Goal: Find contact information: Find contact information

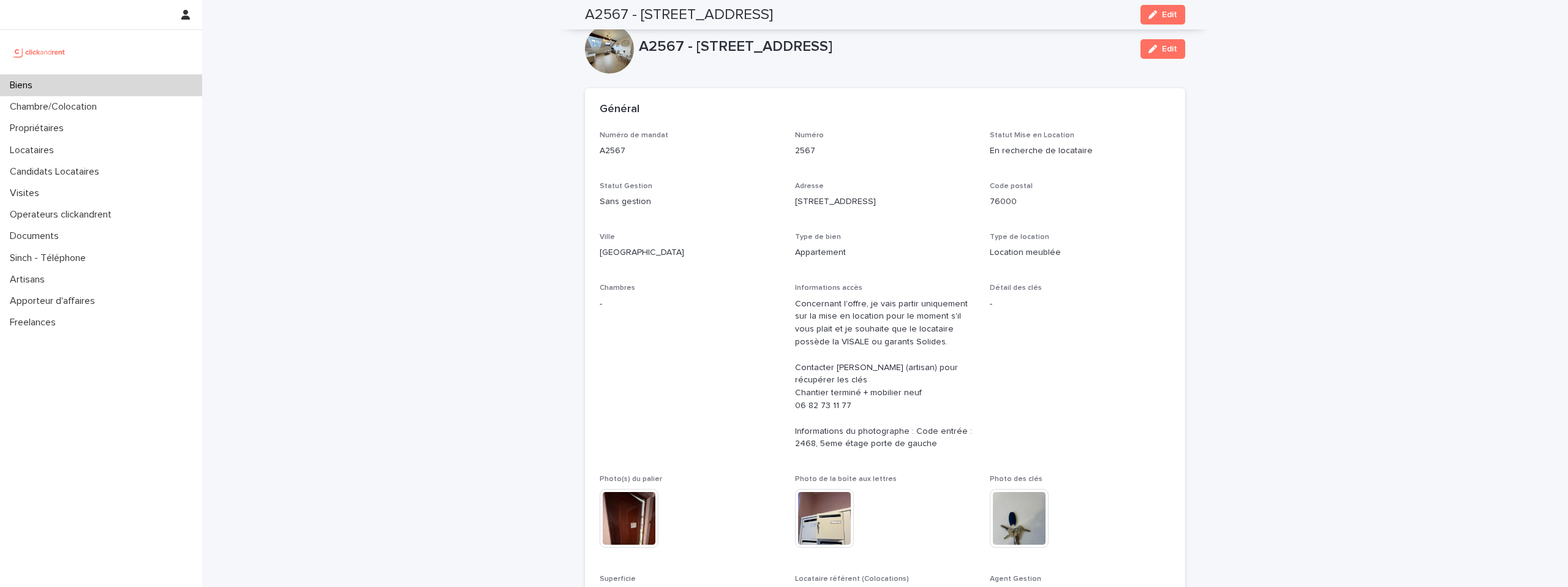
scroll to position [3063, 0]
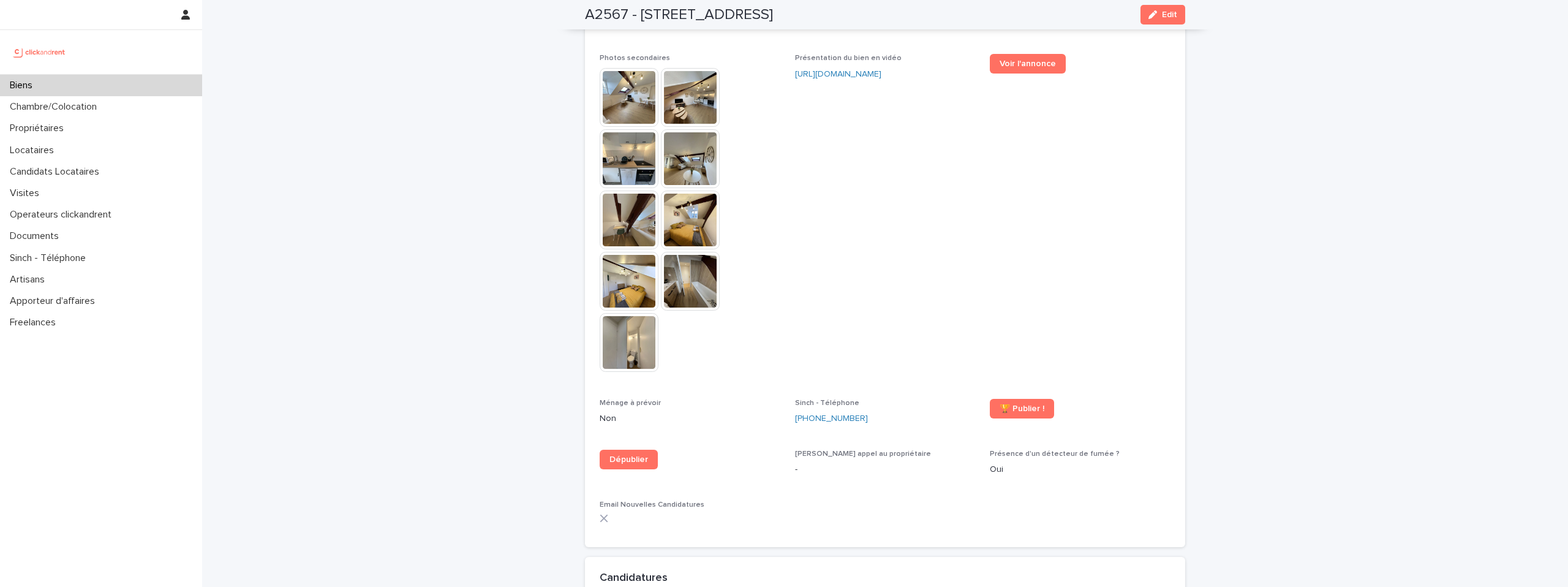
click at [61, 55] on img at bounding box center [39, 52] width 59 height 24
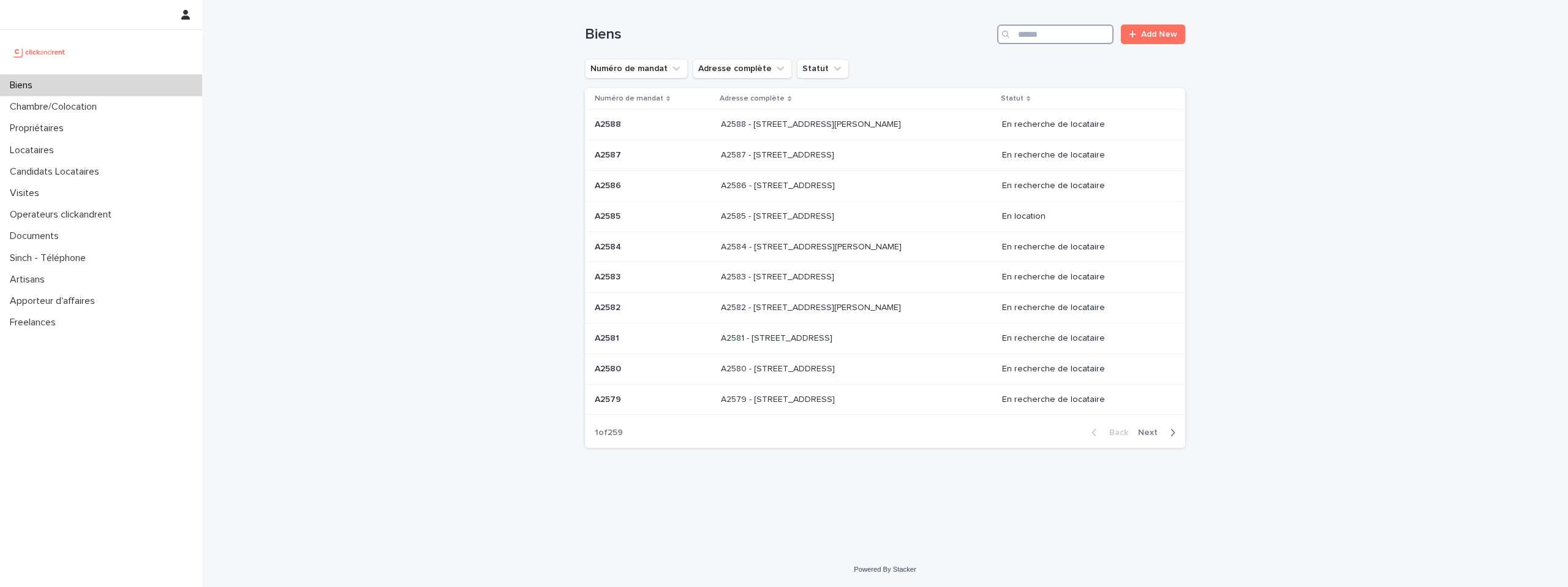
click at [1051, 34] on input "Search" at bounding box center [1055, 34] width 117 height 19
type input "*****"
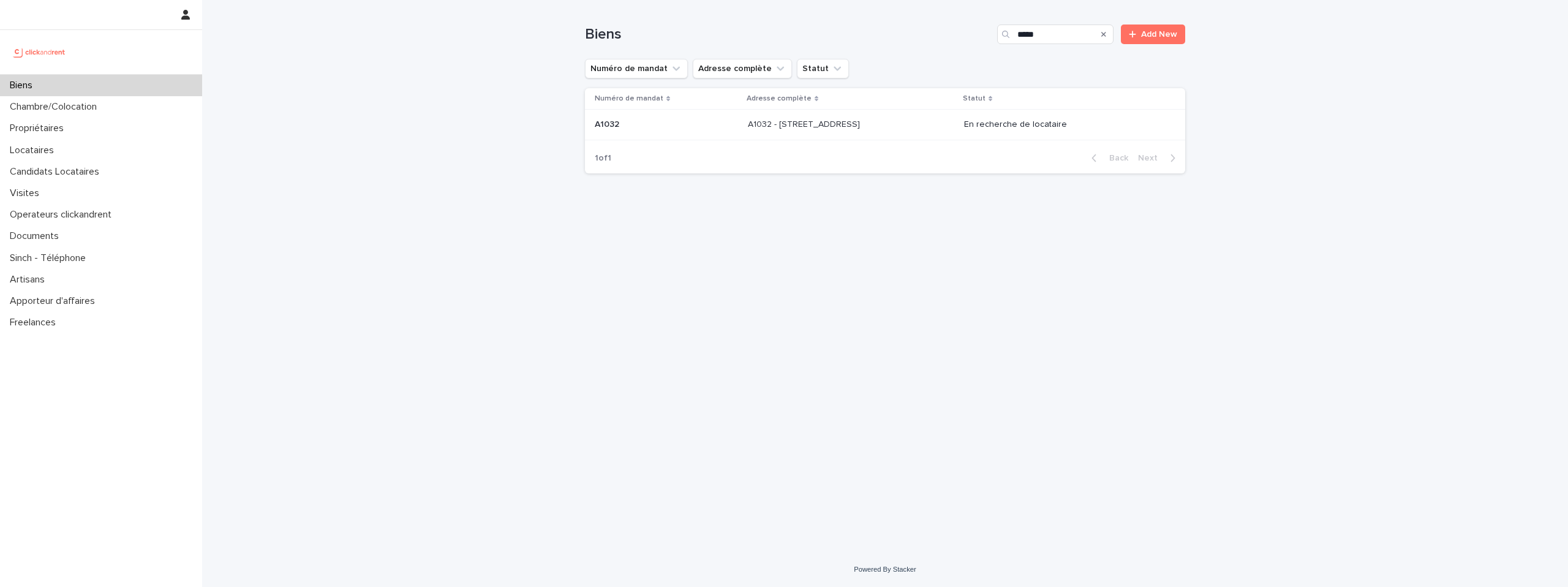
click at [929, 131] on div "A1032 - 24 rue Lafon, Marseille 13006 A1032 - 24 rue Lafon, Marseille 13006" at bounding box center [851, 125] width 207 height 20
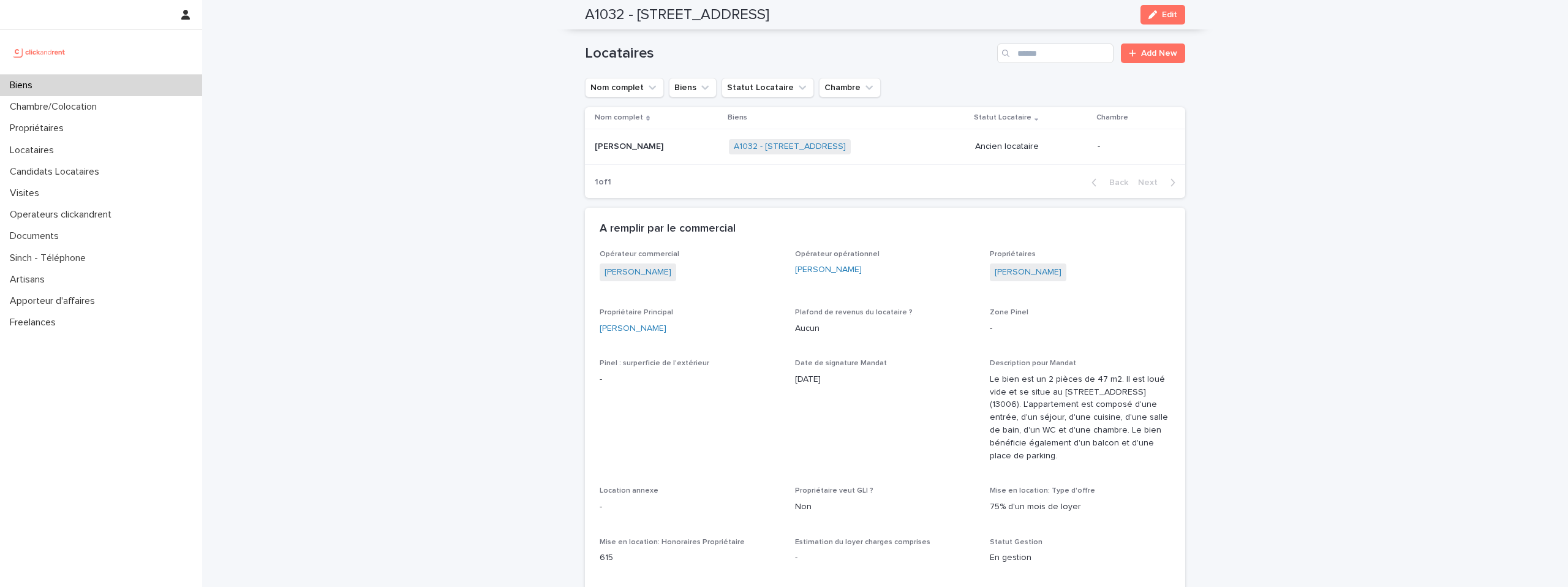
scroll to position [479, 0]
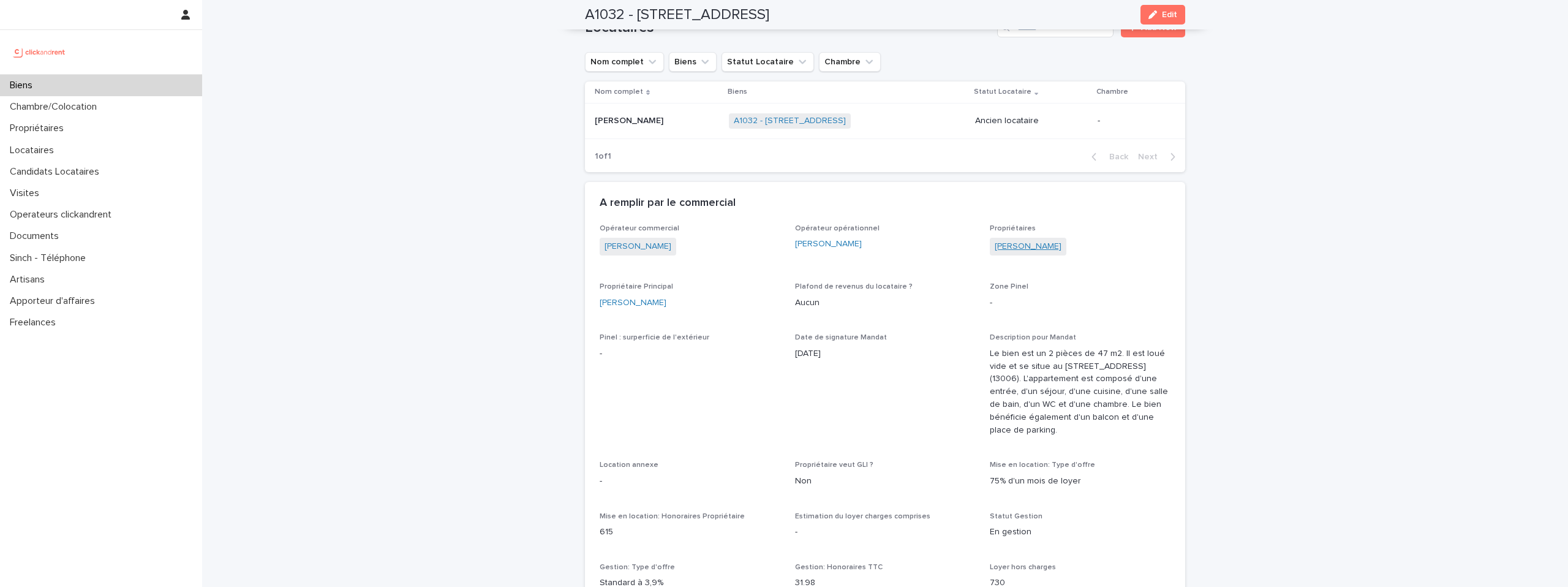
click at [1008, 245] on link "Caroline Caltagirone" at bounding box center [1028, 247] width 67 height 13
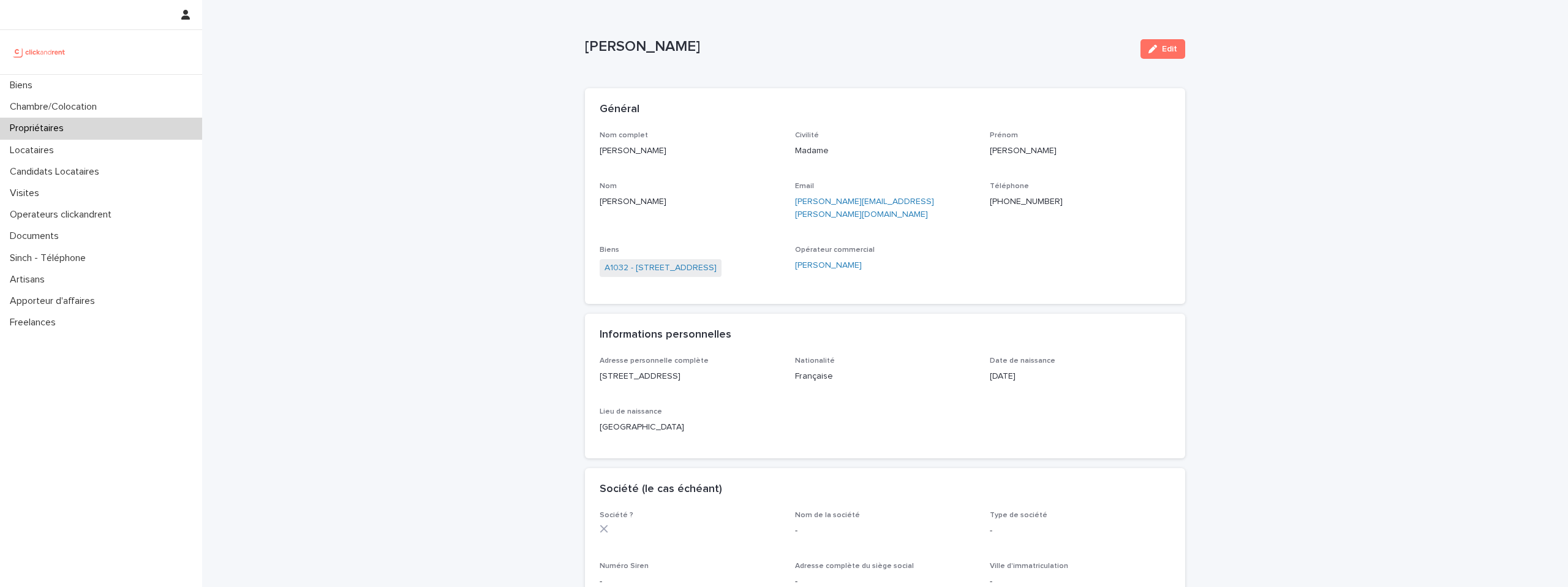
click at [692, 50] on p "Caroline Caltagirone" at bounding box center [857, 47] width 546 height 17
copy div "Caroline Caltagirone Edit Sorry, there was an error saving your record. Please …"
click at [714, 262] on link "A1032 - 24 rue Lafon, Marseille 13006" at bounding box center [661, 268] width 112 height 13
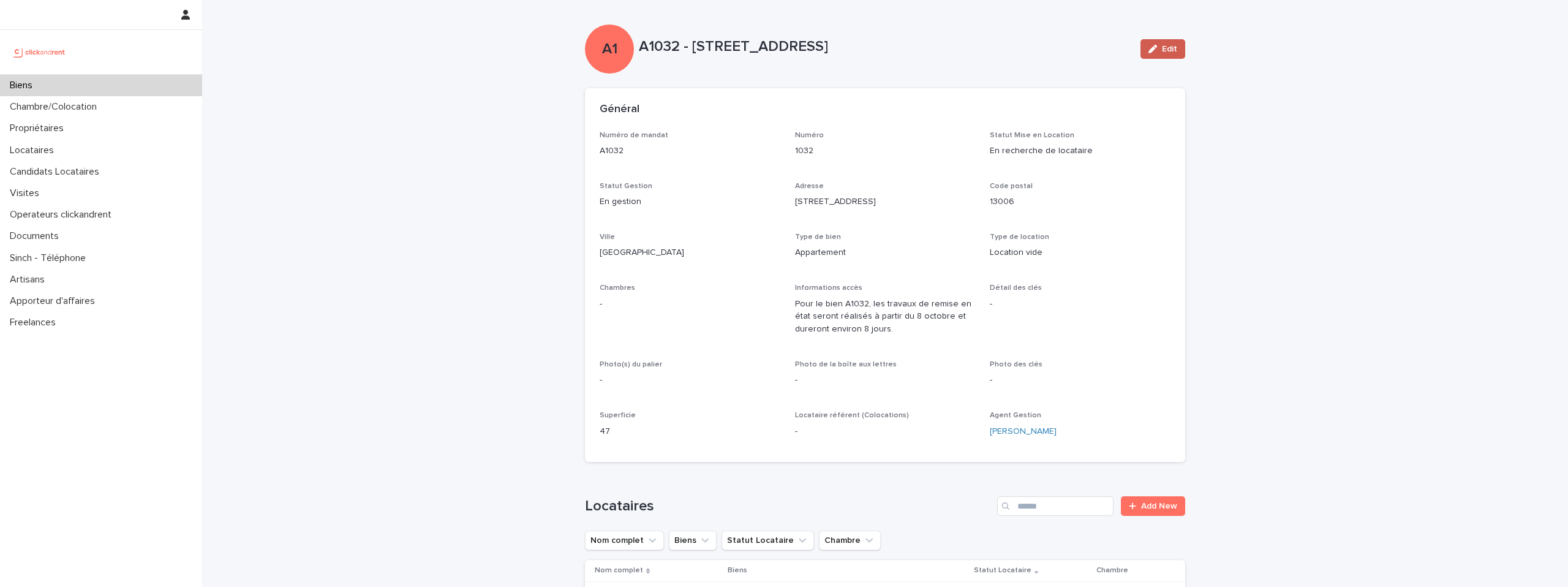
click at [1170, 47] on span "Edit" at bounding box center [1169, 49] width 16 height 9
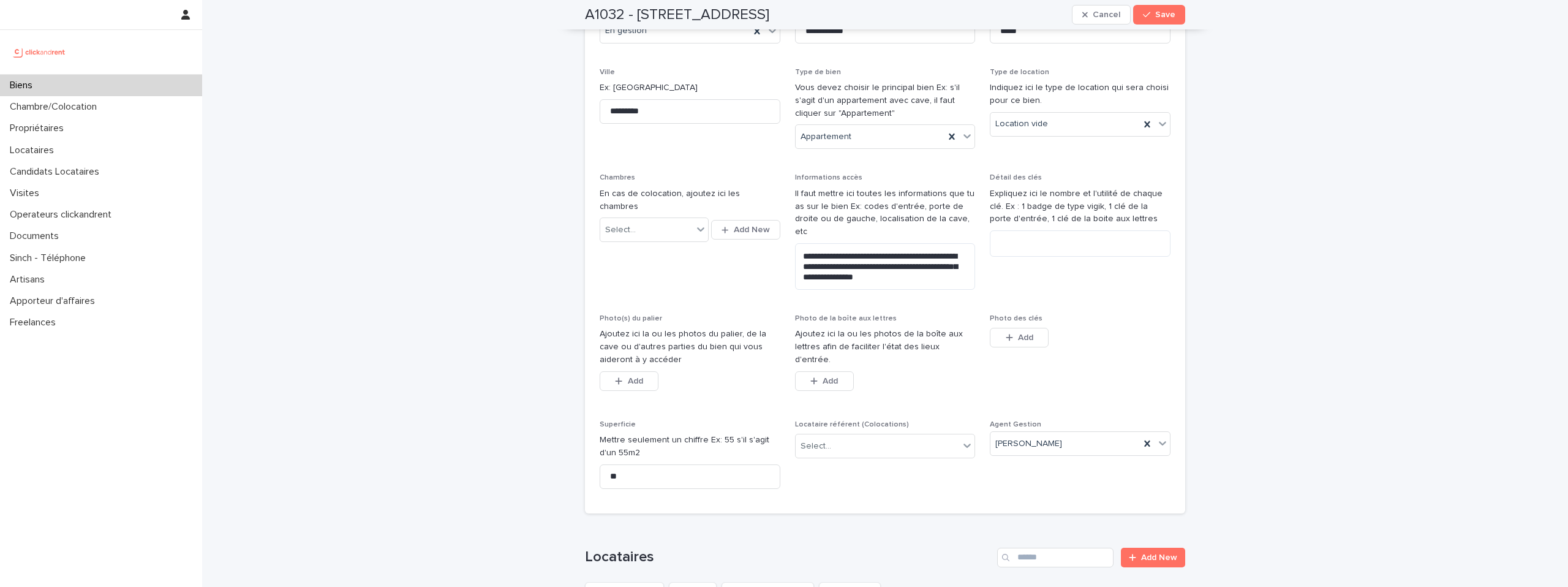
scroll to position [251, 0]
click at [918, 264] on textarea "**********" at bounding box center [885, 265] width 181 height 47
click at [802, 242] on textarea "**********" at bounding box center [885, 265] width 181 height 47
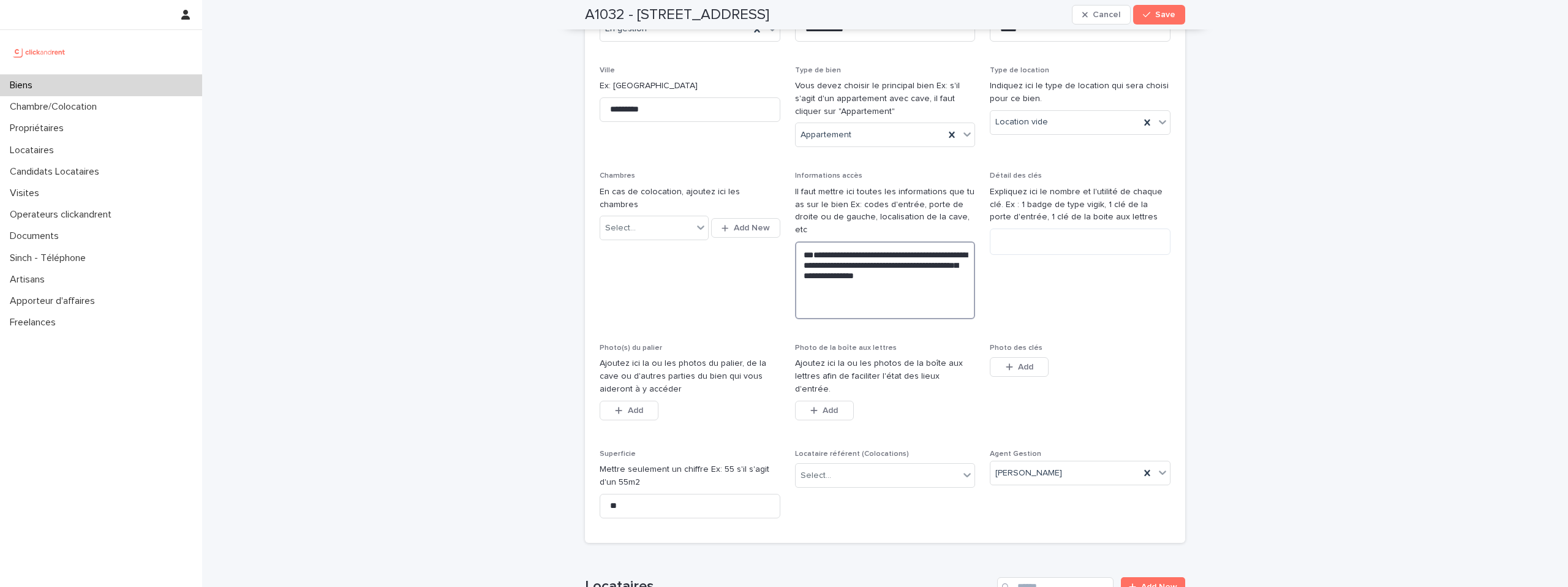
click at [815, 244] on textarea "**********" at bounding box center [885, 280] width 181 height 78
click at [818, 242] on textarea "**********" at bounding box center [885, 280] width 181 height 78
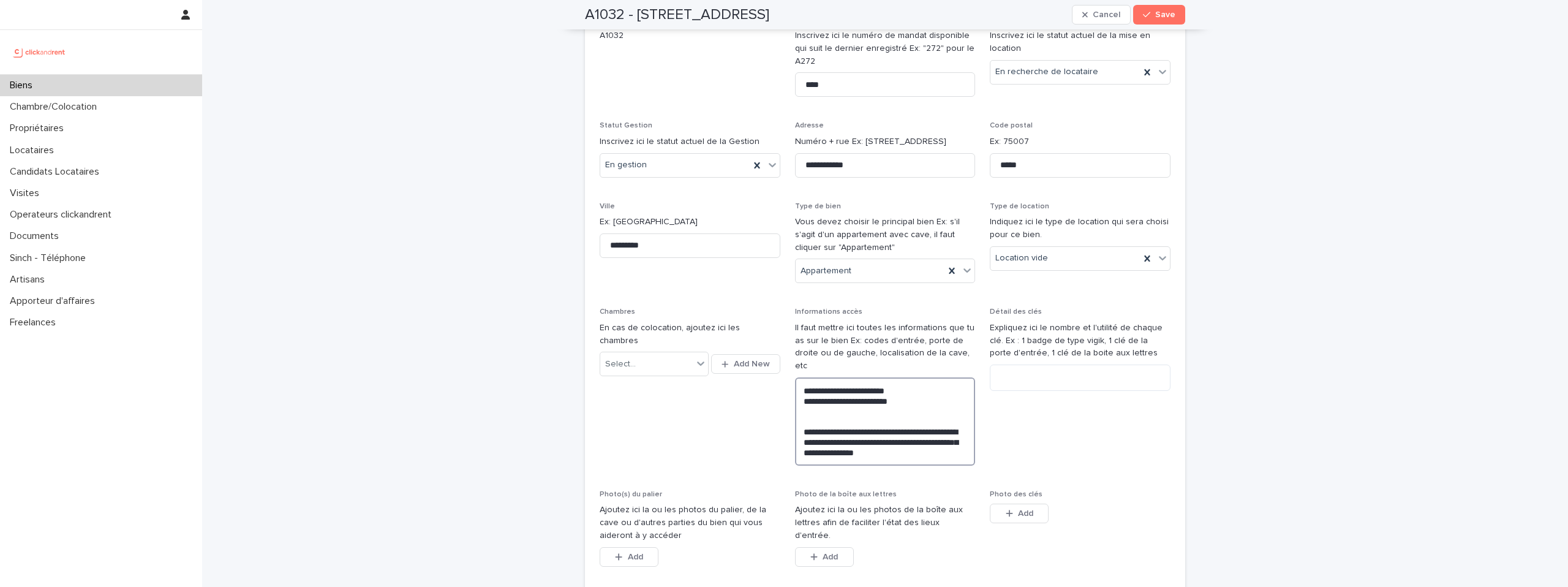
scroll to position [112, 0]
click at [912, 394] on textarea "**********" at bounding box center [885, 425] width 181 height 88
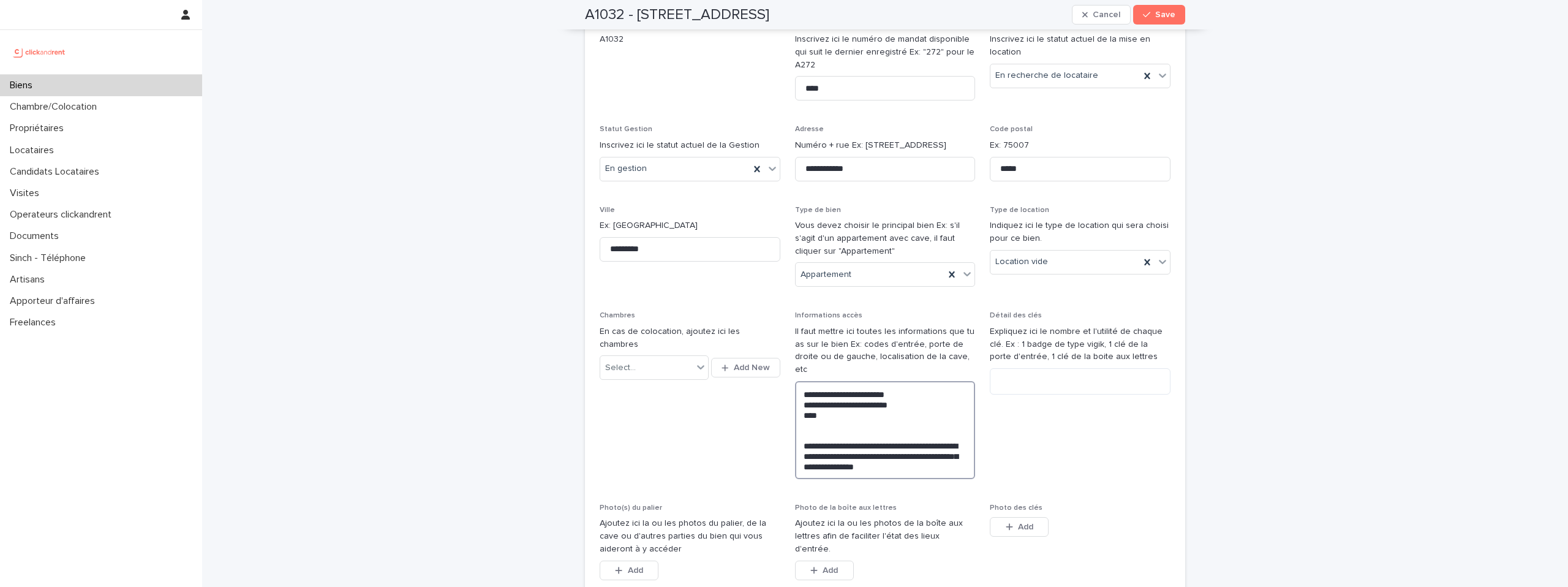
type textarea "**********"
click at [1001, 418] on span "Détail des clés Expliquez ici le nombre et l'utilité de chaque clé. Ex : 1 badg…" at bounding box center [1080, 400] width 181 height 178
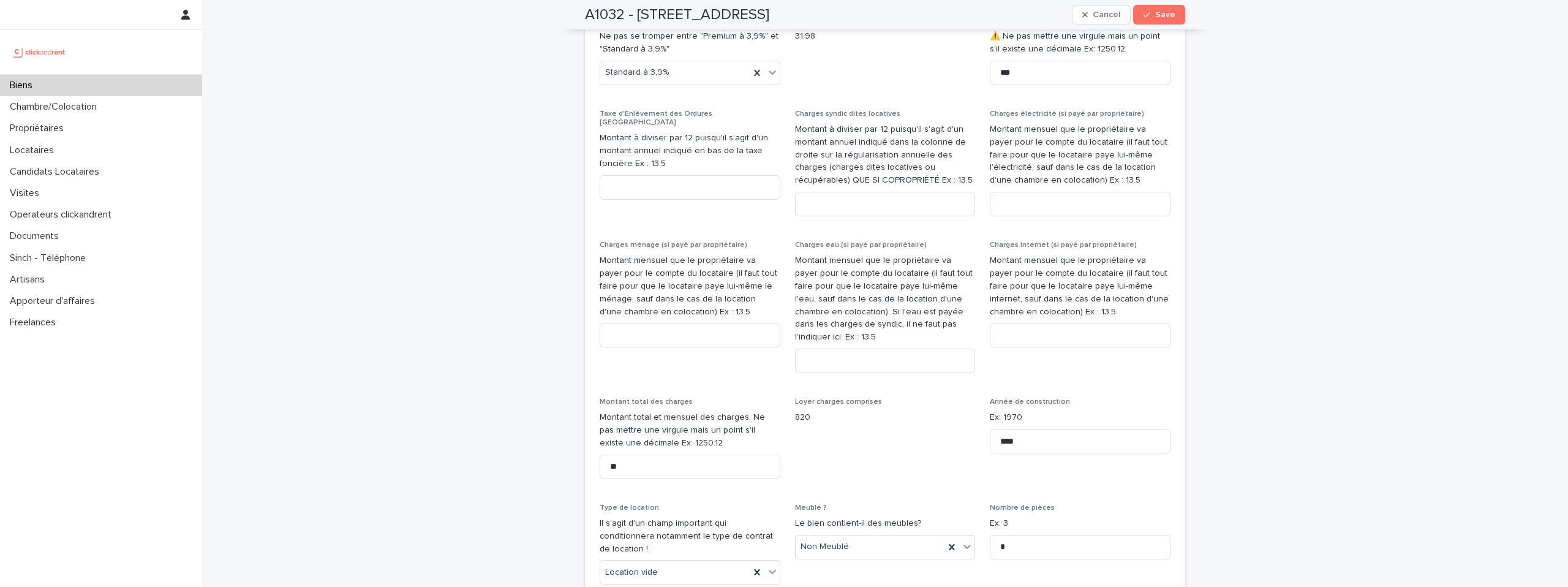
scroll to position [1564, 0]
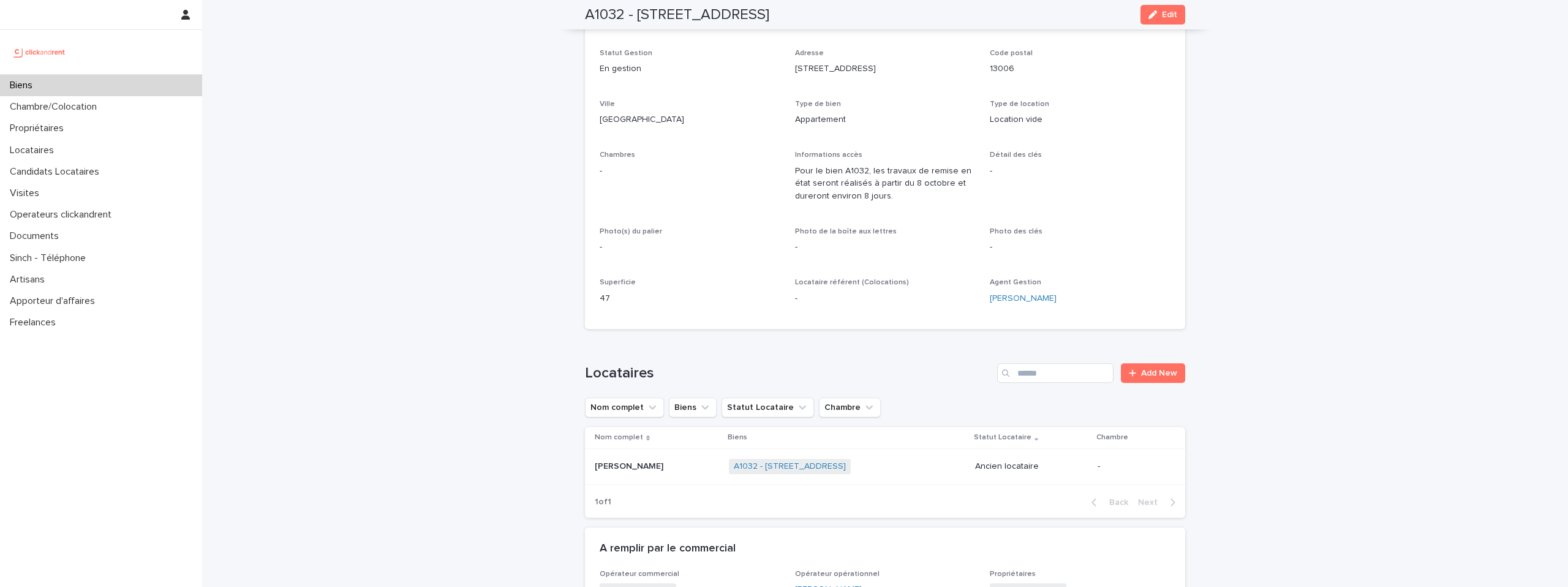
scroll to position [134, 0]
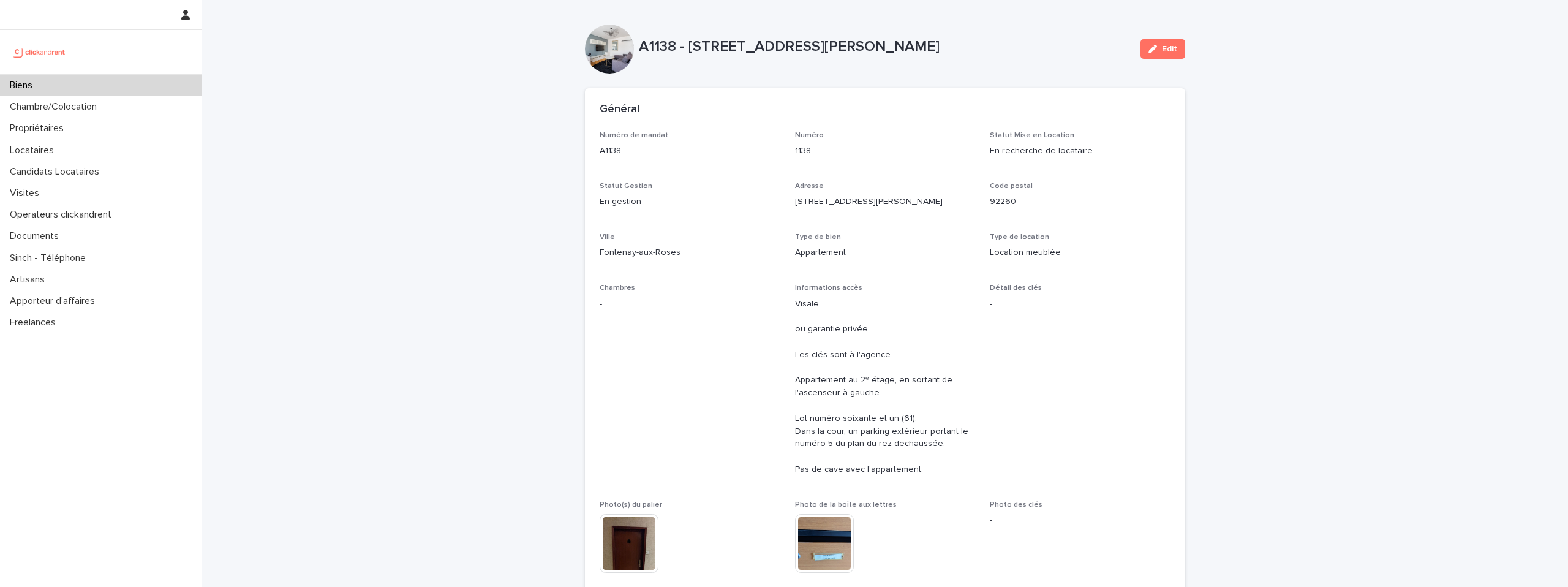
click at [63, 49] on img at bounding box center [39, 52] width 59 height 24
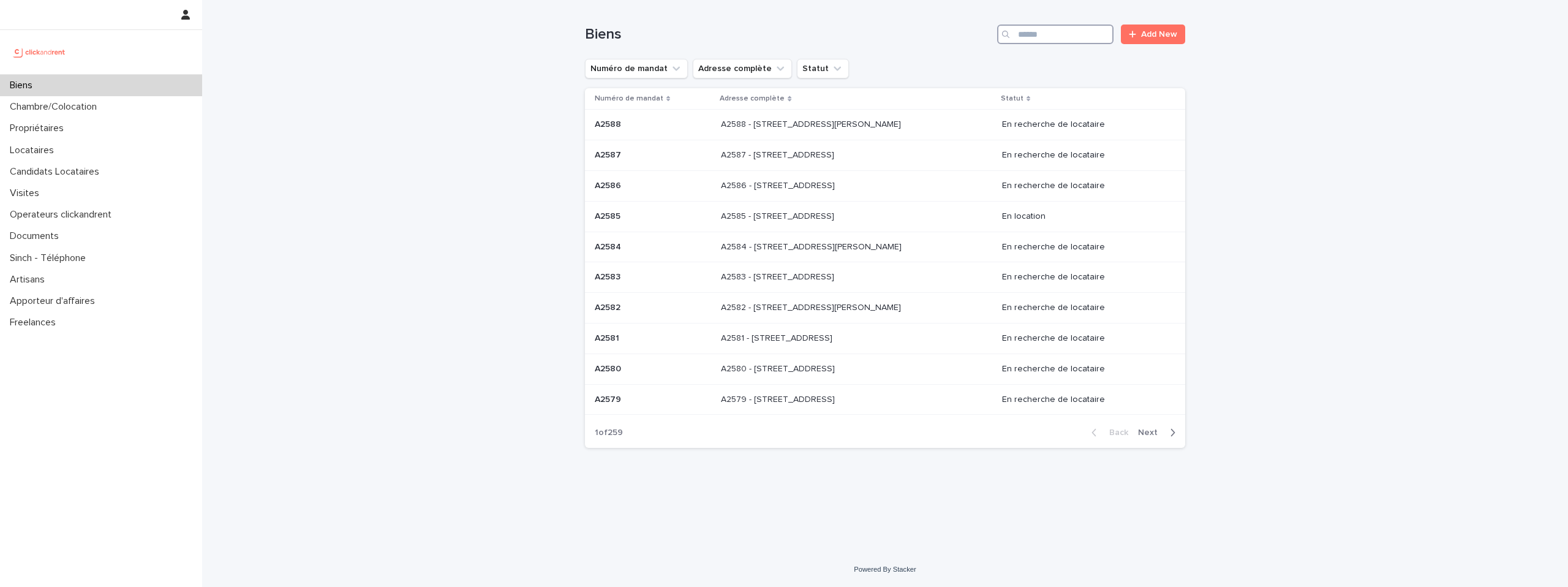
click at [1035, 30] on input "Search" at bounding box center [1055, 34] width 117 height 19
type input "*****"
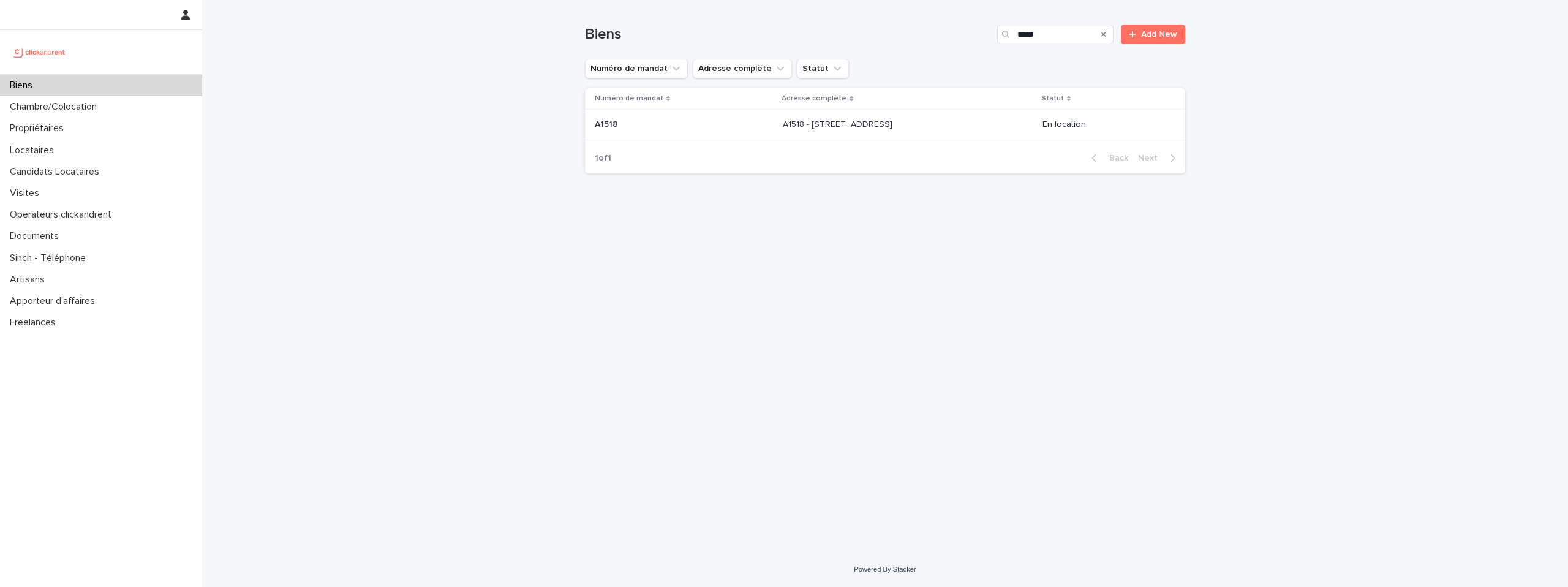
click at [867, 121] on p "A1518 - 10 place des Célestins, Lyon 69002" at bounding box center [839, 123] width 112 height 13
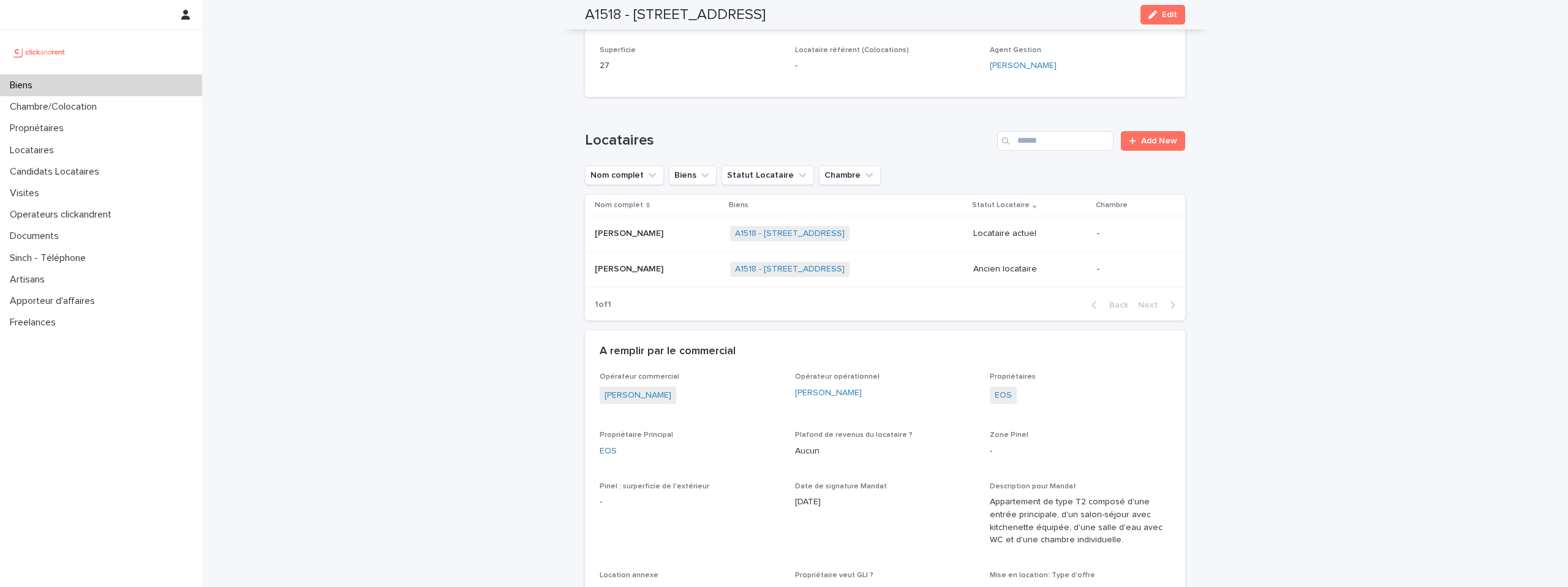
scroll to position [468, 0]
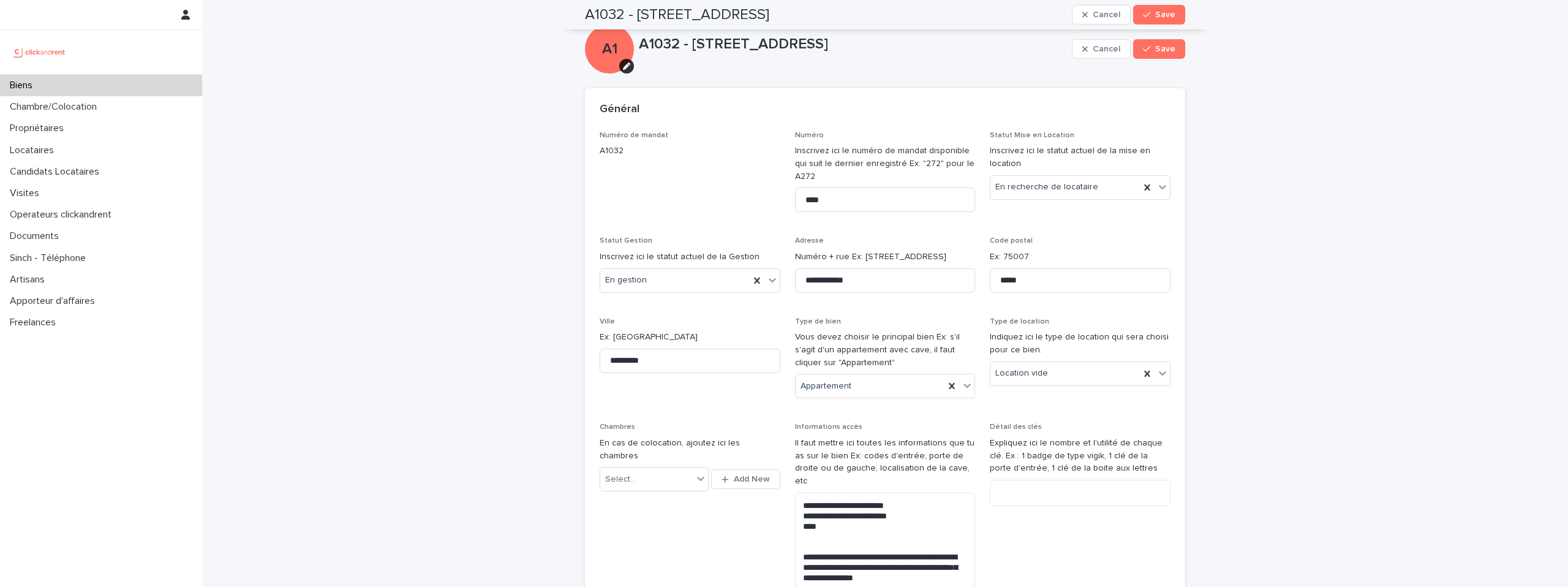
scroll to position [1564, 0]
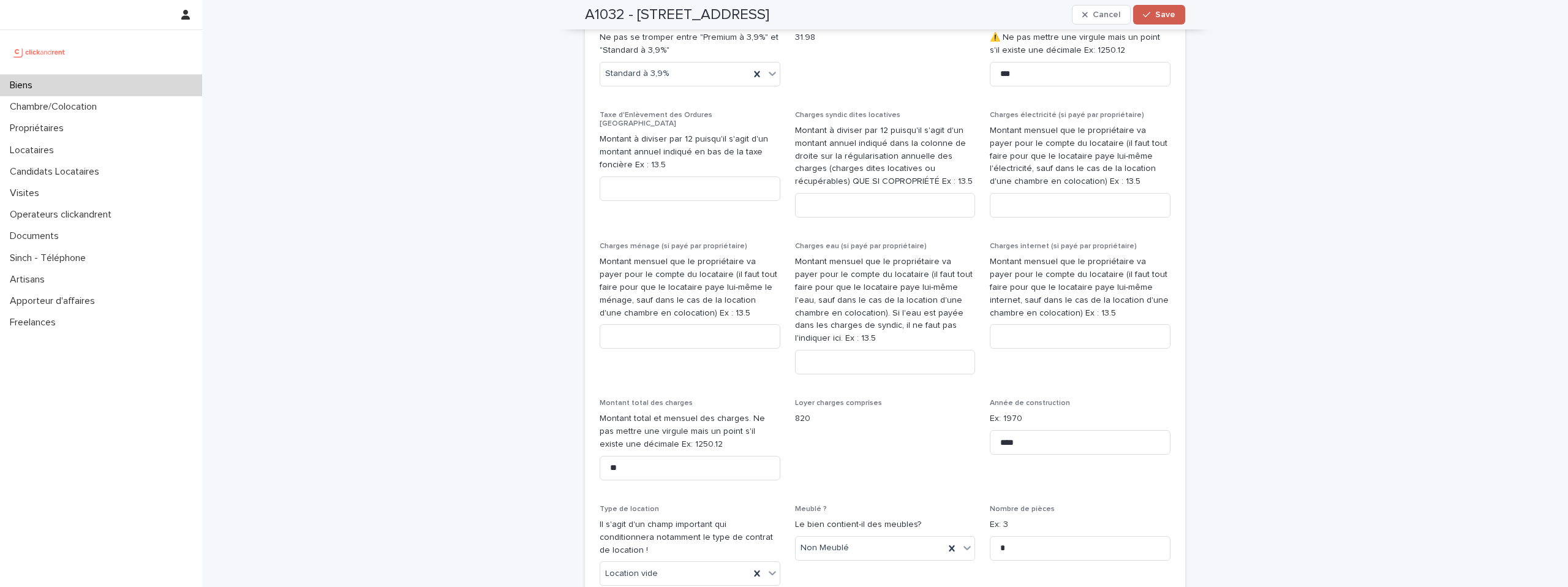
click at [1153, 11] on div "button" at bounding box center [1149, 15] width 12 height 9
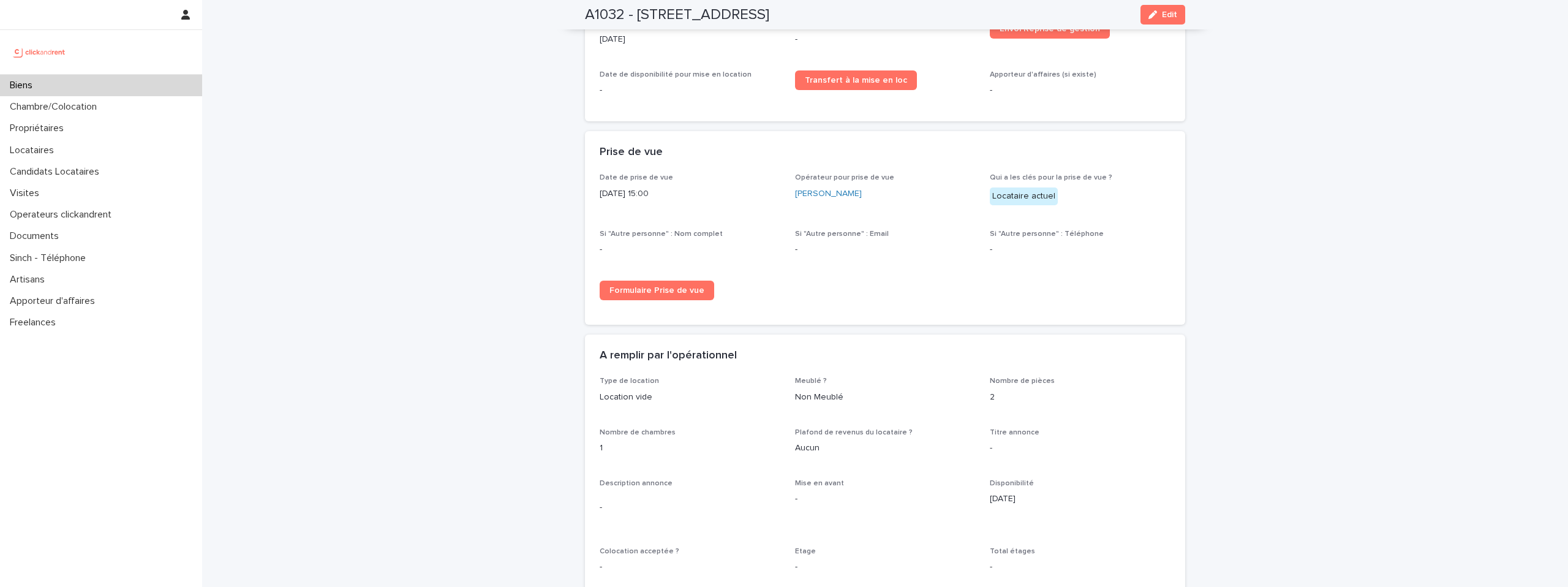
scroll to position [1815, 0]
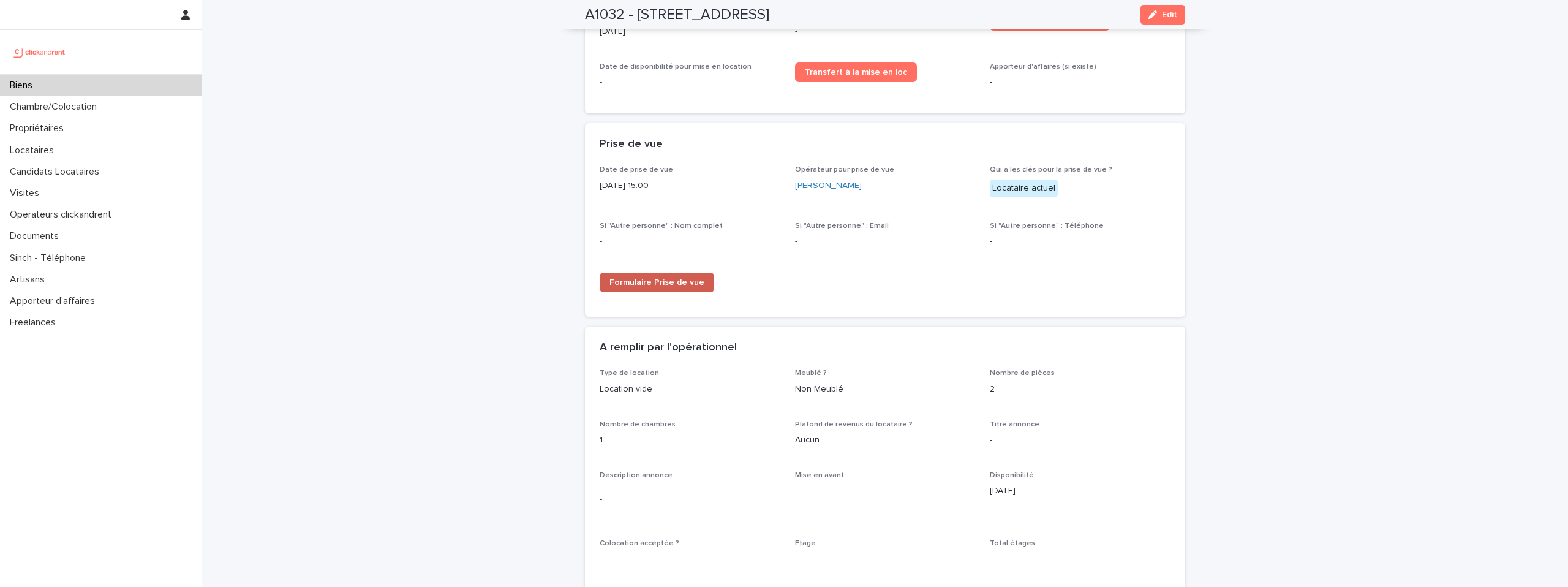
click at [683, 284] on span "Formulaire Prise de vue" at bounding box center [657, 283] width 95 height 9
click at [45, 53] on img at bounding box center [39, 52] width 59 height 24
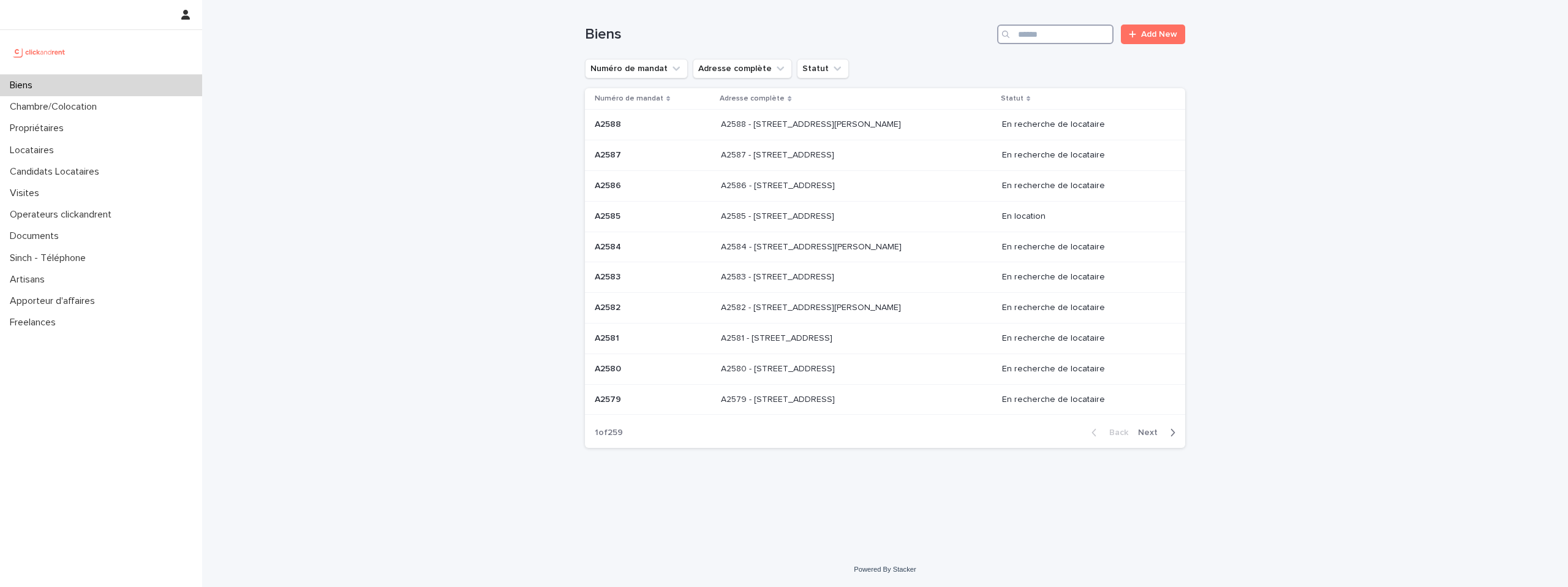
click at [1078, 31] on input "Search" at bounding box center [1055, 34] width 117 height 19
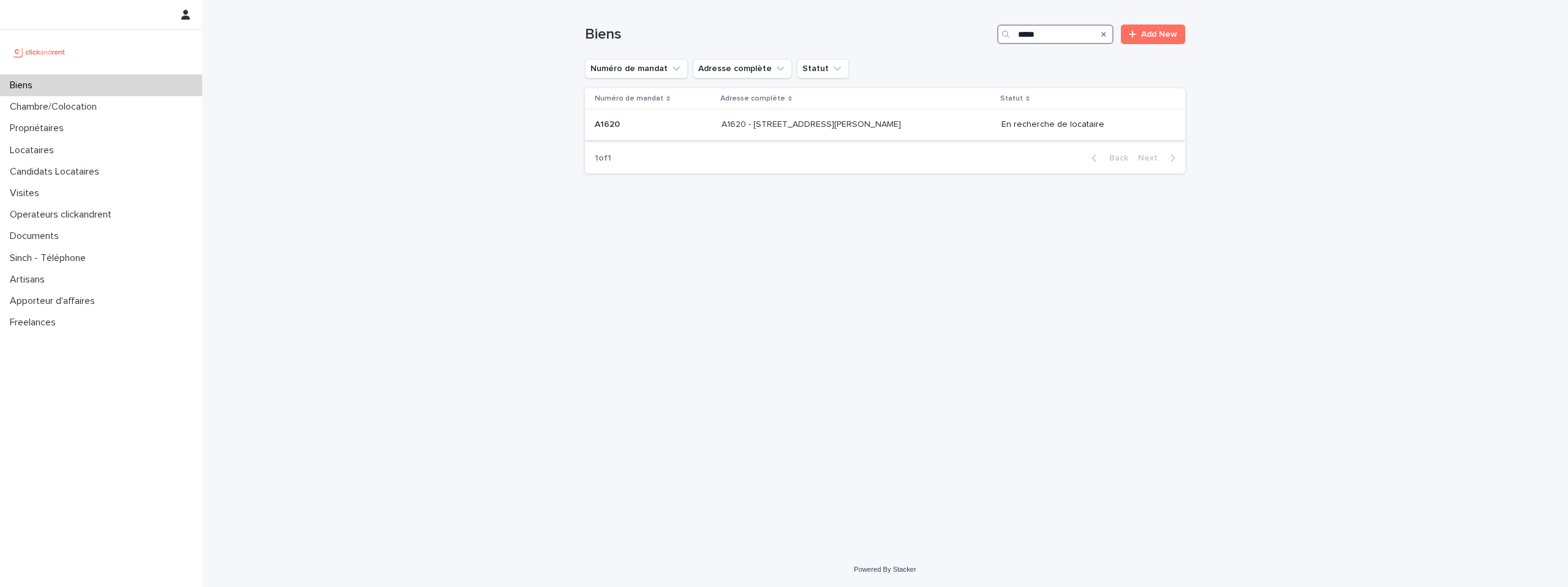
type input "*****"
click at [817, 127] on p "A1620 - 37 rue Alexandre Fourny, Champigny-sur-Marne 94500" at bounding box center [812, 123] width 182 height 13
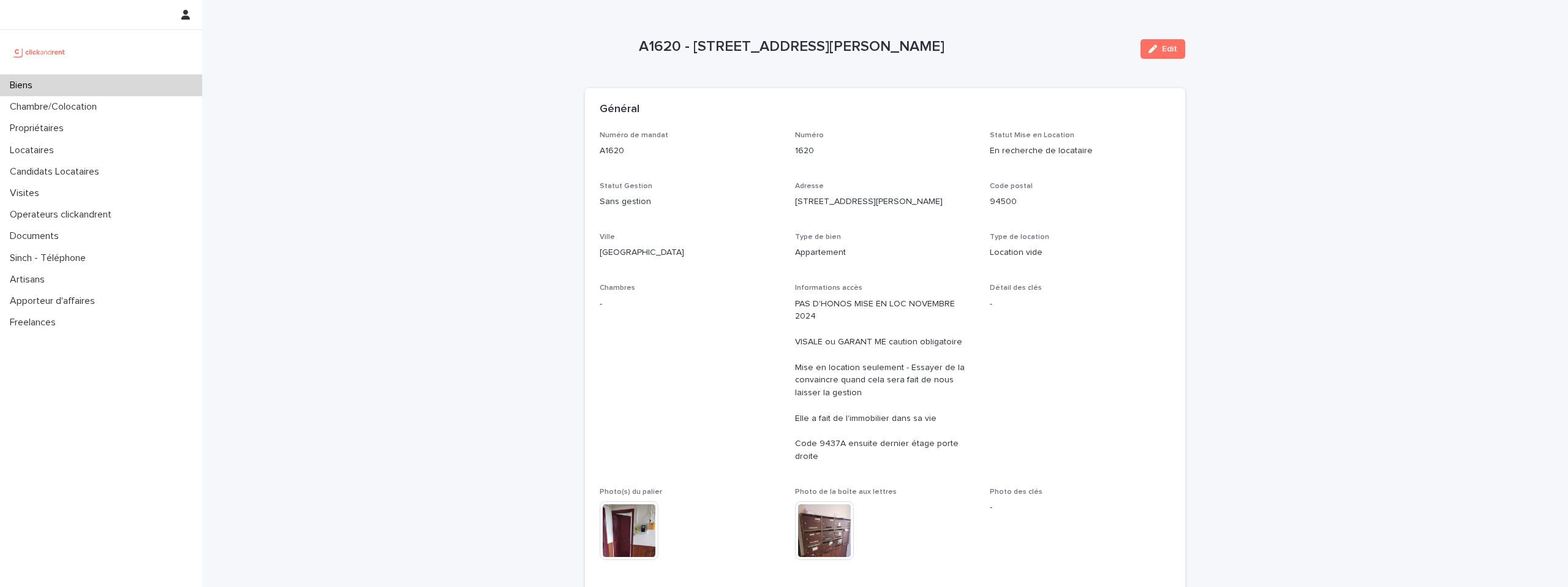
click at [879, 48] on p "A1620 - 37 rue Alexandre Fourny, Champigny-sur-Marne 94500" at bounding box center [885, 47] width 492 height 17
drag, startPoint x: 693, startPoint y: 46, endPoint x: 1063, endPoint y: 44, distance: 370.0
click at [1063, 44] on p "A1620 - 37 rue Alexandre Fourny, Champigny-sur-Marne 94500" at bounding box center [885, 47] width 492 height 17
copy p "37 rue Alexandre Fourny, Champigny-sur-Marne 94500"
click at [37, 57] on img at bounding box center [39, 52] width 59 height 24
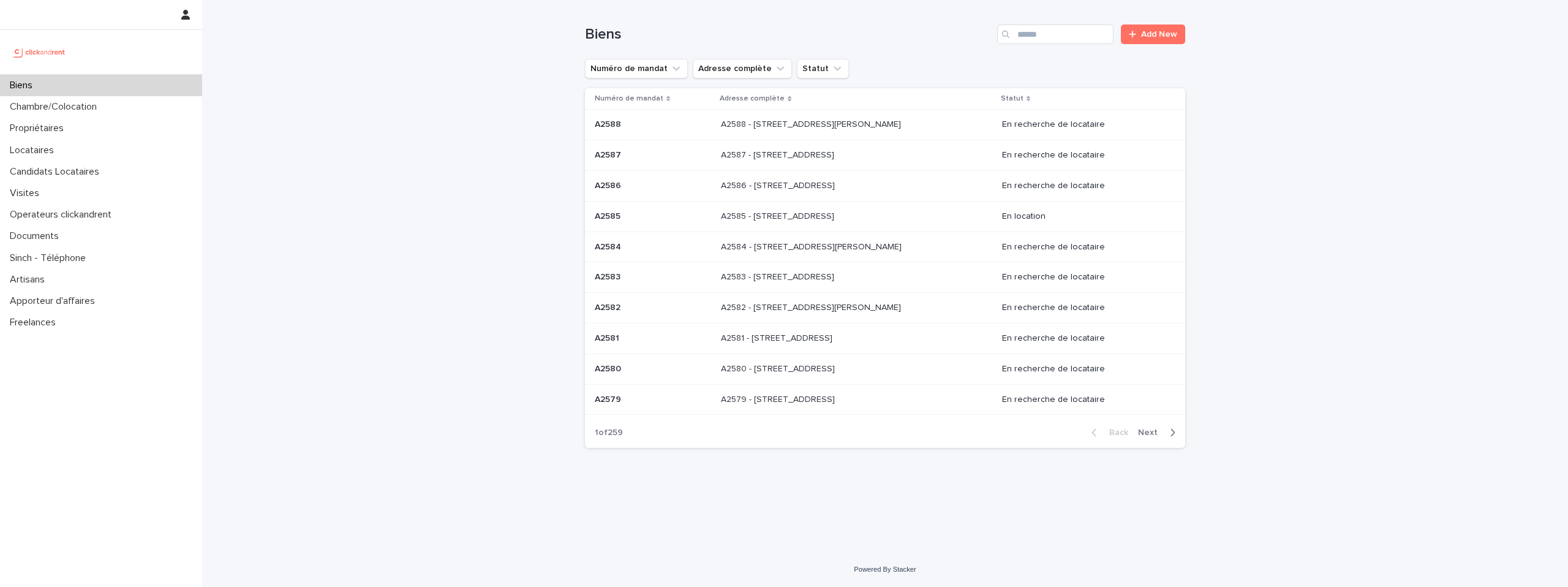
click at [1058, 45] on div "Biens Add New" at bounding box center [885, 29] width 600 height 59
click at [1049, 32] on input "Search" at bounding box center [1055, 34] width 117 height 19
type input "*****"
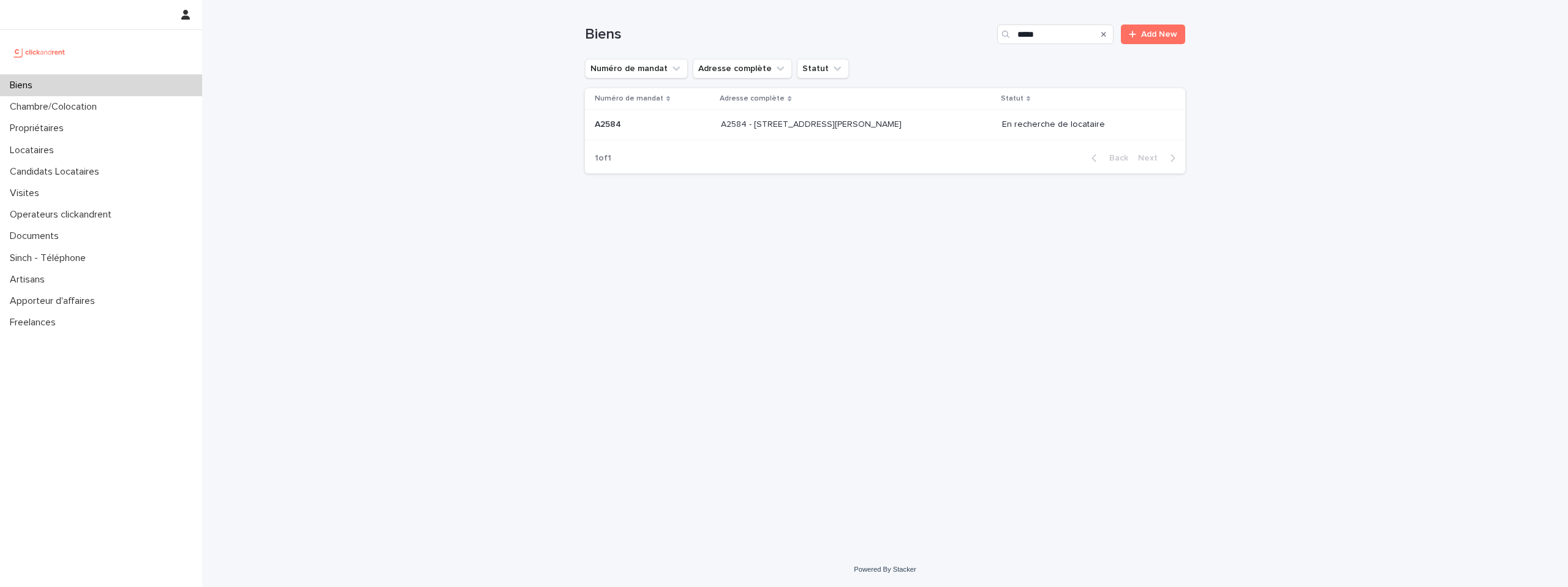
click at [824, 129] on p "A2584 - [STREET_ADDRESS][PERSON_NAME]" at bounding box center [812, 123] width 183 height 13
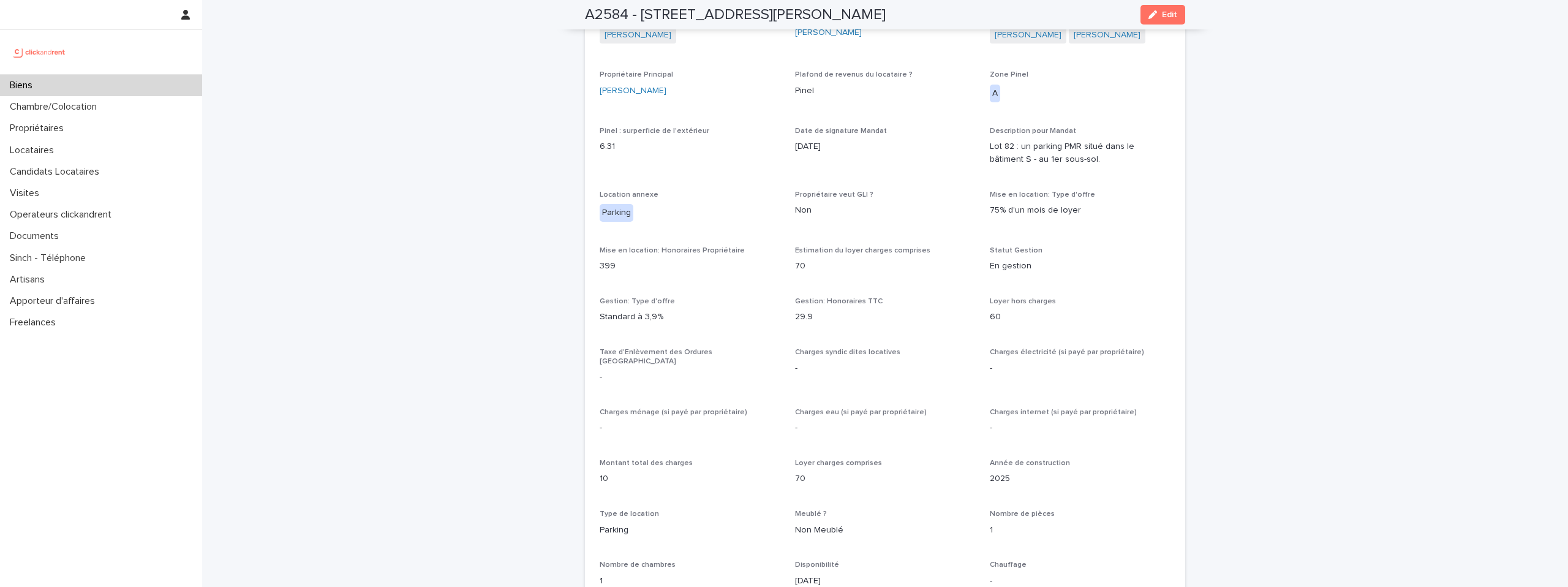
scroll to position [752, 0]
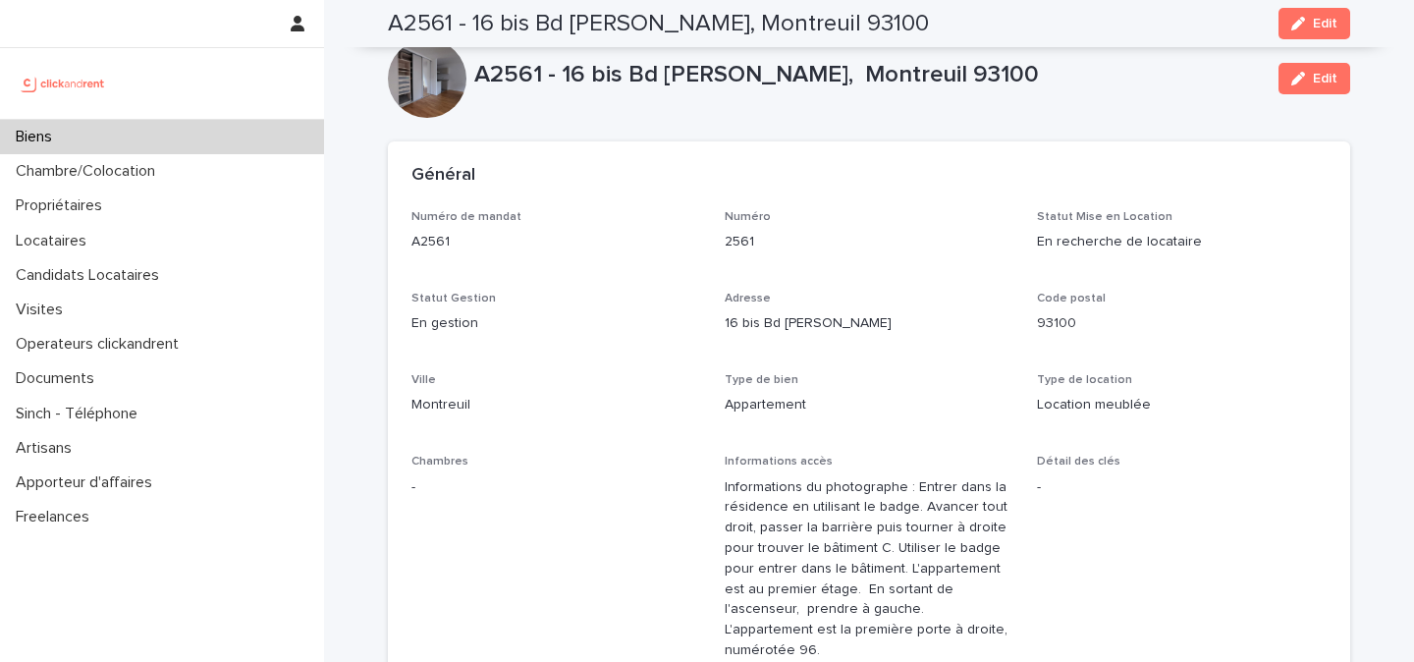
scroll to position [5666, 0]
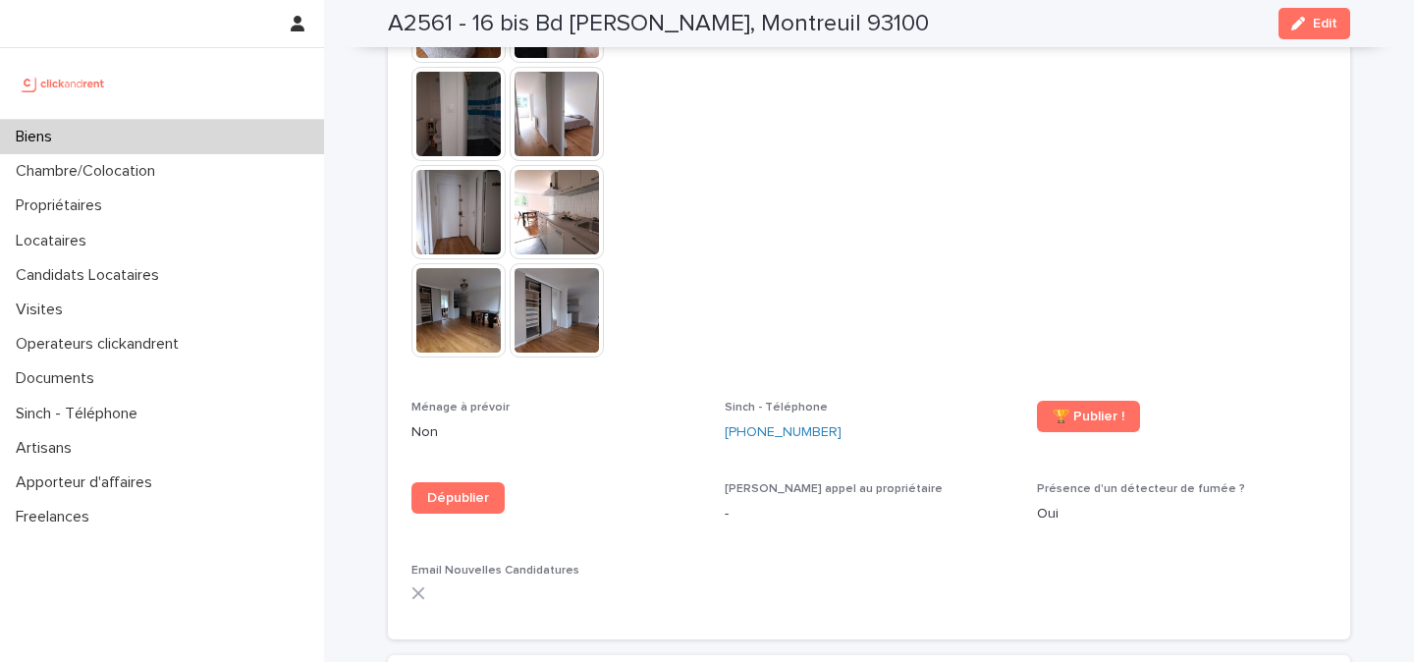
click at [77, 78] on img at bounding box center [63, 83] width 95 height 39
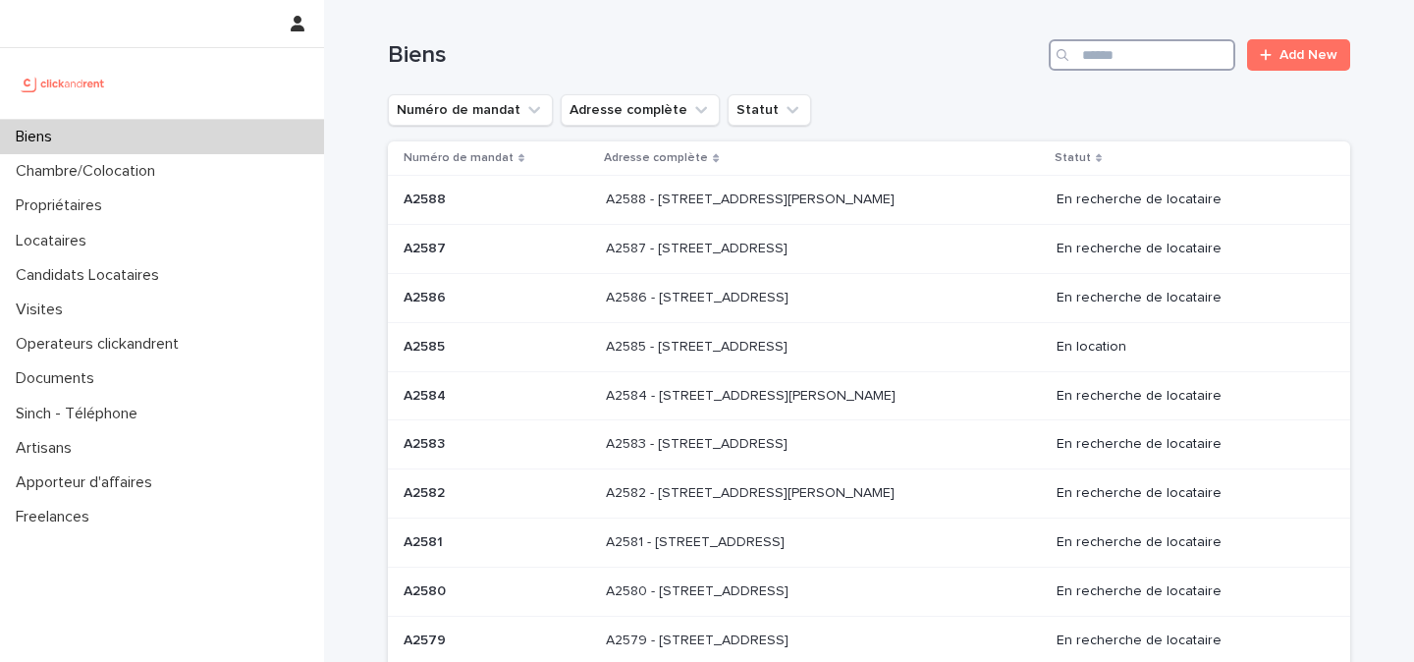
click at [1097, 60] on input "Search" at bounding box center [1141, 54] width 187 height 31
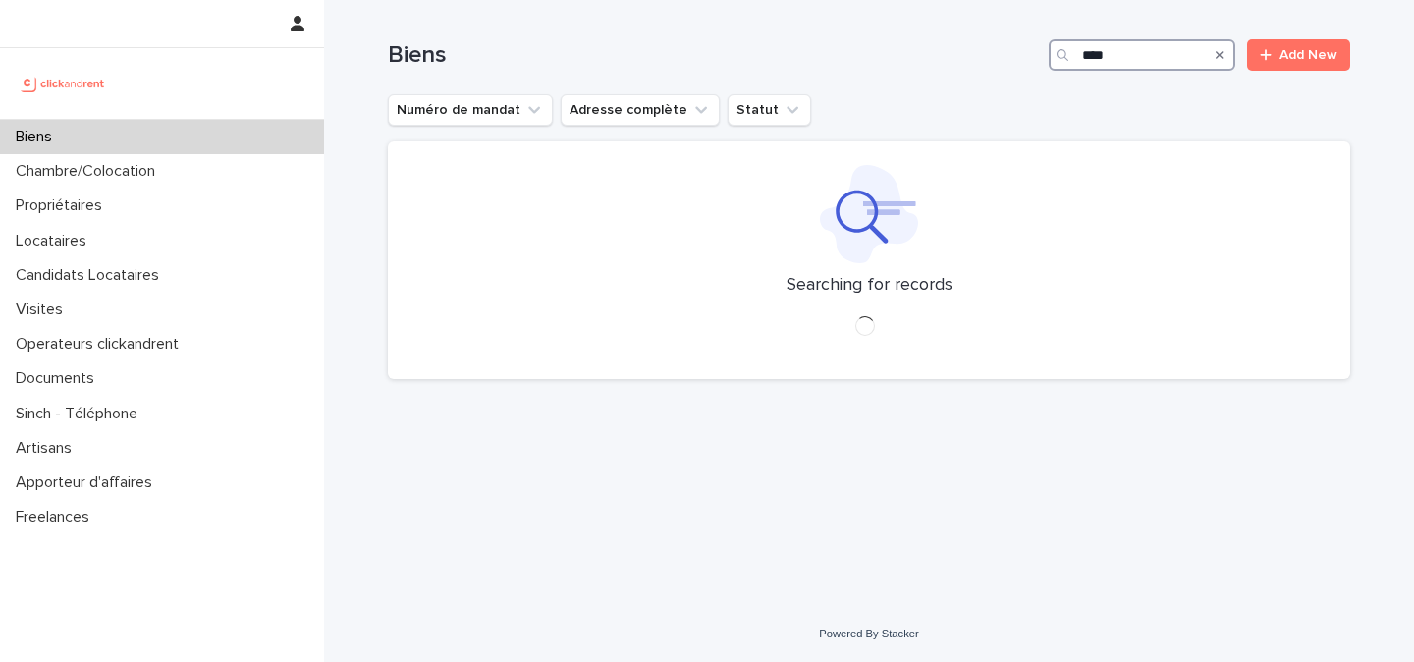
type input "****"
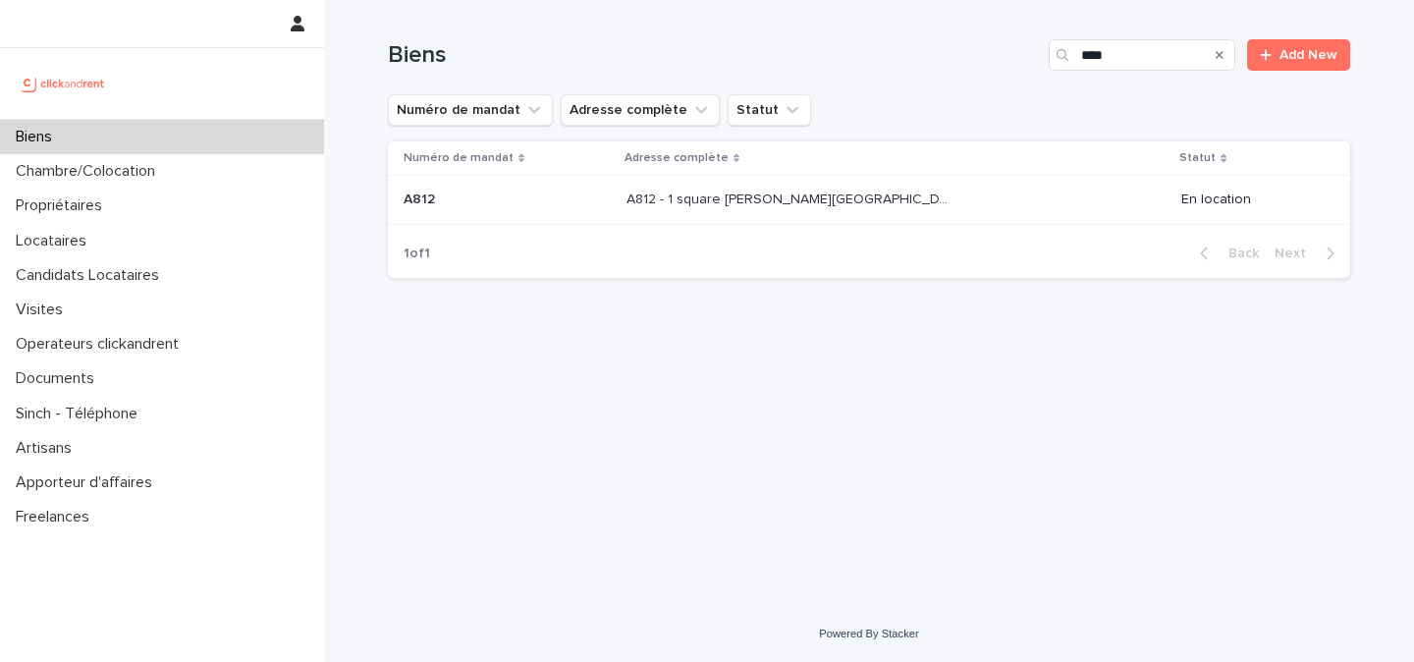
click at [926, 207] on p "A812 - 1 square [PERSON_NAME][GEOGRAPHIC_DATA], [GEOGRAPHIC_DATA]ecole 78210" at bounding box center [791, 197] width 331 height 21
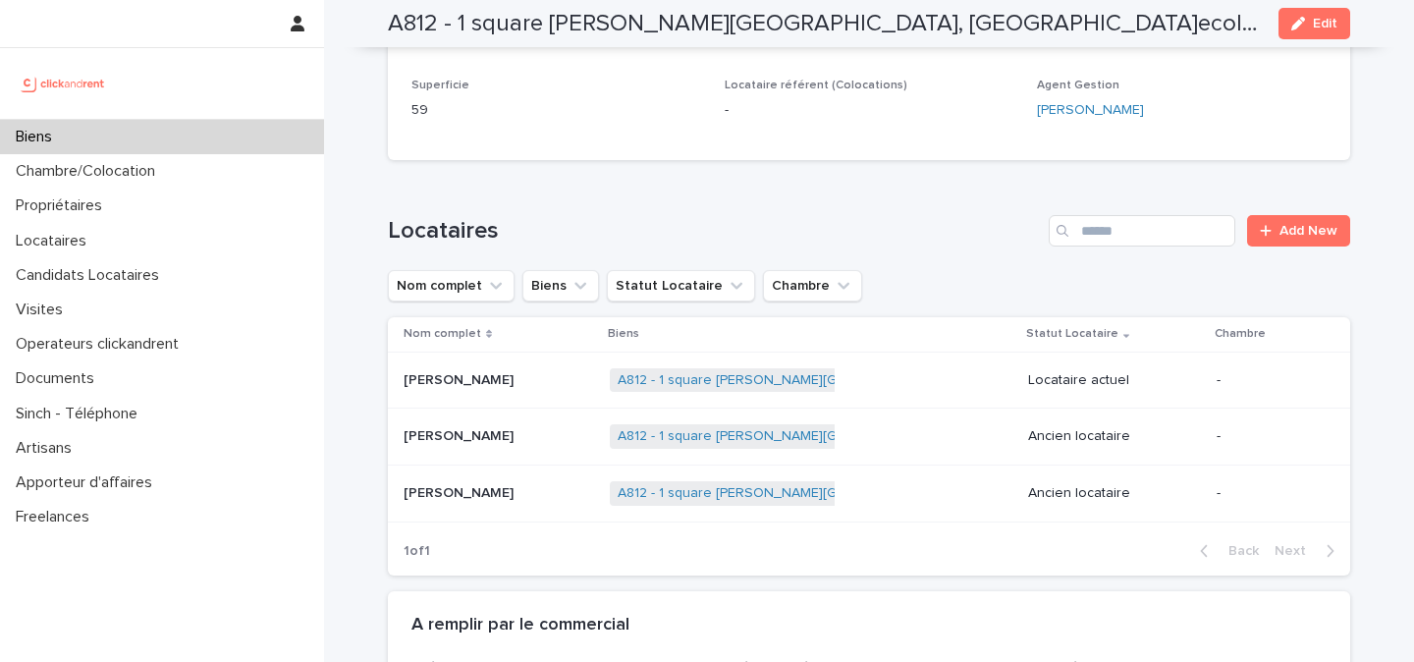
scroll to position [1018, 0]
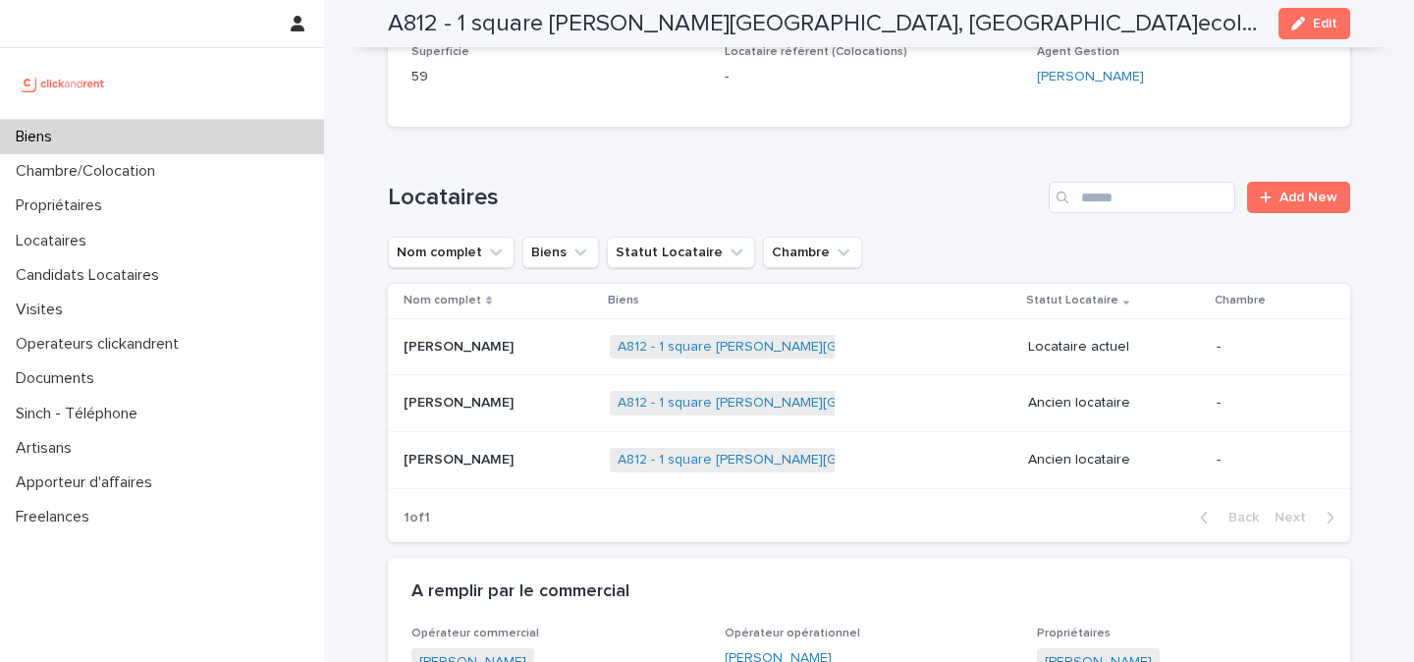
click at [594, 331] on div "Maria Camila gonzalez hurtado Maria Camila gonzalez hurtado" at bounding box center [498, 347] width 190 height 32
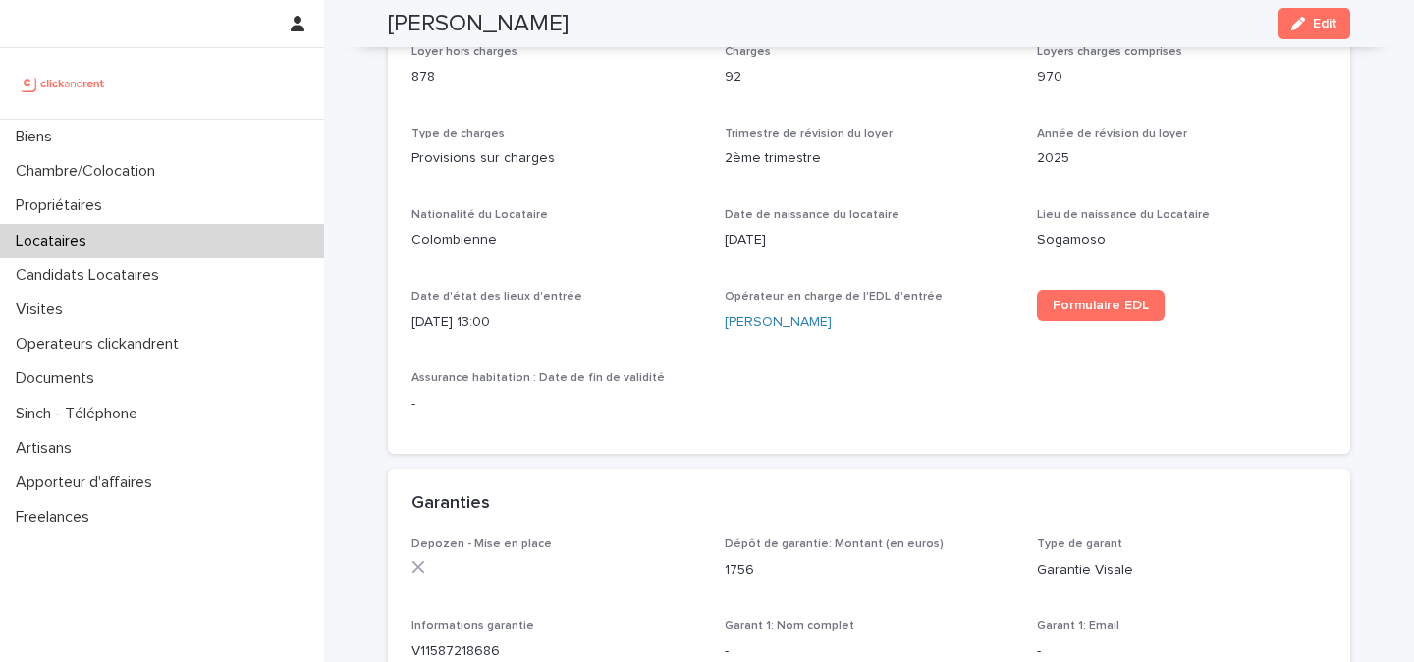
scroll to position [783, 0]
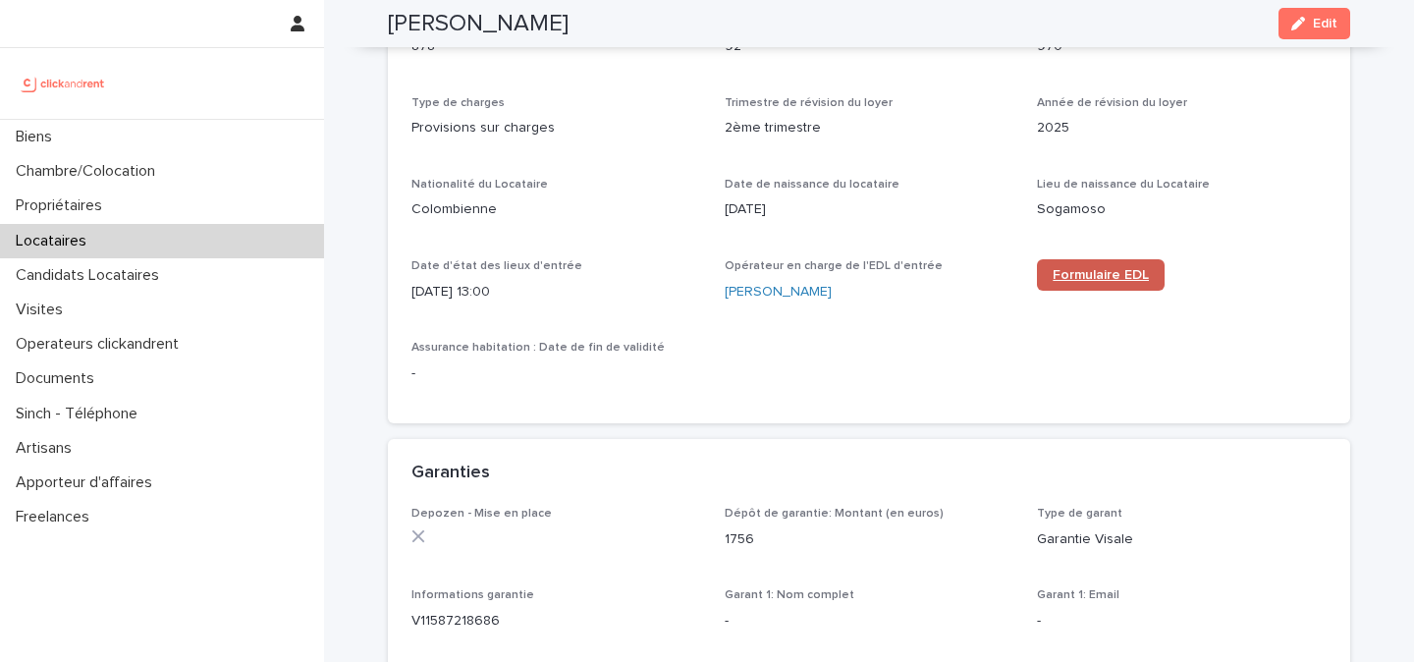
click at [1086, 283] on link "Formulaire EDL" at bounding box center [1101, 274] width 128 height 31
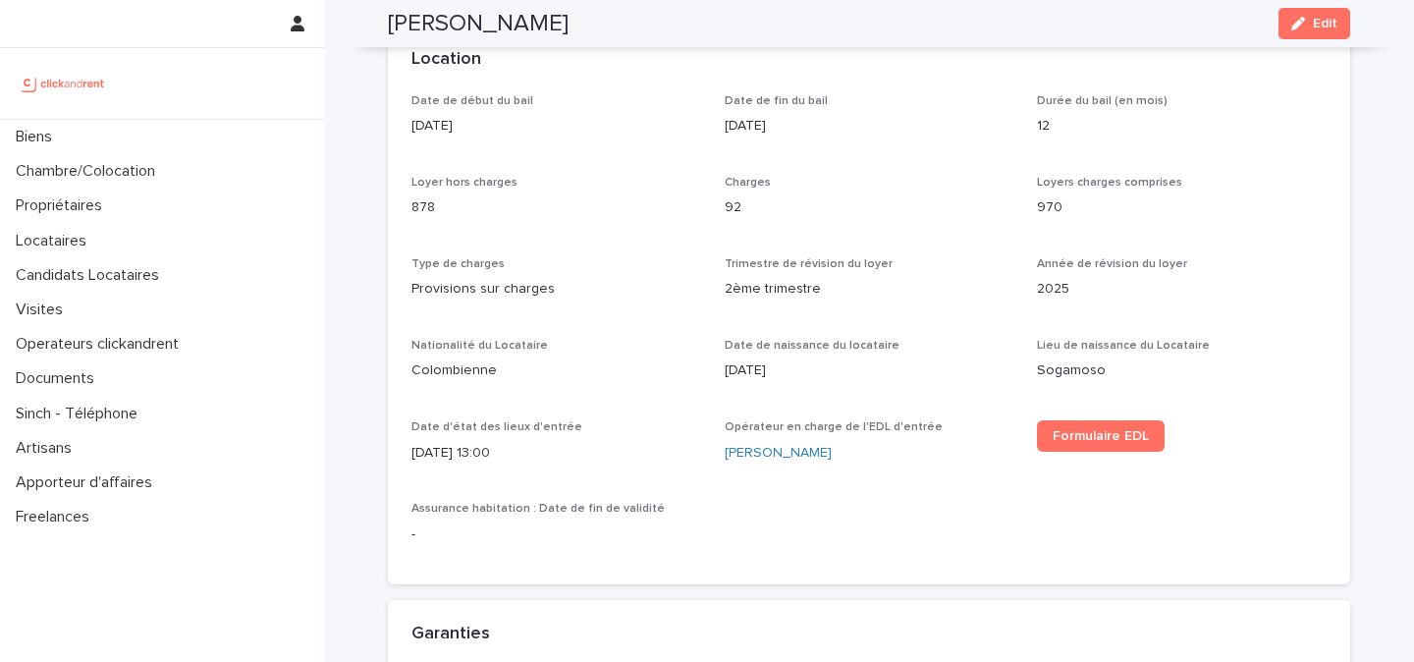
scroll to position [623, 0]
click at [96, 80] on img at bounding box center [63, 83] width 95 height 39
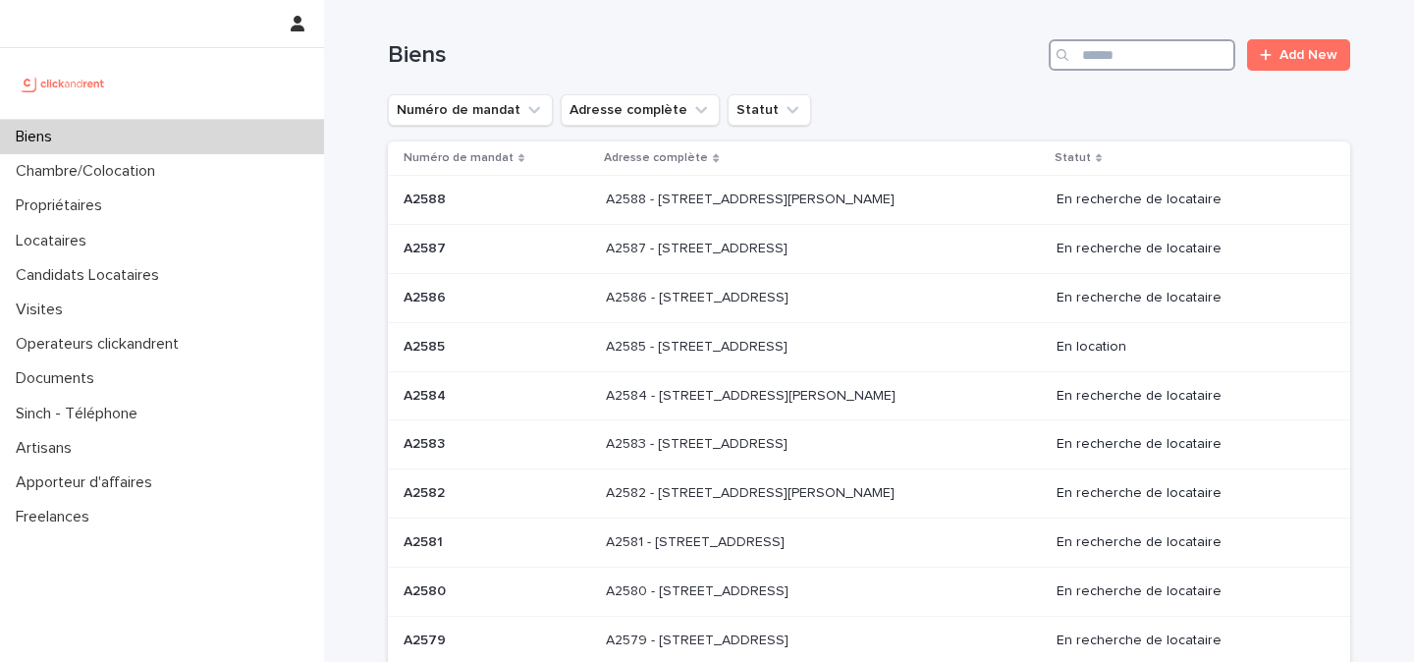
click at [1137, 61] on input "Search" at bounding box center [1141, 54] width 187 height 31
type input "*****"
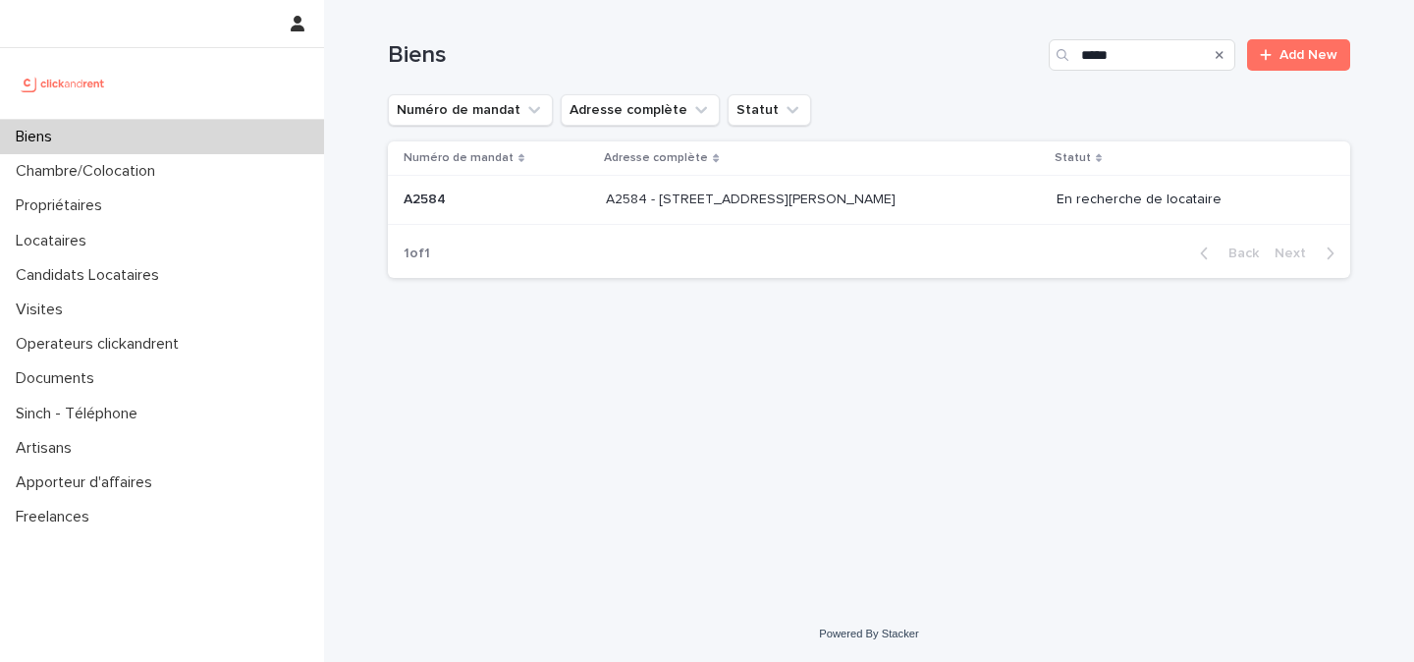
click at [894, 208] on p "A2584 - [STREET_ADDRESS][PERSON_NAME]" at bounding box center [753, 197] width 294 height 21
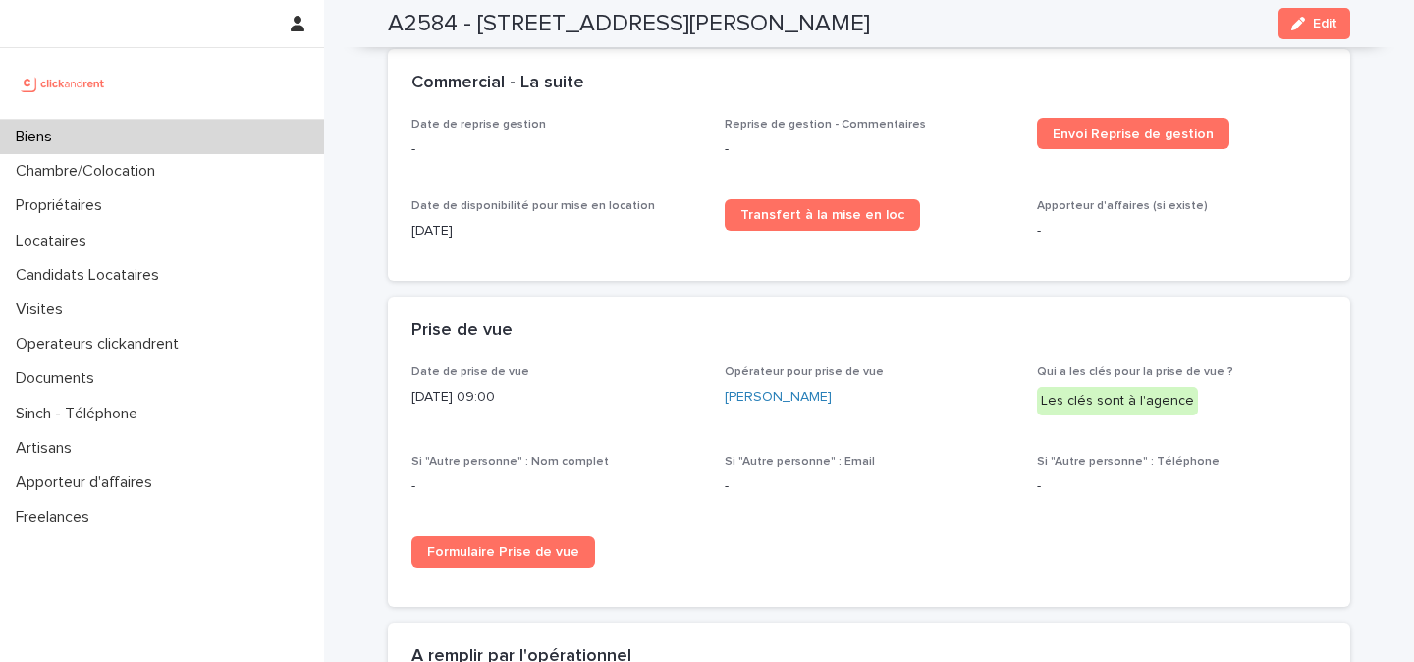
scroll to position [2774, 0]
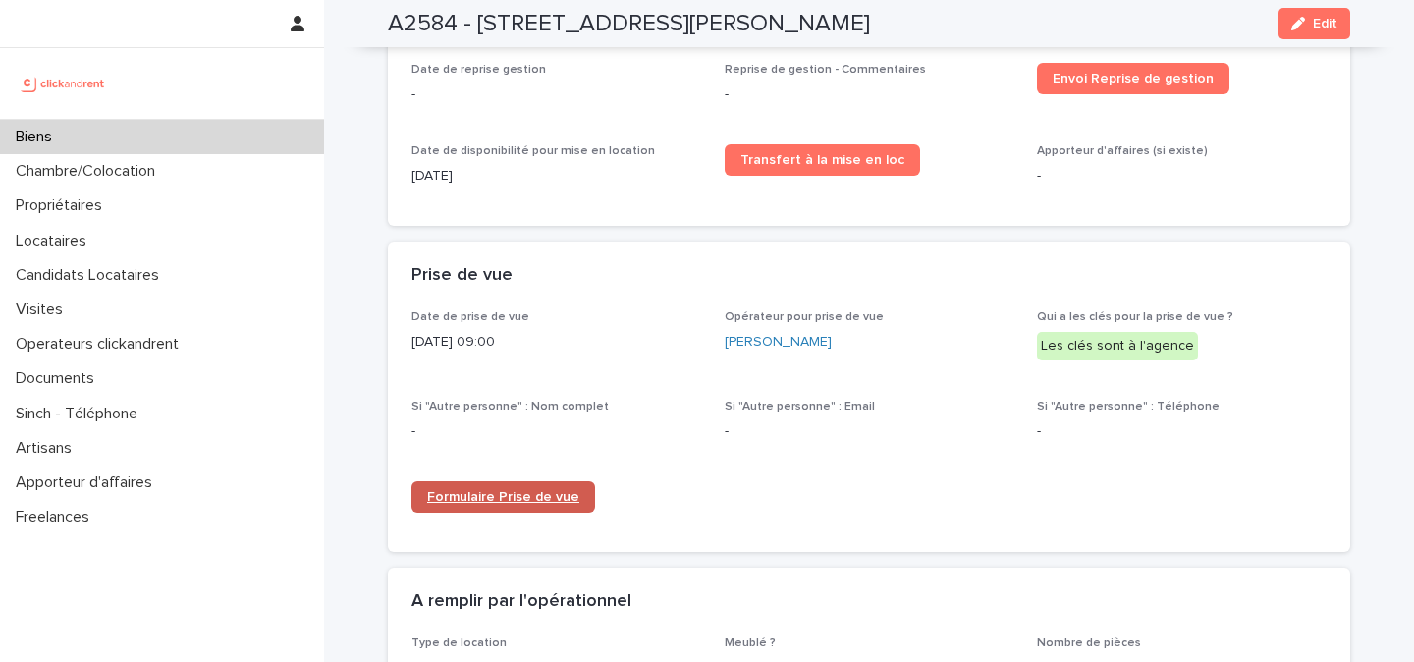
click at [524, 490] on span "Formulaire Prise de vue" at bounding box center [503, 497] width 152 height 14
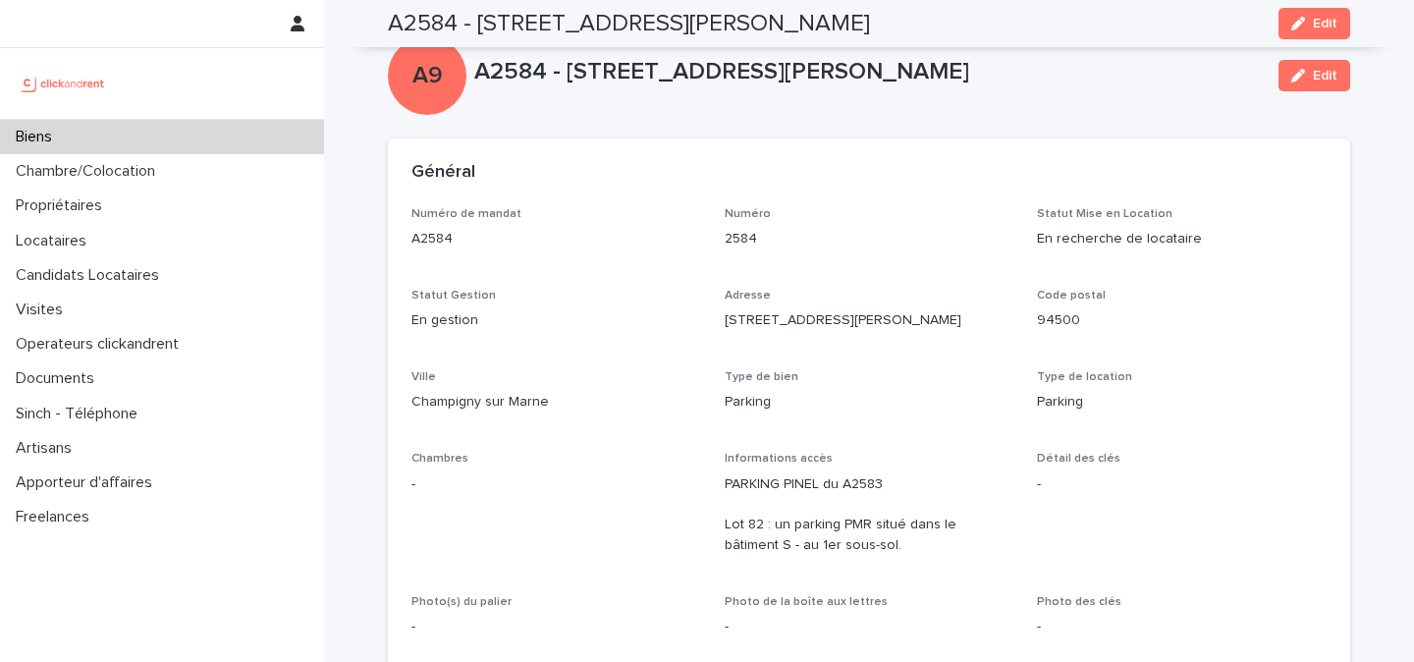
scroll to position [0, 0]
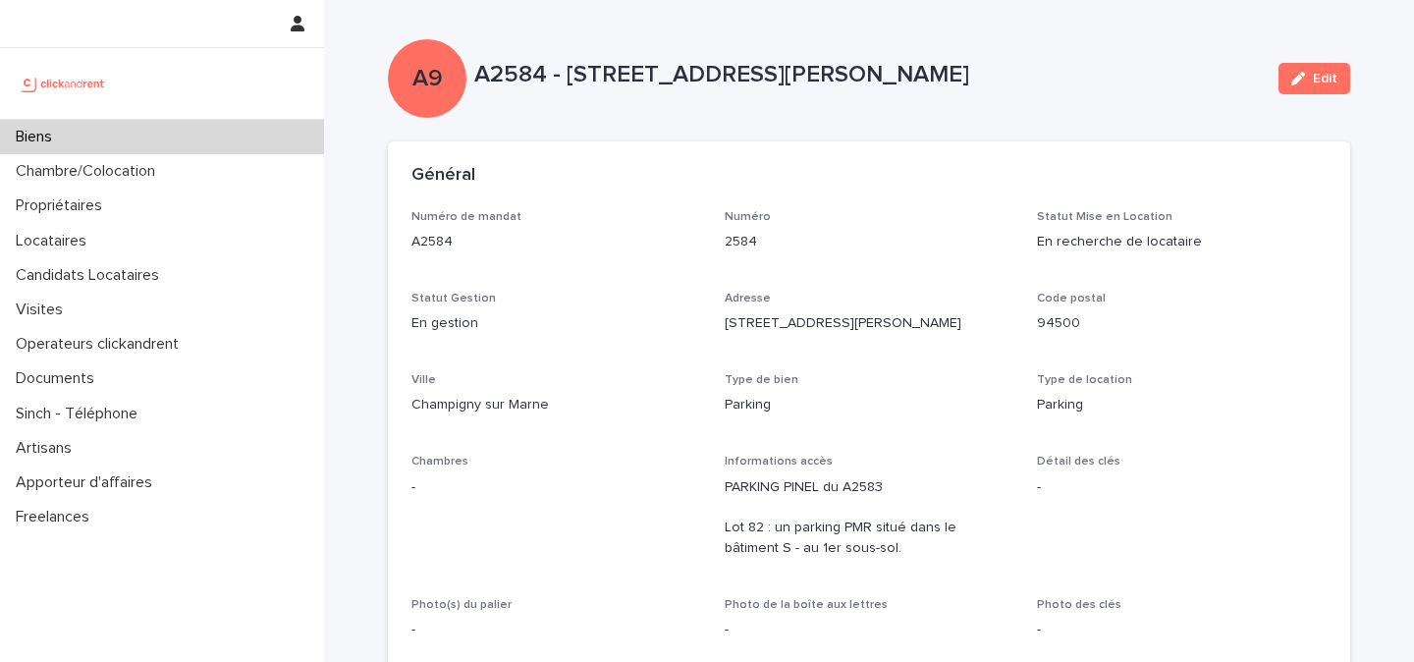
click at [80, 83] on img at bounding box center [63, 83] width 95 height 39
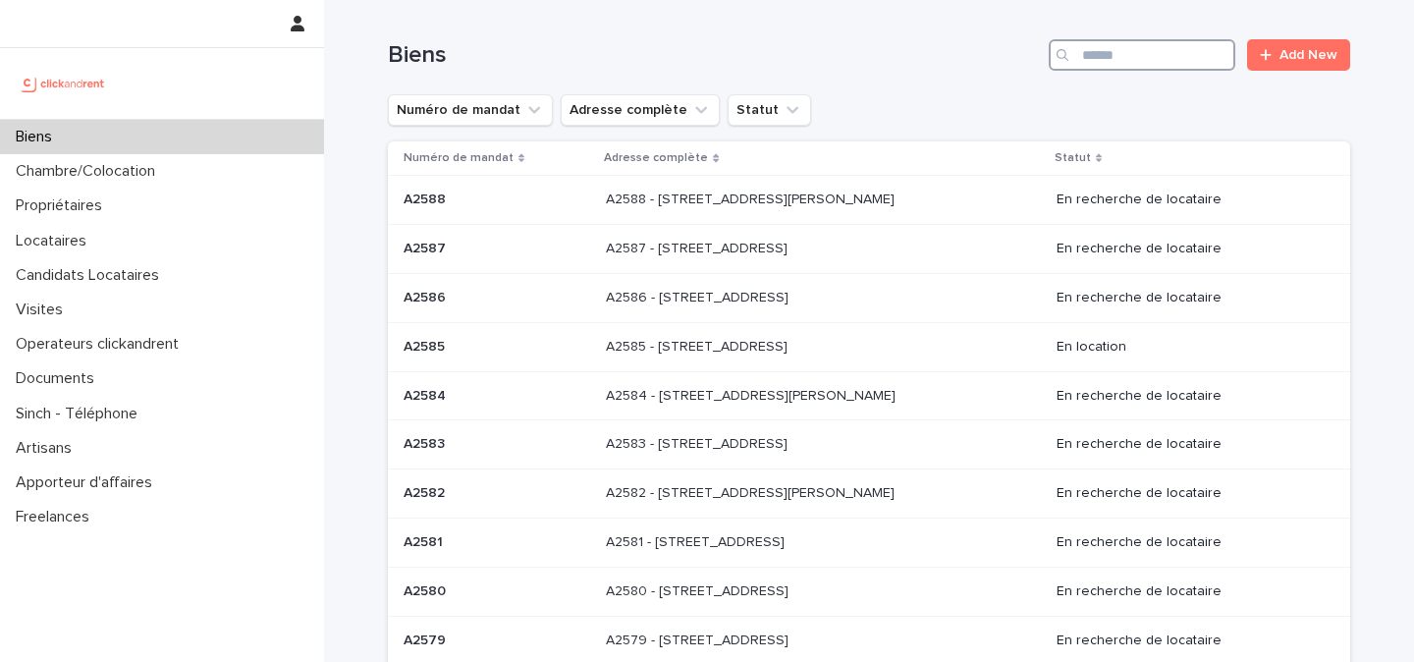
click at [1118, 53] on input "Search" at bounding box center [1141, 54] width 187 height 31
type input "*****"
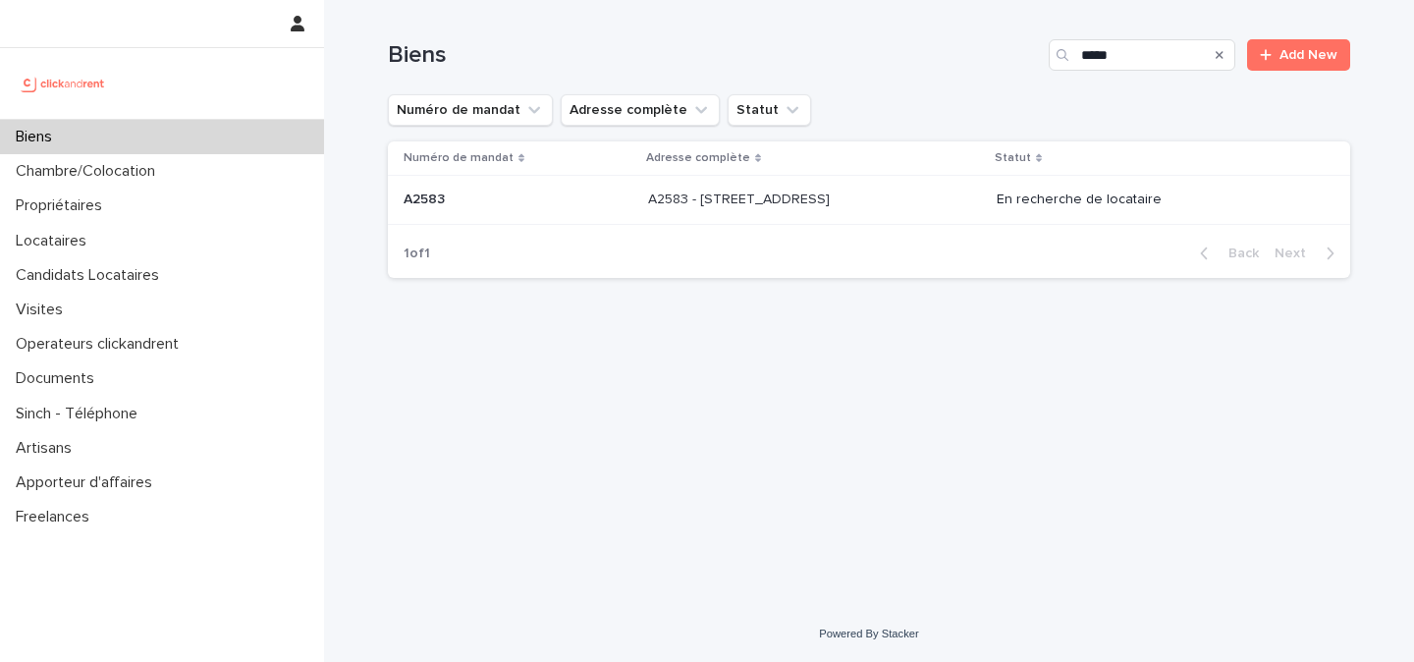
click at [833, 204] on p "A2583 - [STREET_ADDRESS]" at bounding box center [741, 197] width 186 height 21
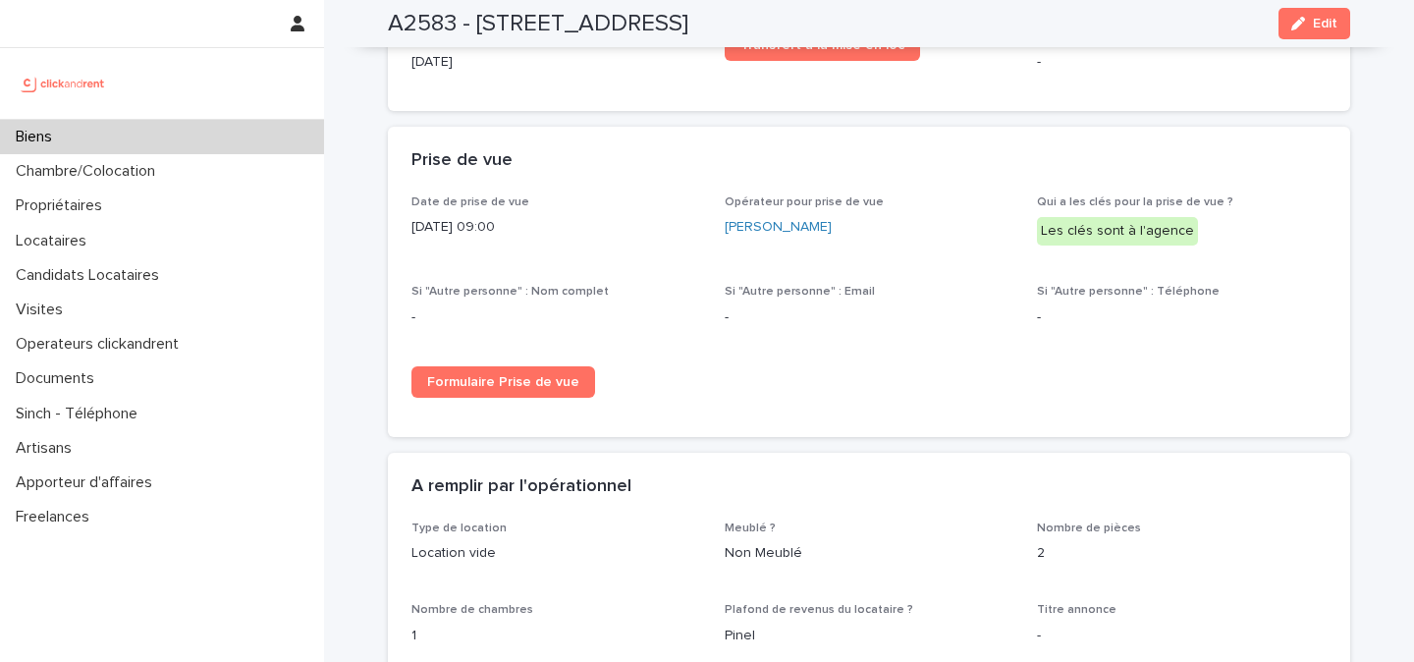
scroll to position [3135, 0]
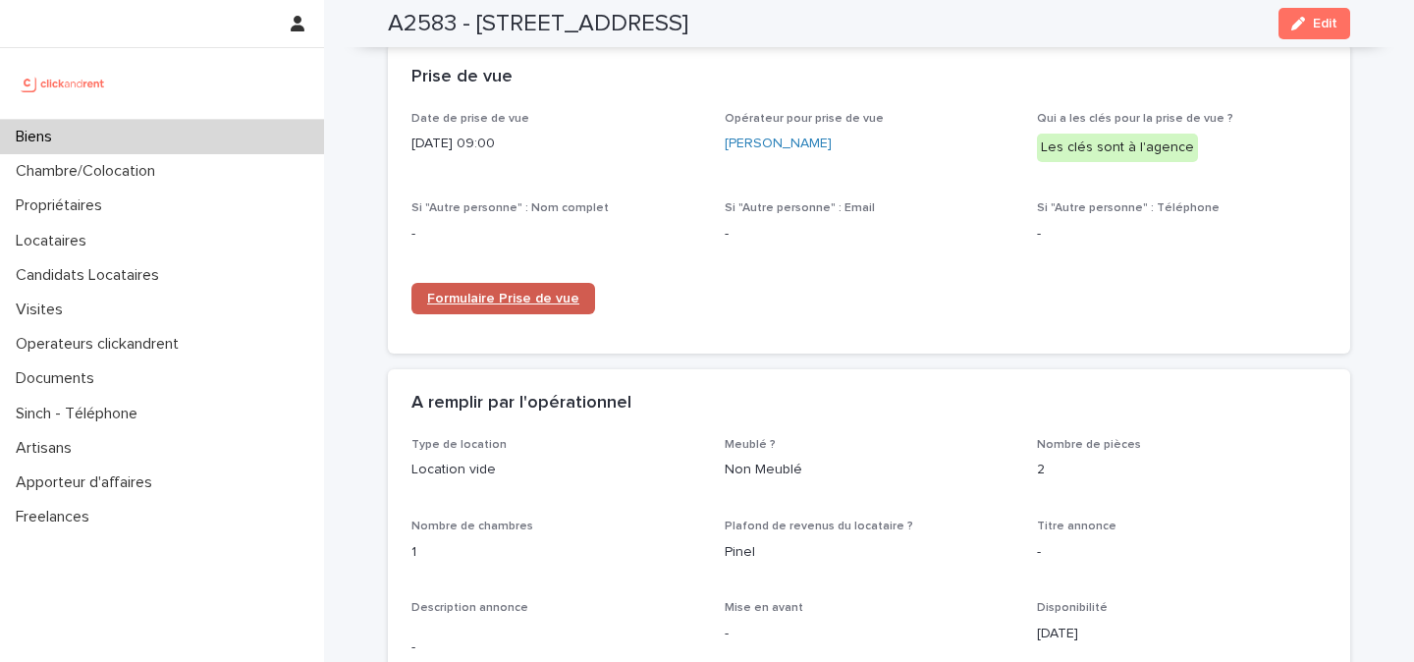
click at [518, 292] on span "Formulaire Prise de vue" at bounding box center [503, 299] width 152 height 14
click at [91, 78] on img at bounding box center [63, 83] width 95 height 39
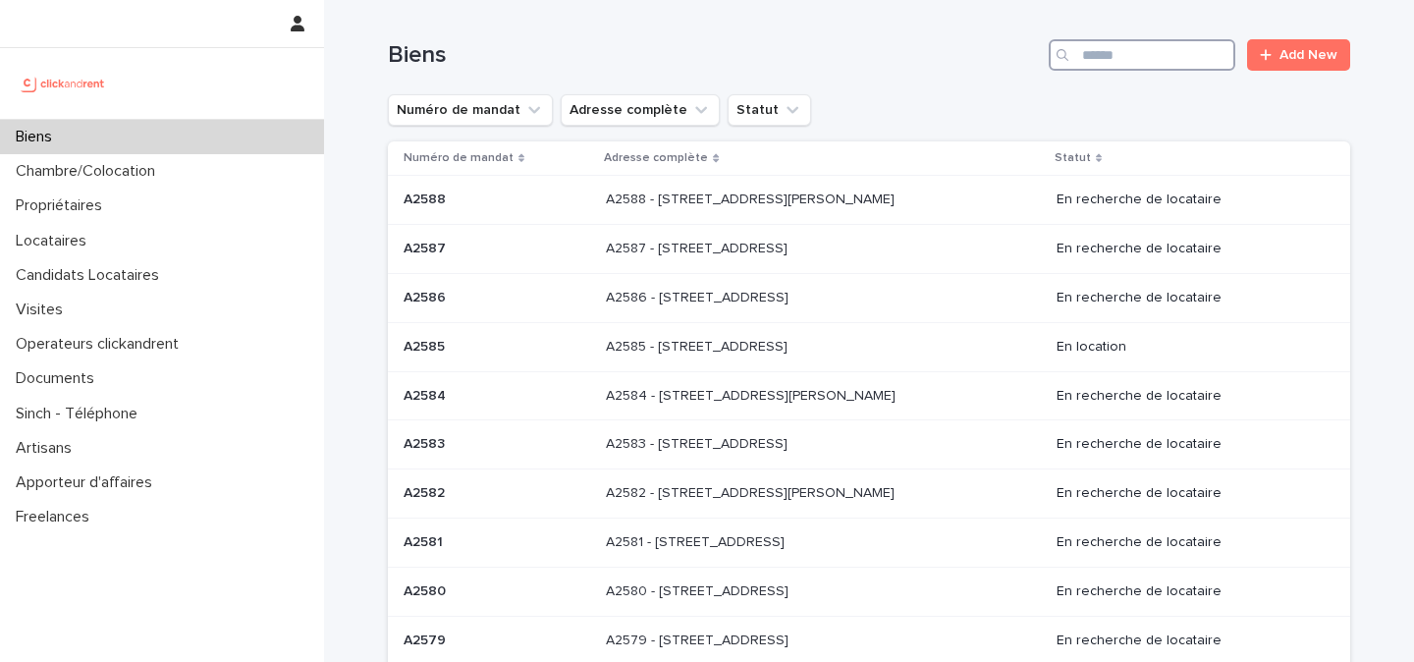
click at [1132, 67] on input "Search" at bounding box center [1141, 54] width 187 height 31
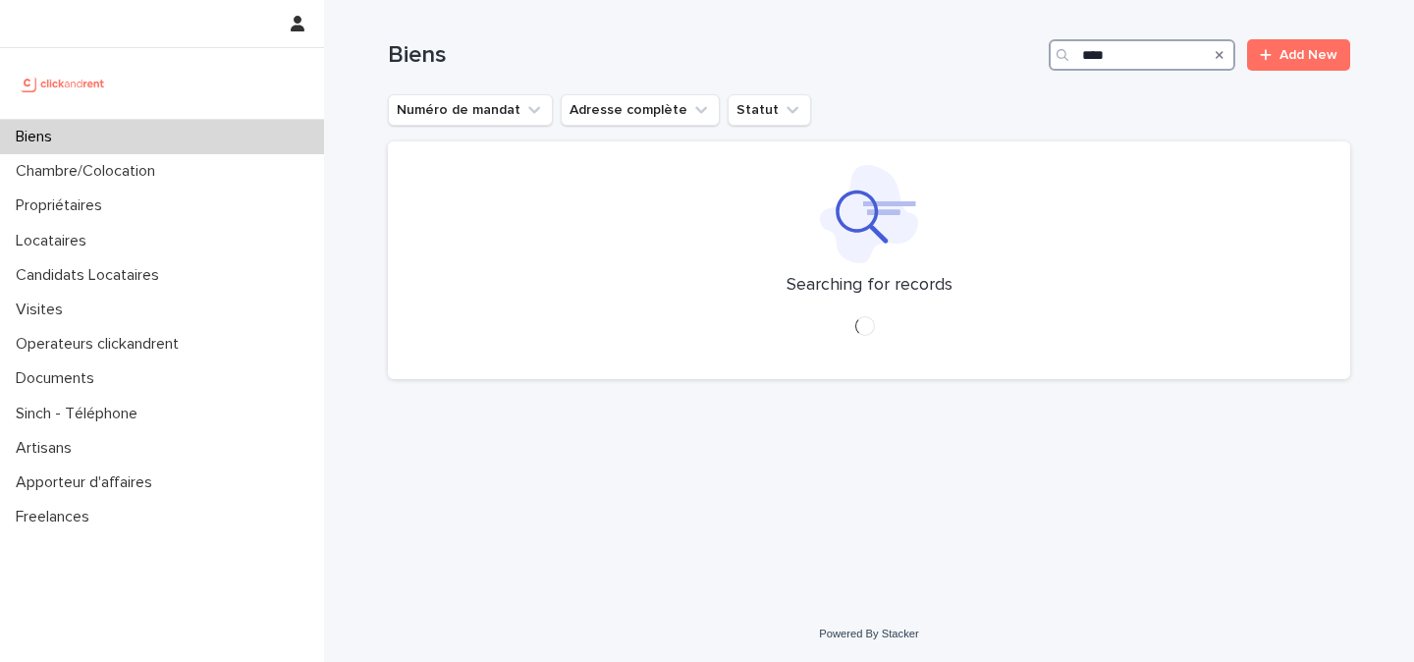
type input "****"
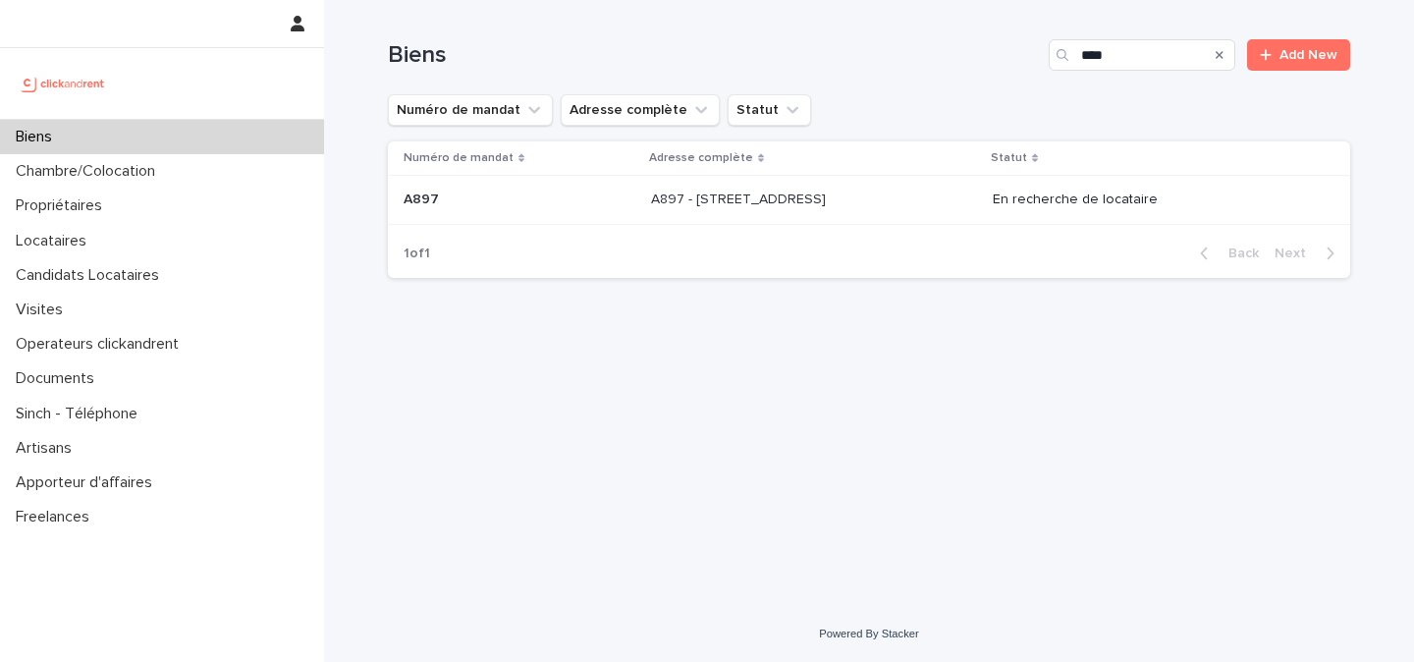
click at [972, 189] on div "A897 - 3 Rue de Prague, Colombes 92700 A897 - 3 Rue de Prague, Colombes 92700" at bounding box center [813, 200] width 325 height 32
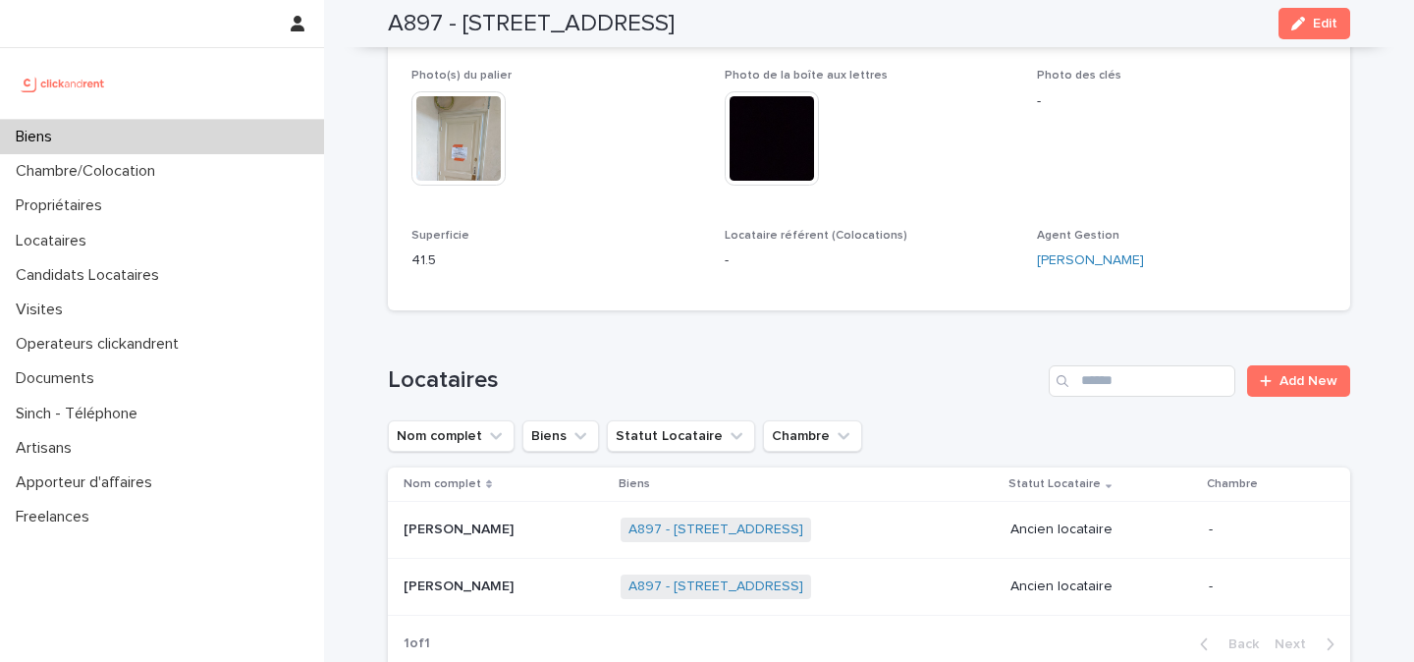
scroll to position [667, 0]
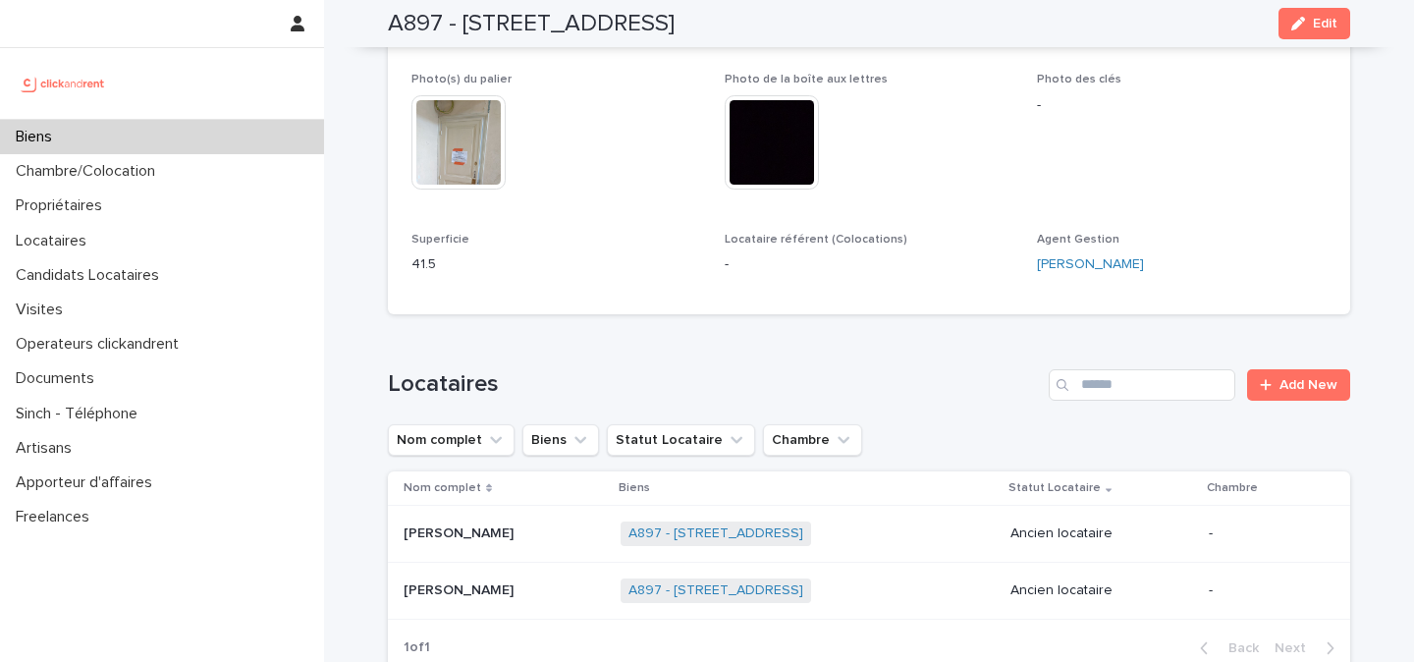
click at [674, 28] on h2 "A897 - 3 Rue de Prague, Colombes 92700" at bounding box center [531, 24] width 287 height 28
copy div "A897 - 3 Rue de Prague, Colombes 92700 Edit"
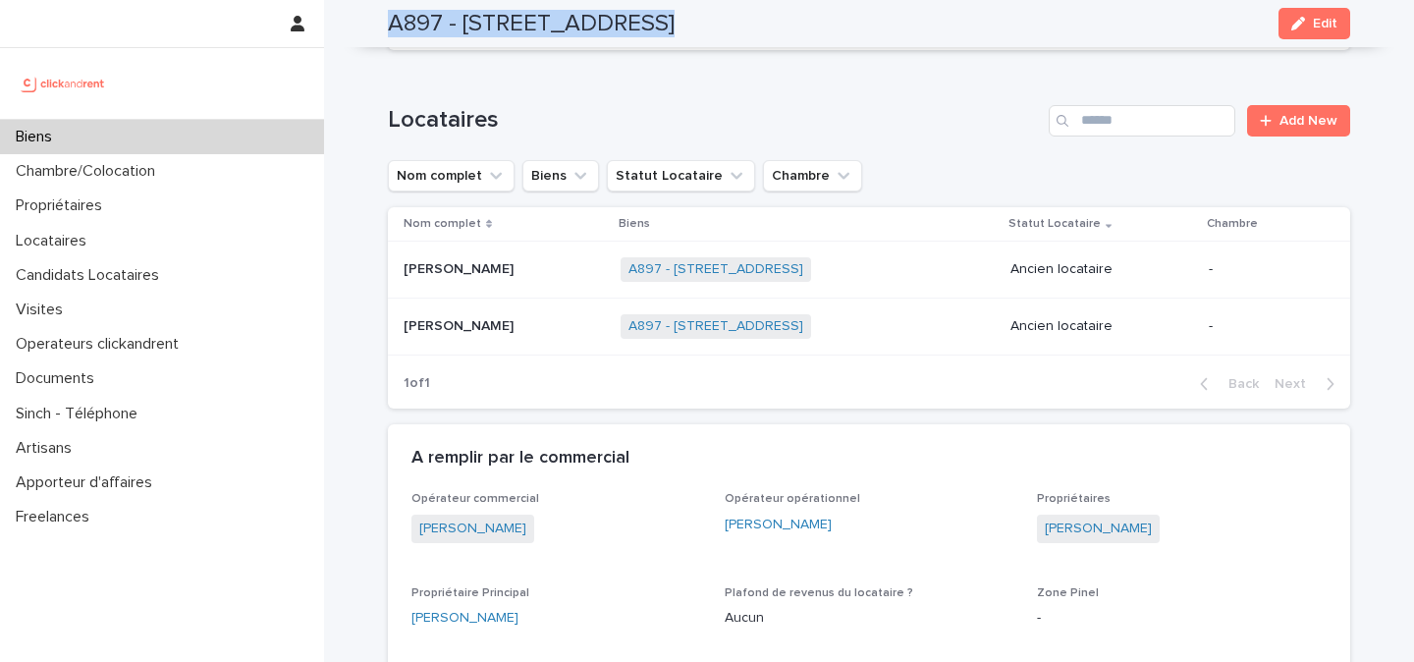
scroll to position [937, 0]
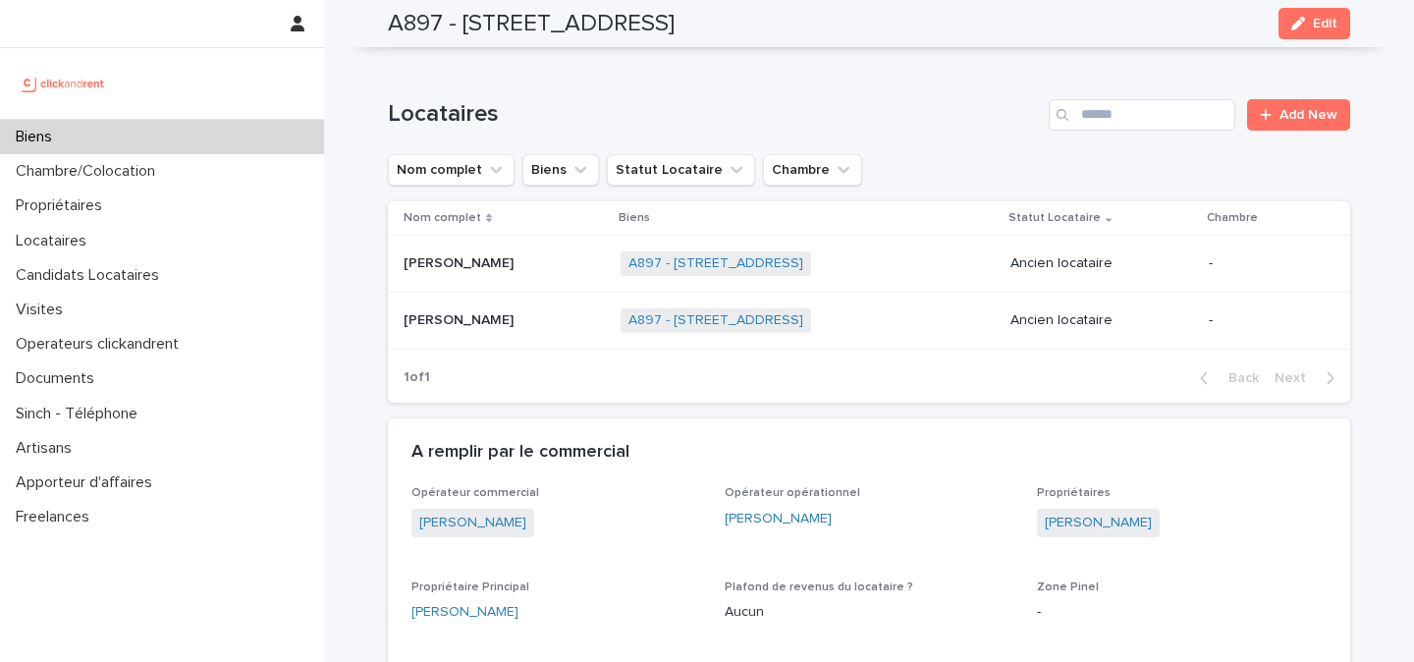
click at [541, 410] on div "Loading... Saving… Locataires Add New Nom complet Biens Statut Locataire Chambr…" at bounding box center [869, 239] width 962 height 358
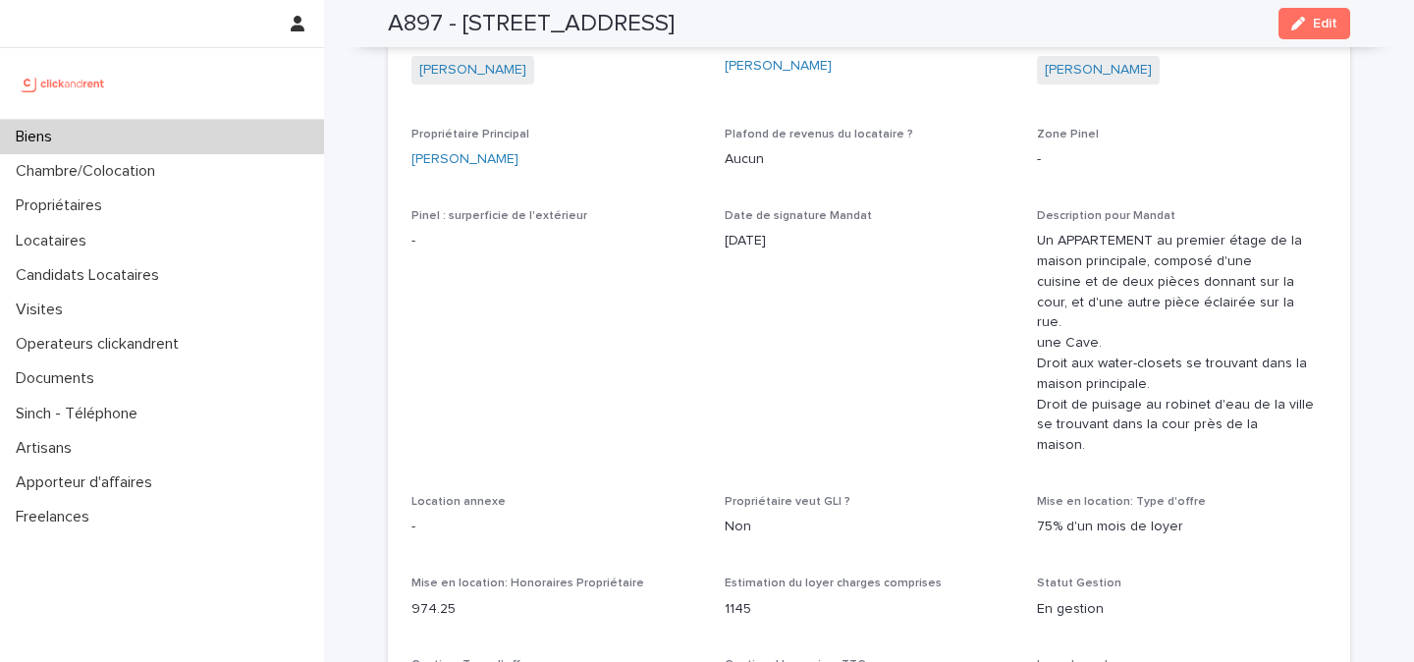
scroll to position [1103, 0]
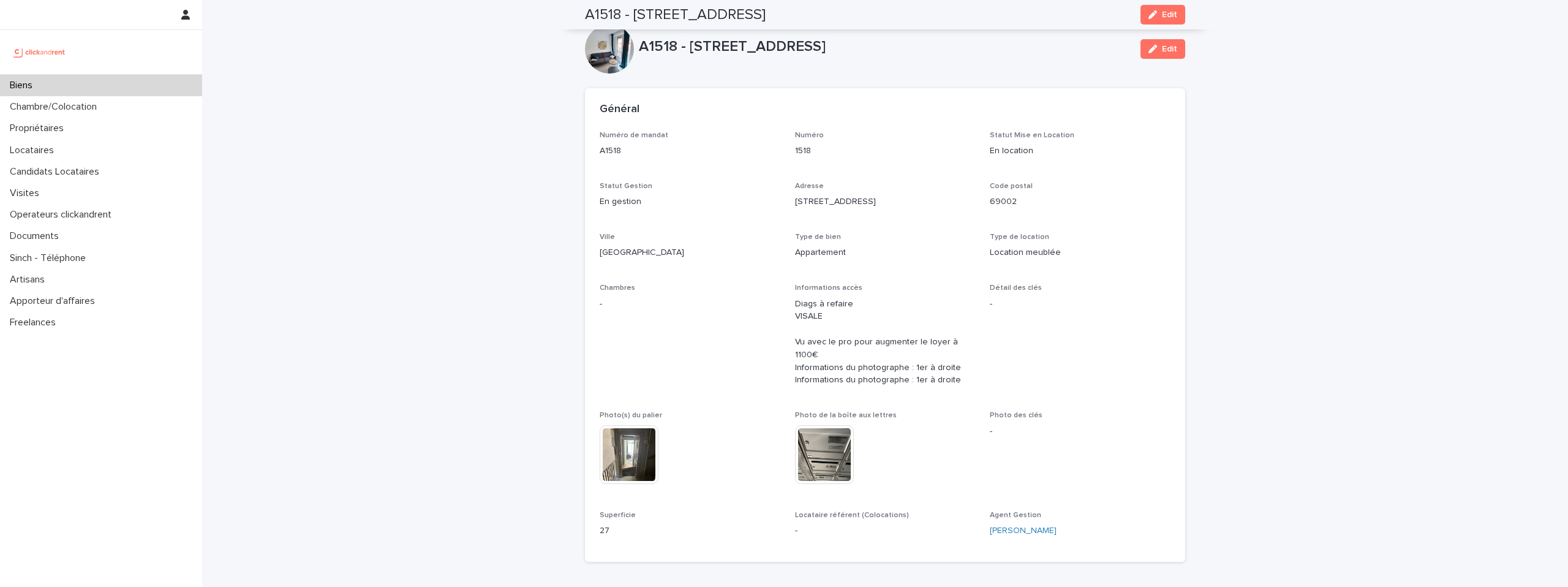
scroll to position [468, 0]
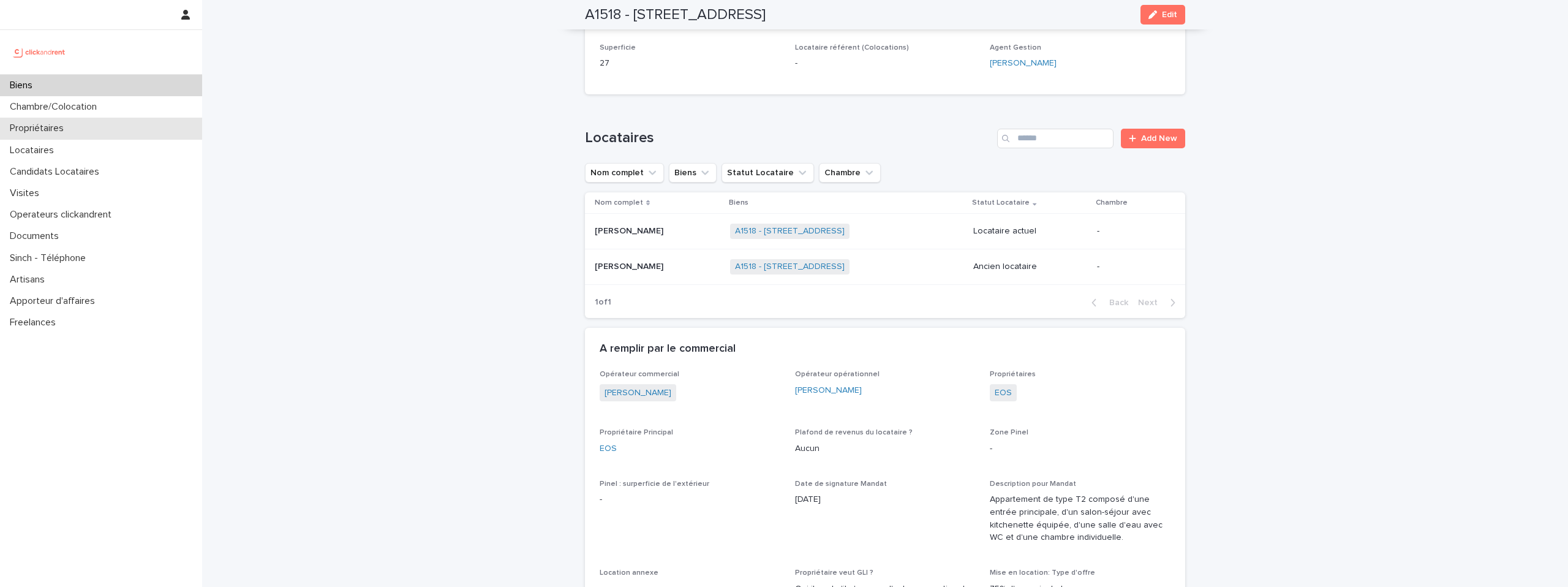
click at [90, 131] on div "Propriétaires" at bounding box center [101, 128] width 202 height 21
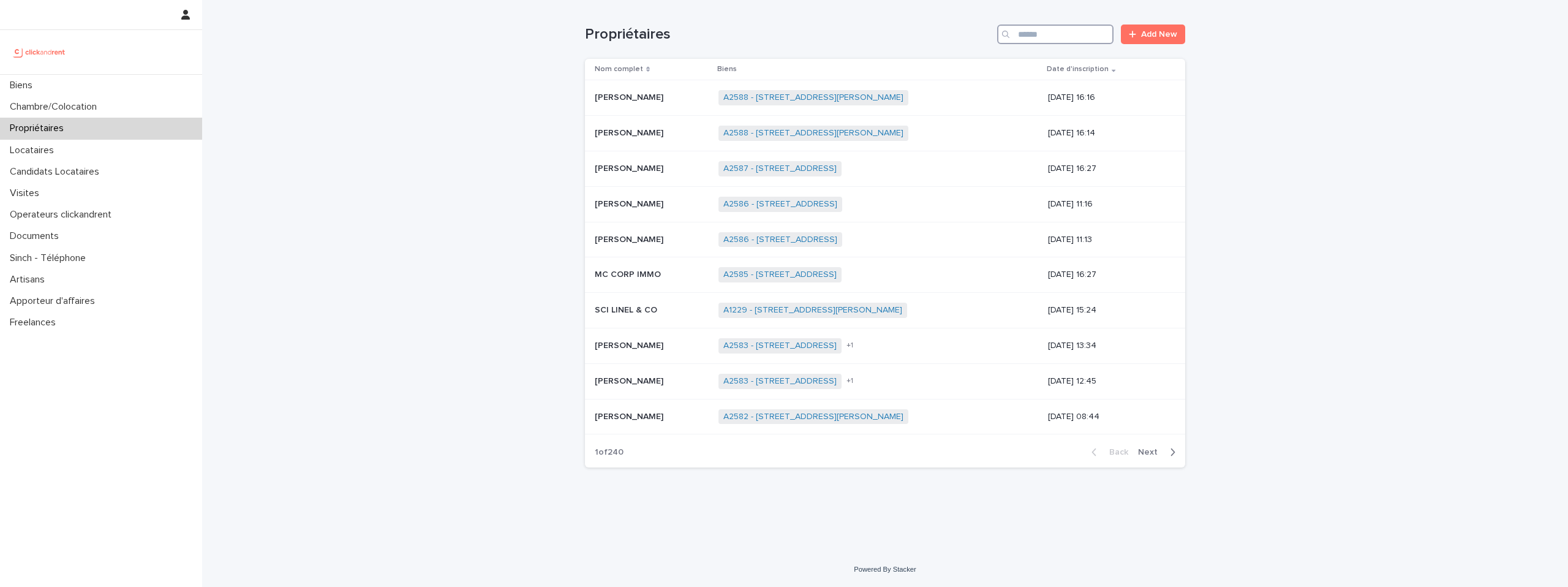
click at [1034, 32] on input "Search" at bounding box center [1055, 34] width 117 height 19
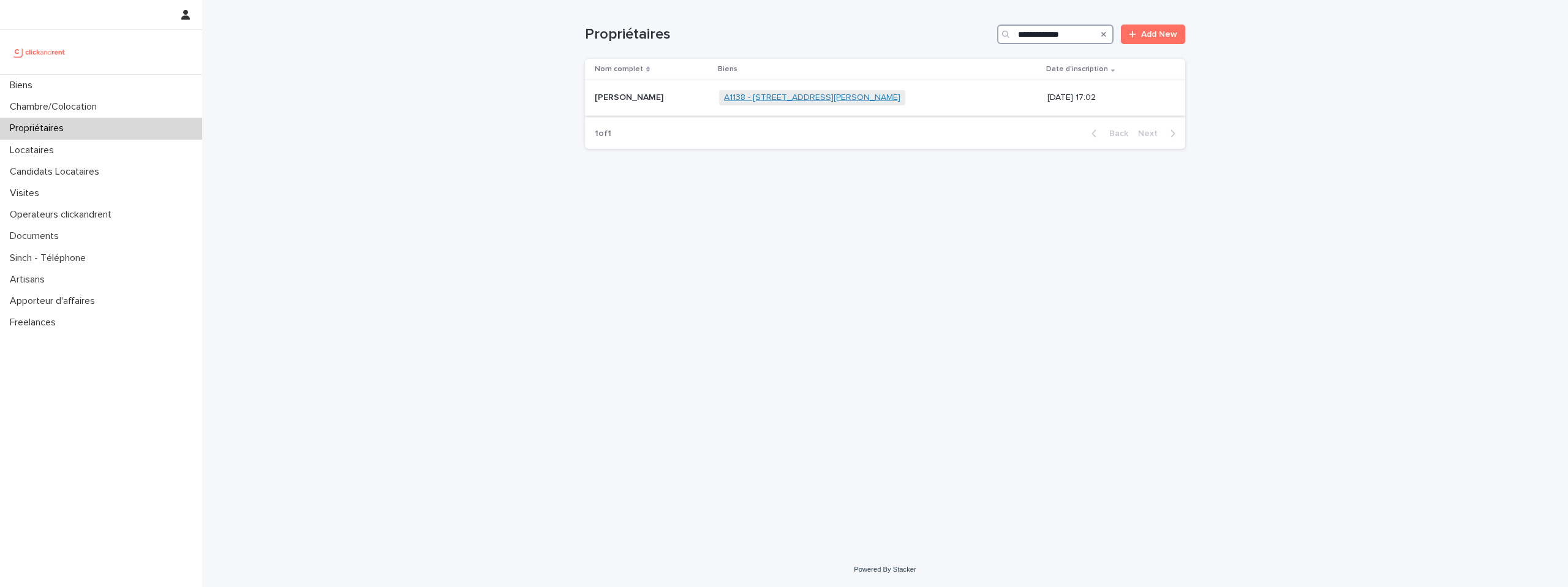
type input "**********"
click at [833, 100] on link "A1138 - [STREET_ADDRESS][PERSON_NAME]" at bounding box center [812, 97] width 177 height 11
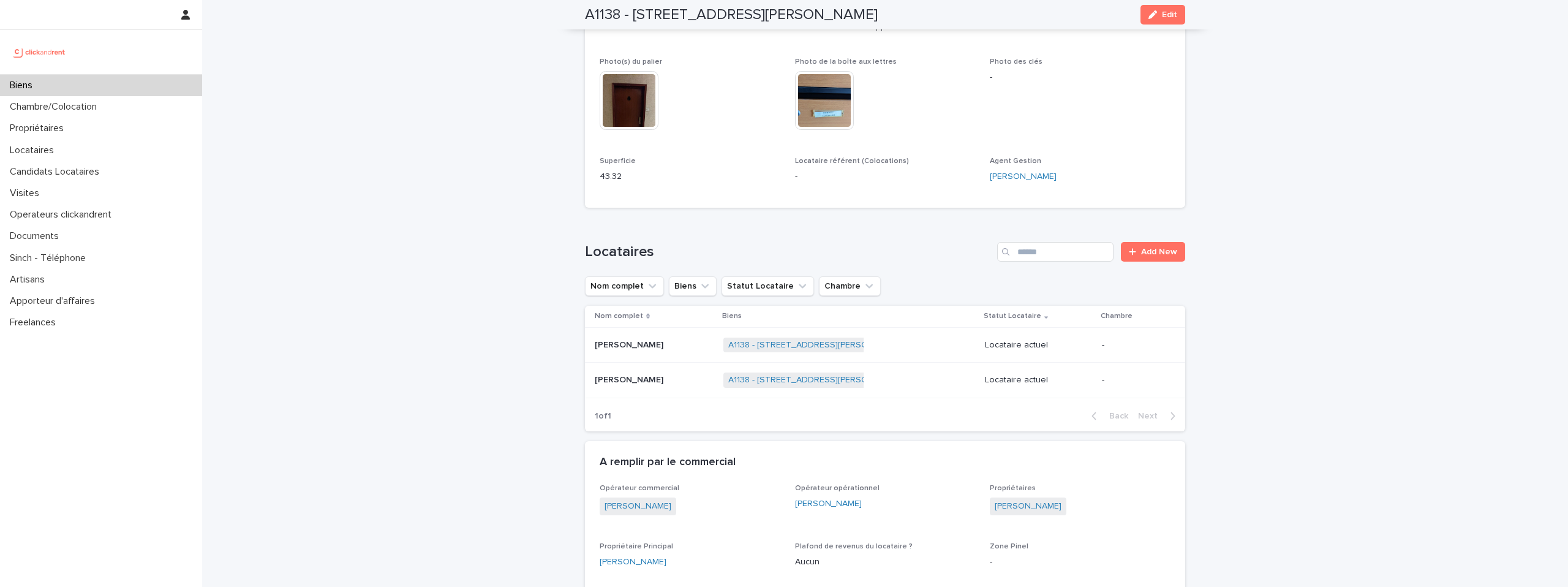
scroll to position [527, 0]
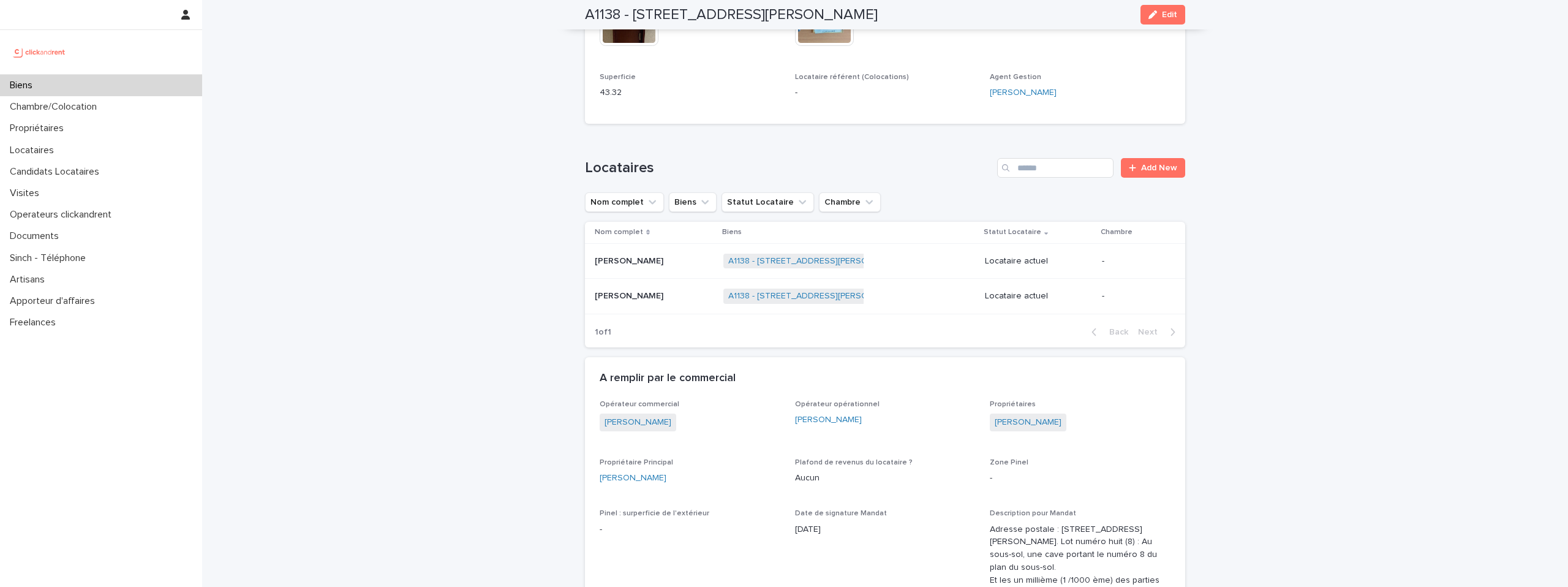
click at [54, 52] on img at bounding box center [39, 52] width 59 height 24
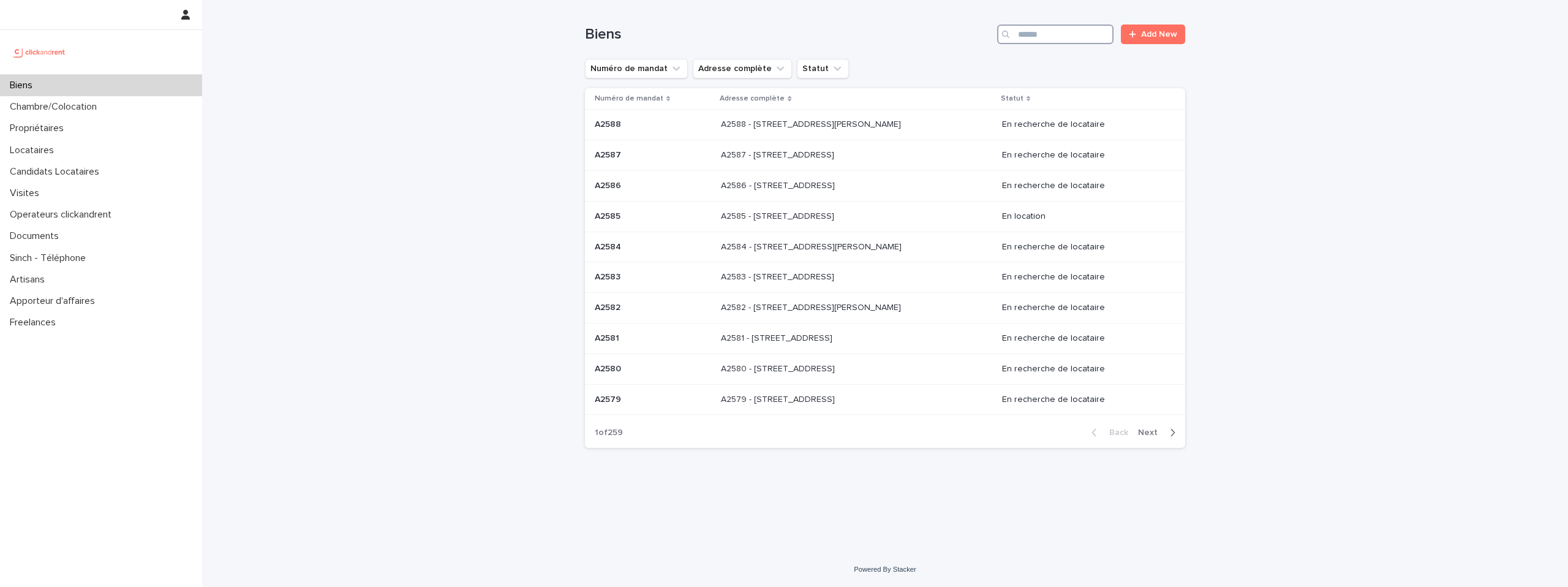
click at [1076, 33] on input "Search" at bounding box center [1055, 34] width 117 height 19
paste input "*****"
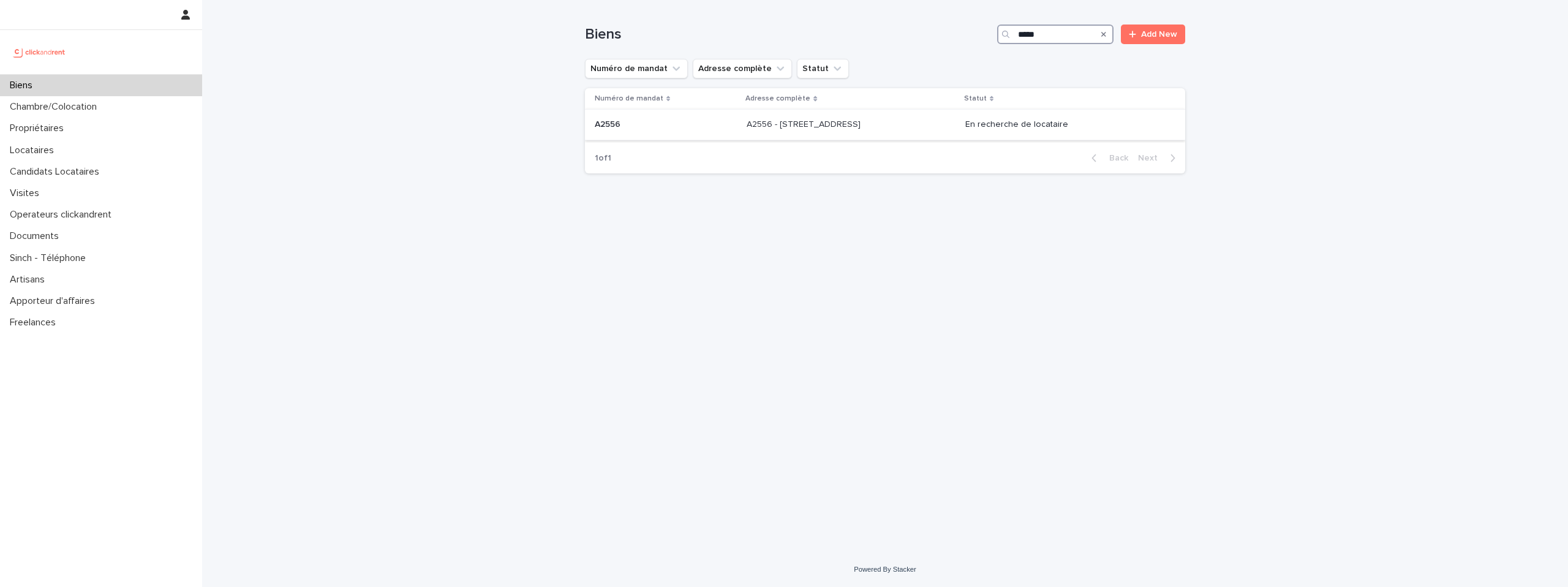
type input "*****"
click at [863, 126] on p "A2556 - 14 Rue du Parc, Levallois-Perret 92300" at bounding box center [805, 123] width 117 height 13
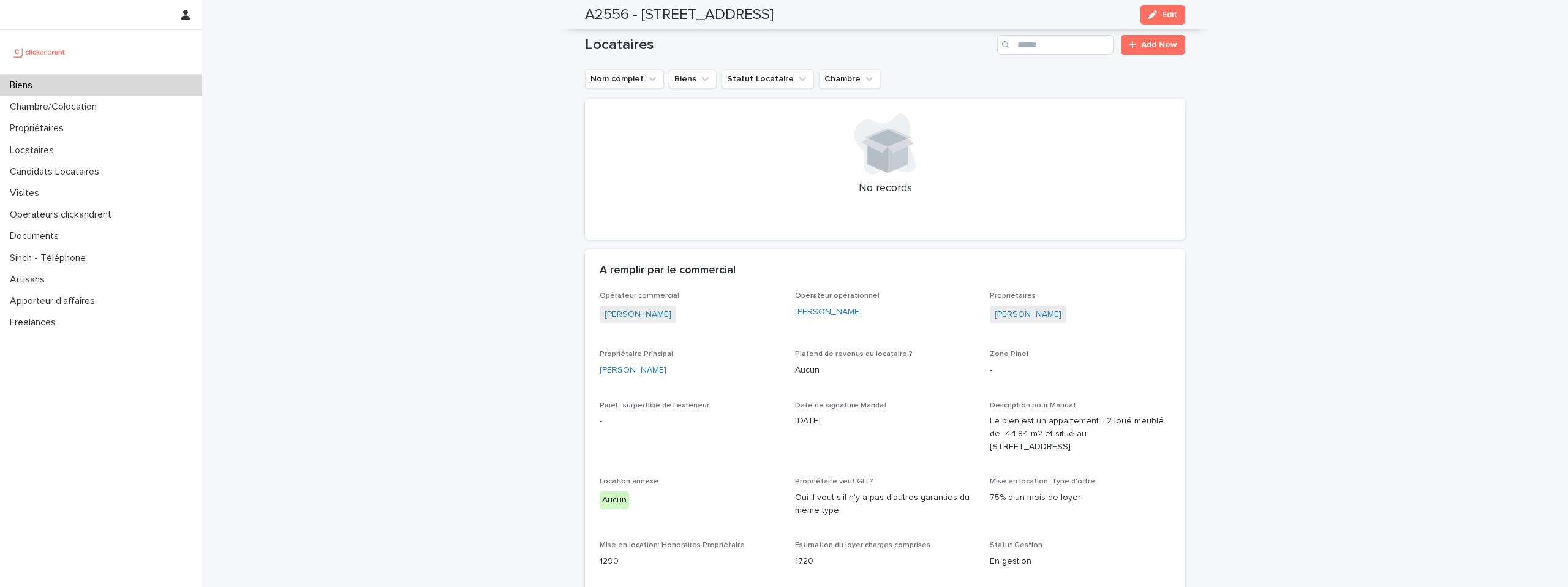
scroll to position [755, 0]
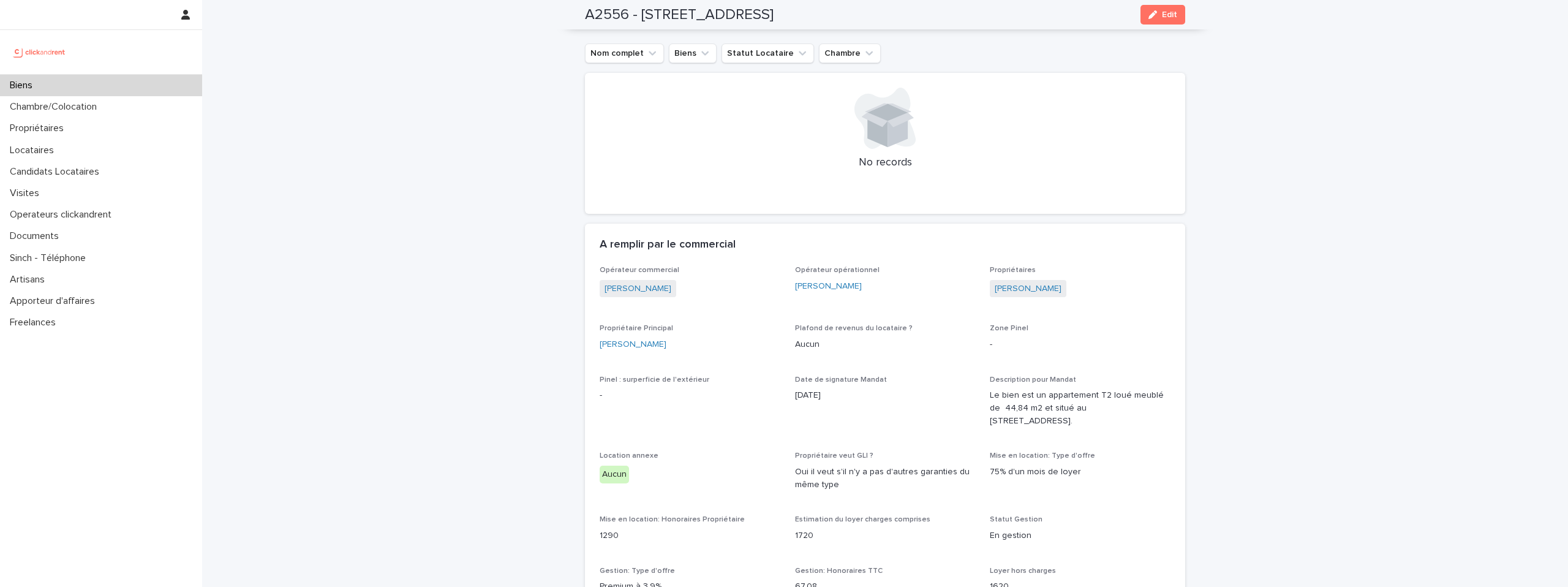
click at [1054, 29] on input "Search" at bounding box center [1055, 19] width 117 height 19
paste input "*****"
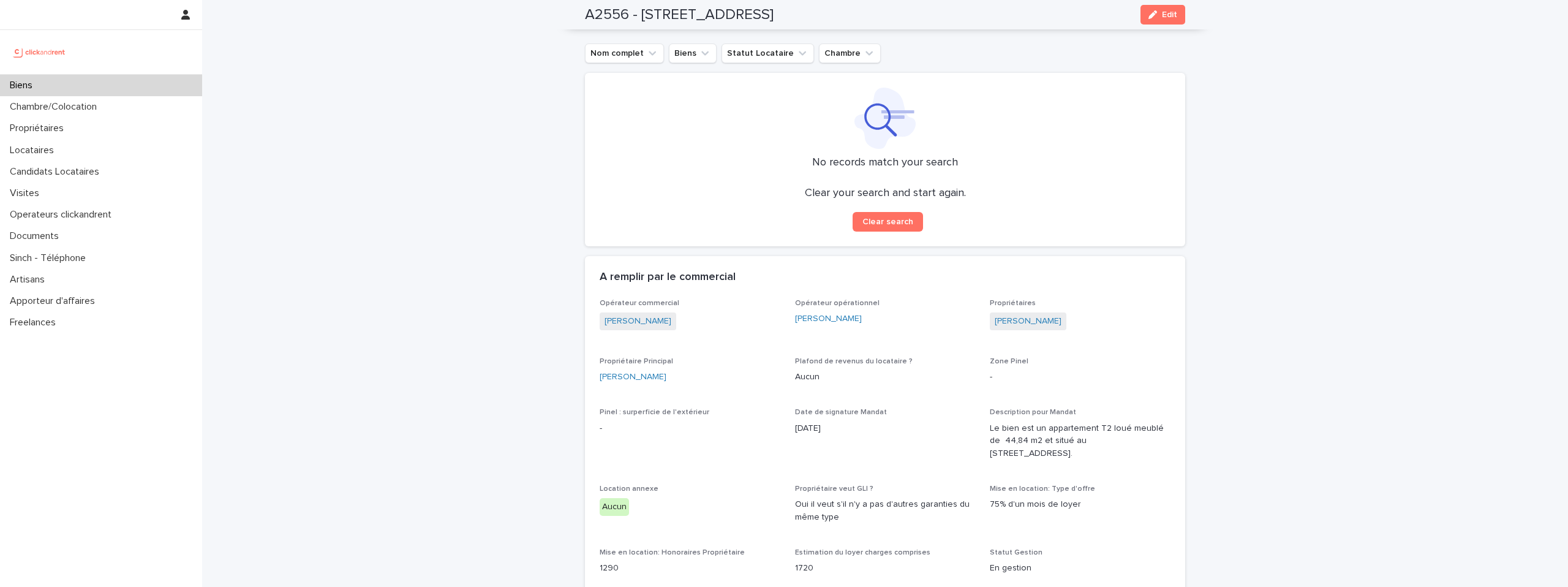
type input "*****"
click at [45, 50] on img at bounding box center [39, 52] width 59 height 24
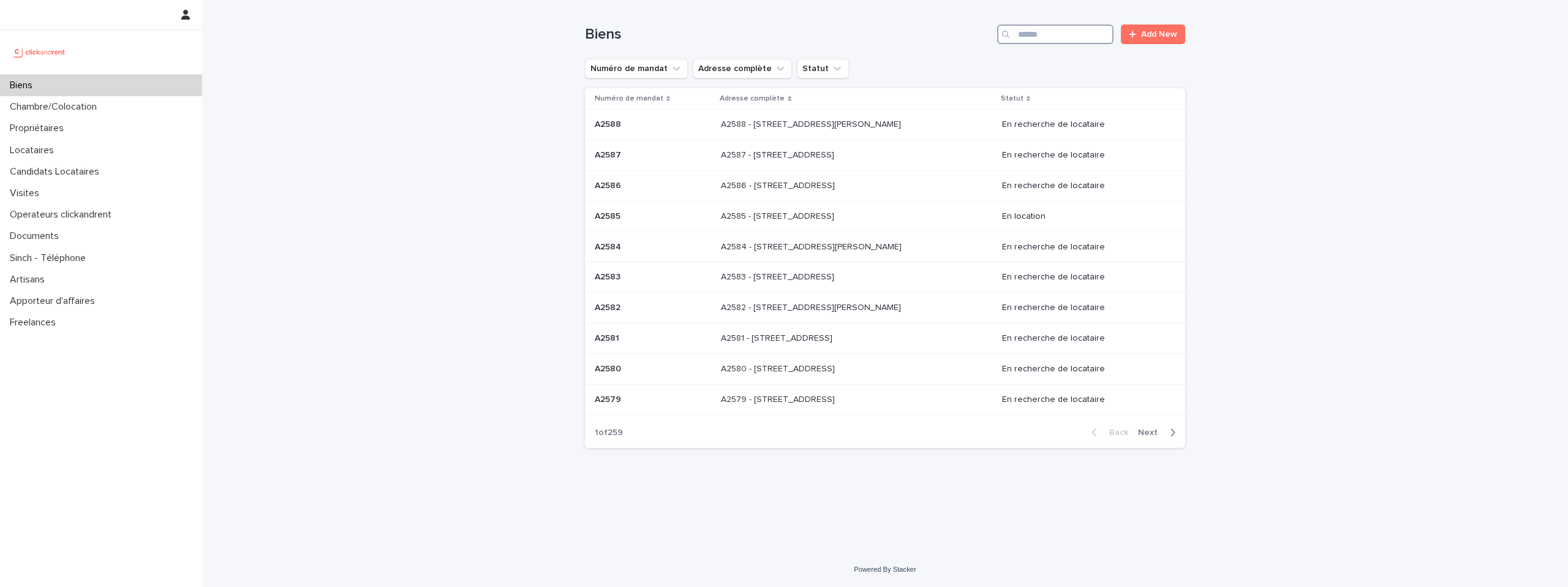
click at [1019, 34] on input "Search" at bounding box center [1055, 34] width 117 height 19
paste input "*****"
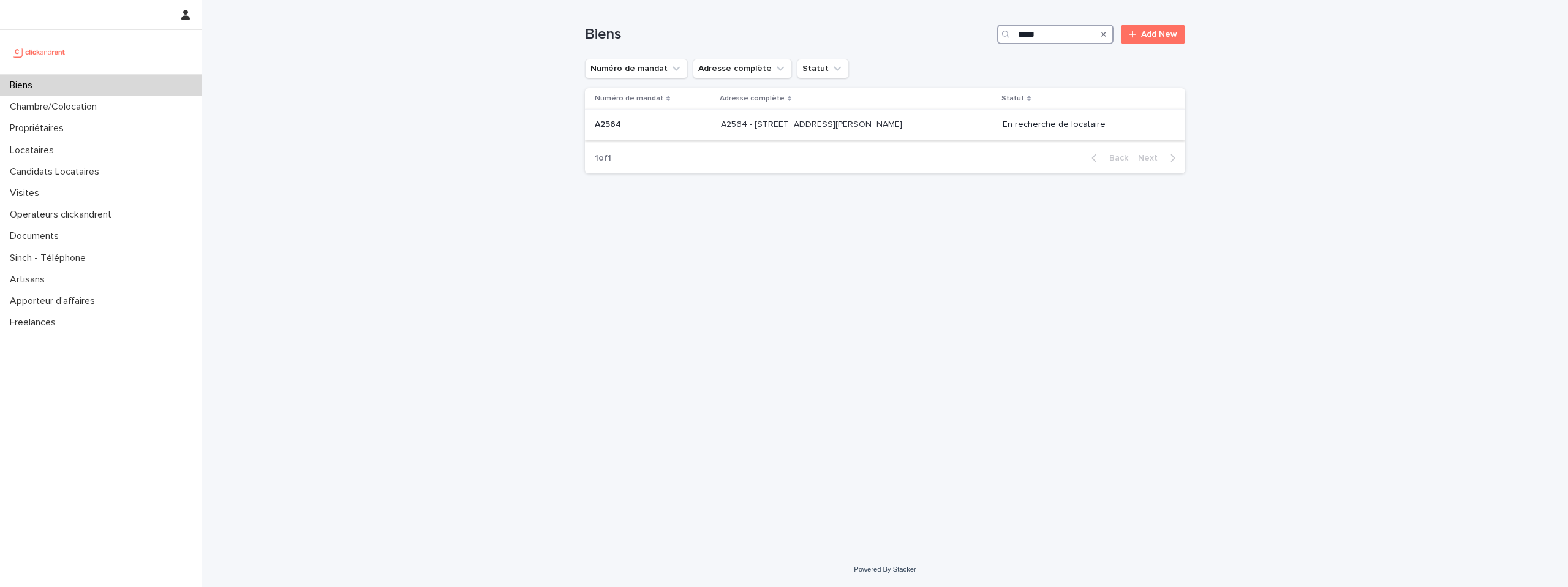
type input "*****"
click at [865, 121] on p "A2564 - 36 rue Général Lassalle, Le Havre 76600" at bounding box center [812, 123] width 183 height 13
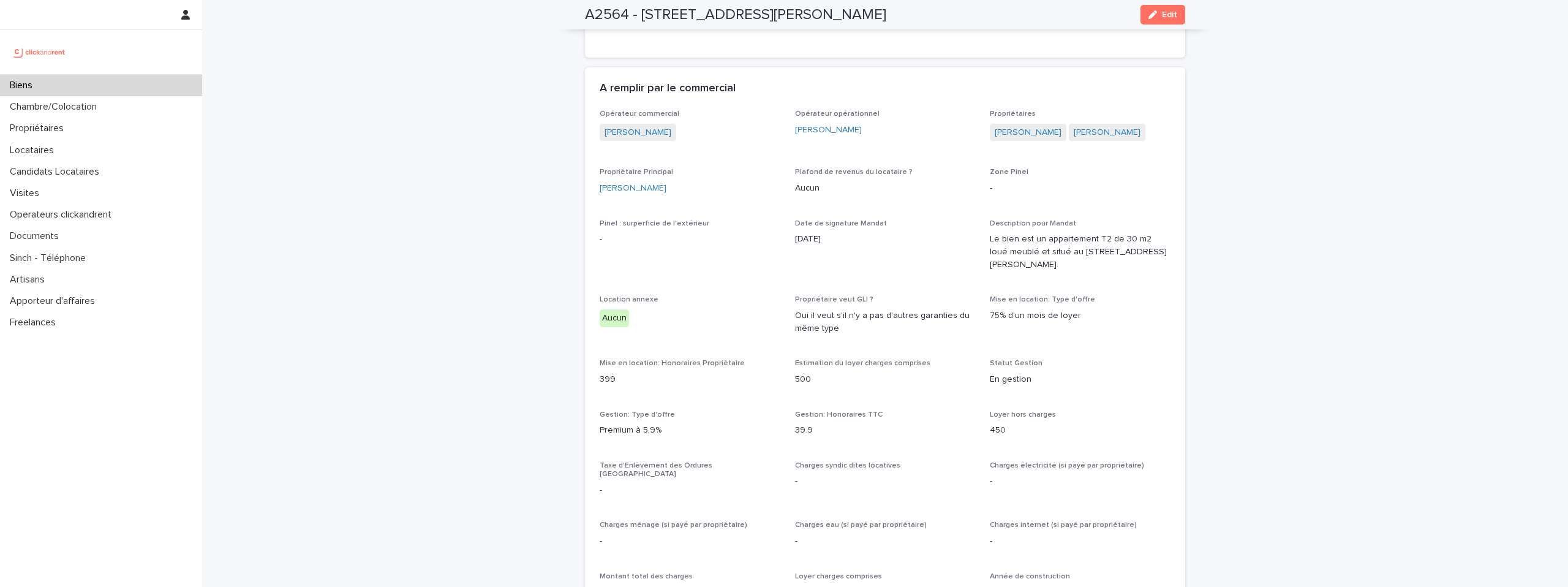
scroll to position [683, 0]
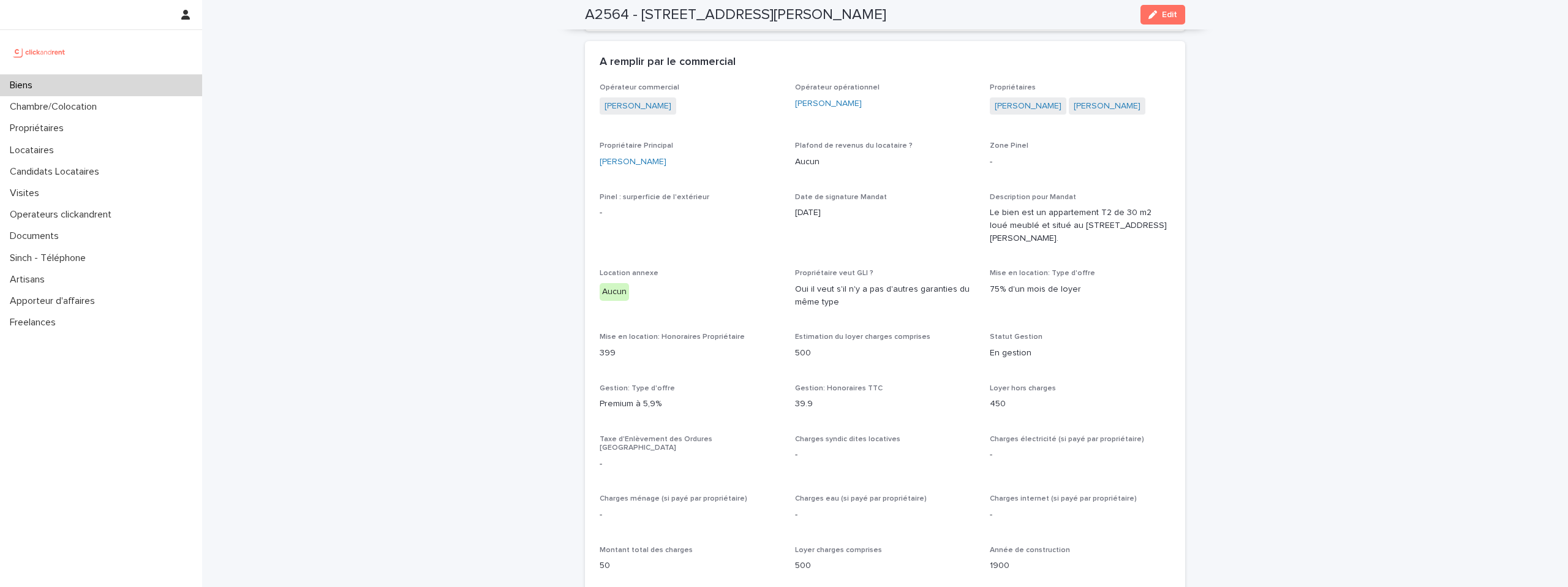
click at [47, 49] on img at bounding box center [39, 52] width 59 height 24
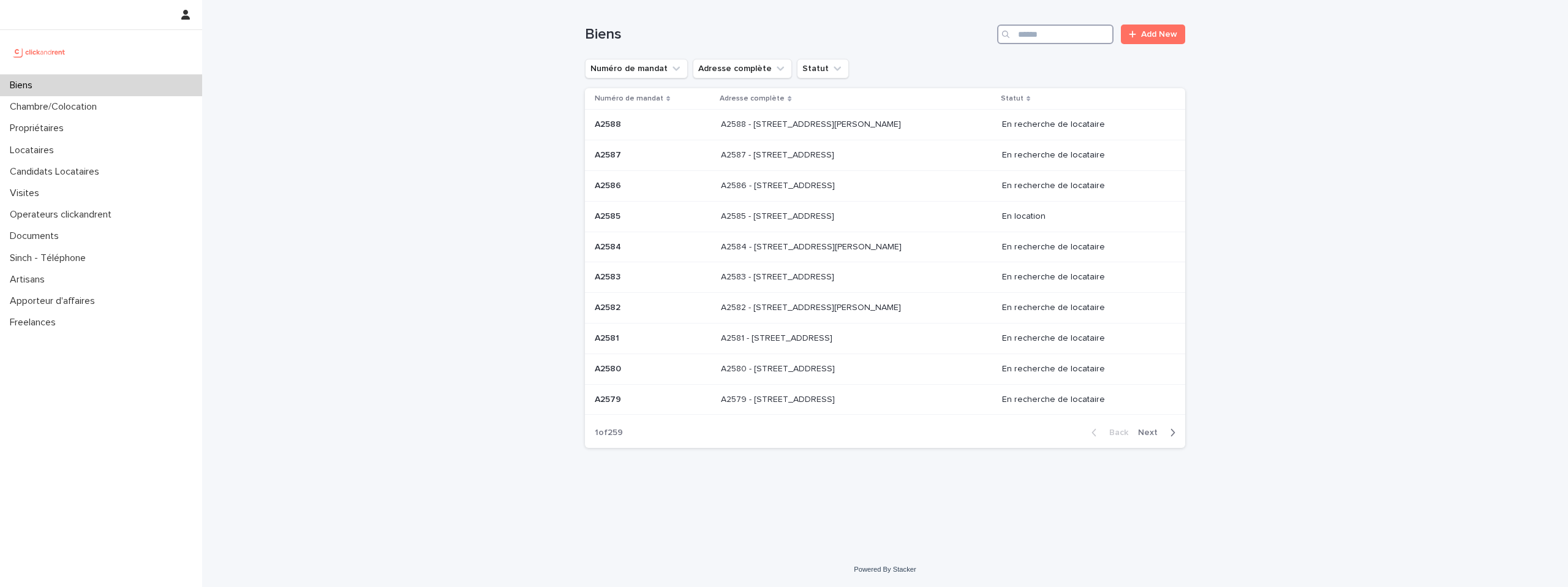
click at [1066, 28] on input "Search" at bounding box center [1055, 34] width 117 height 19
paste input "****"
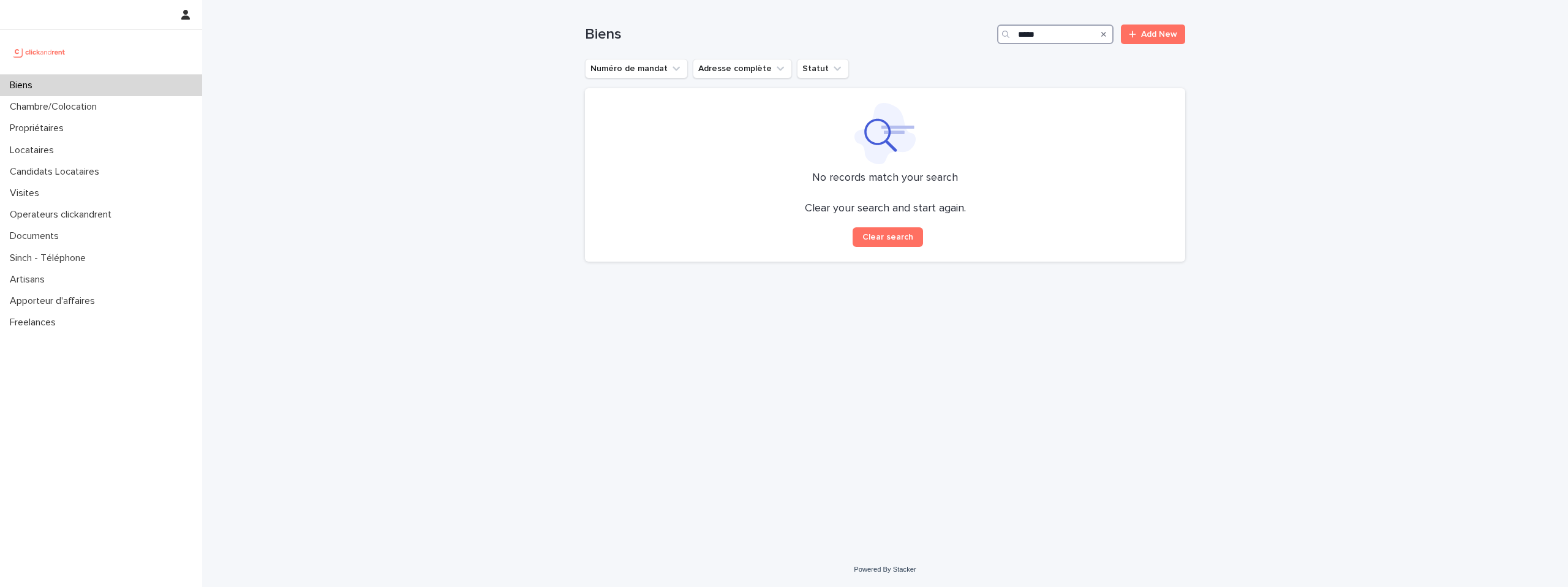
click at [1021, 33] on input "****" at bounding box center [1055, 34] width 117 height 19
type input "****"
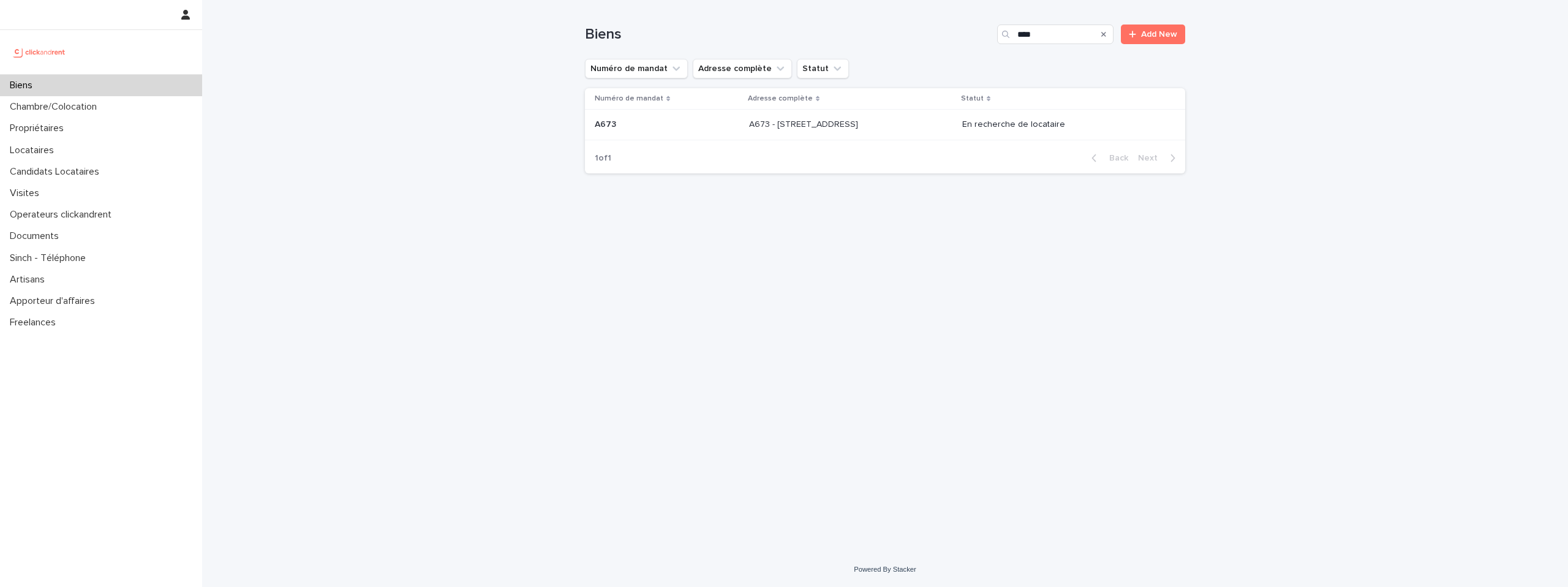
click at [860, 124] on p "A673 - 30 rue Carême Prenant, Argenteuil 95100" at bounding box center [805, 123] width 112 height 13
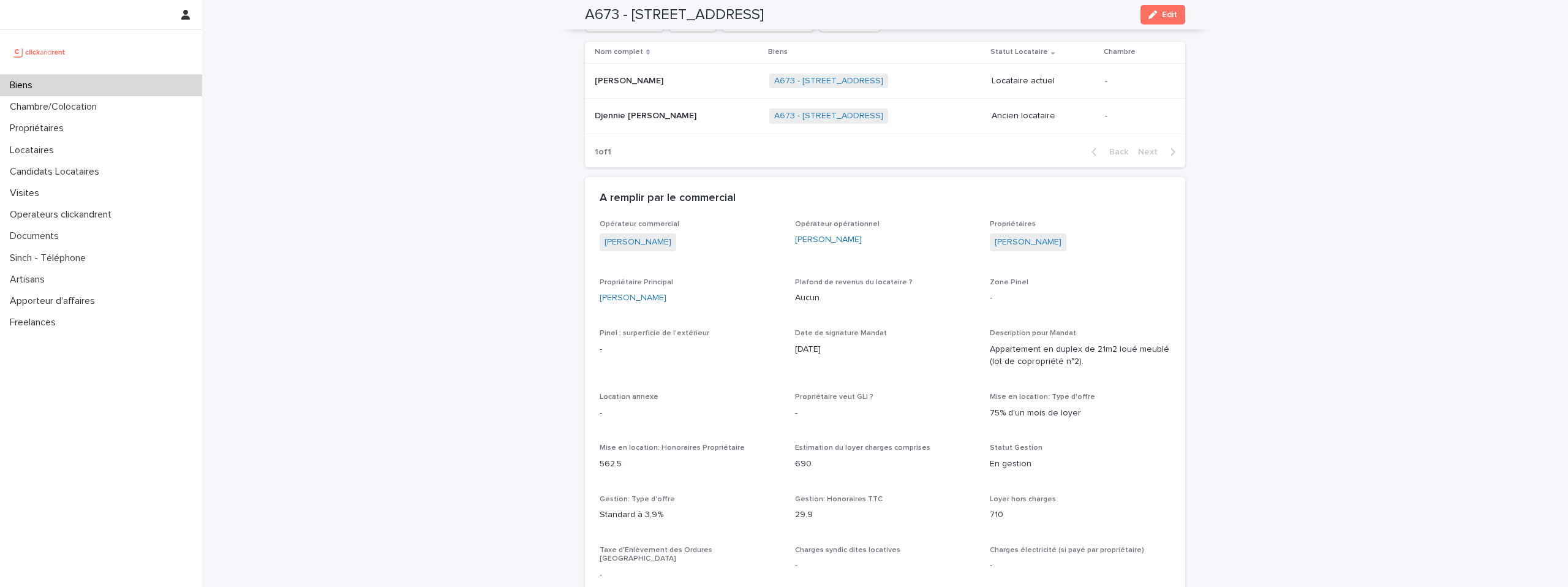
scroll to position [772, 0]
click at [49, 52] on img at bounding box center [39, 52] width 59 height 24
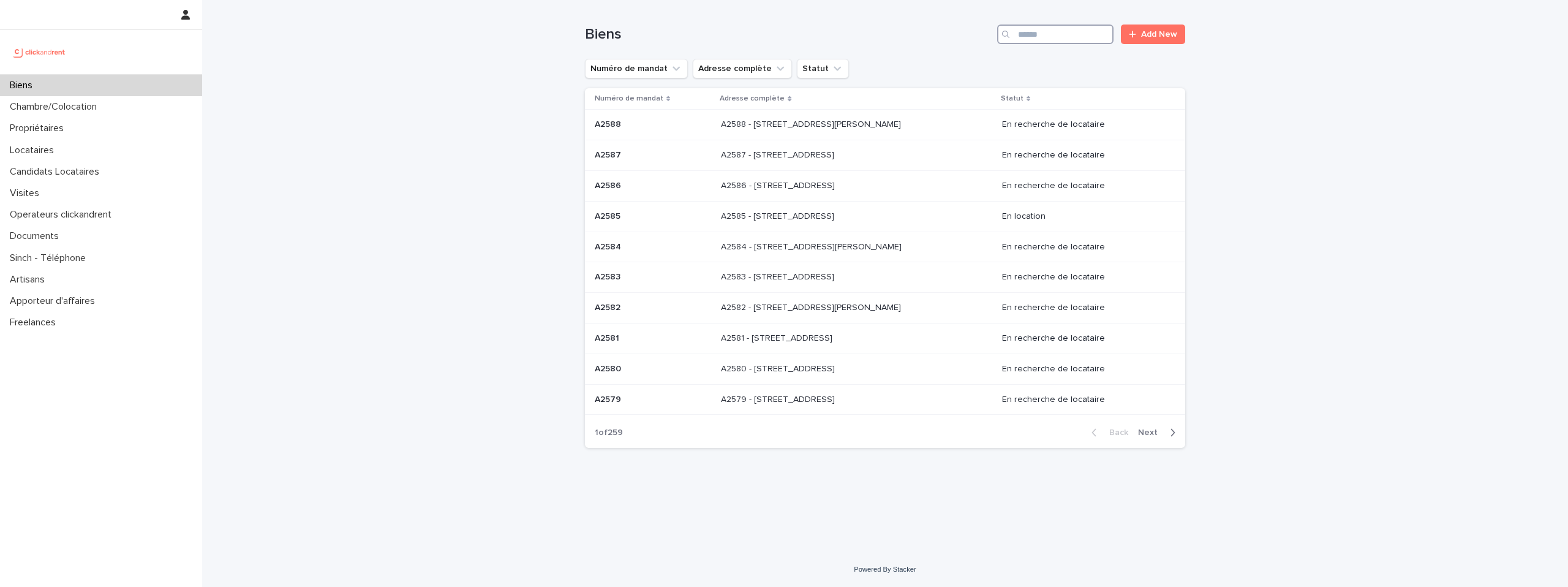
click at [1046, 38] on input "Search" at bounding box center [1055, 34] width 117 height 19
type input "*****"
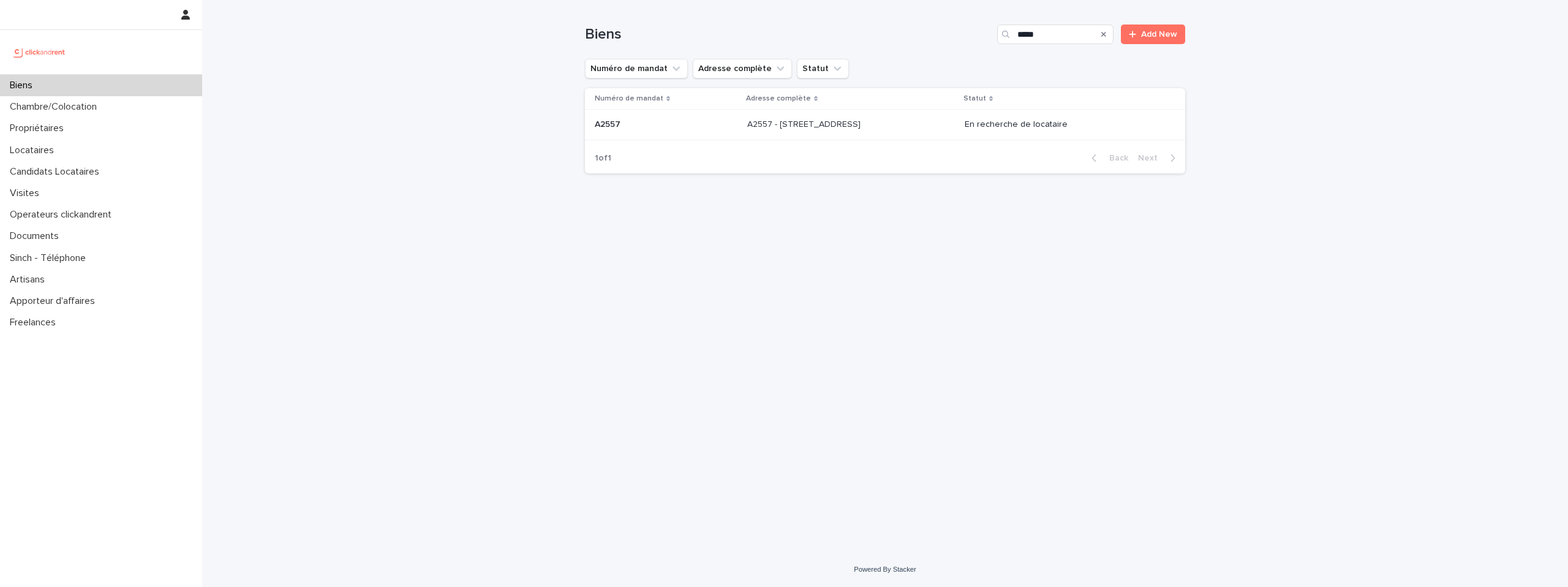
click at [843, 133] on div "A2557 - 121 rue des Postes, Lille 59000 A2557 - 121 rue des Postes, Lille 59000" at bounding box center [851, 125] width 208 height 20
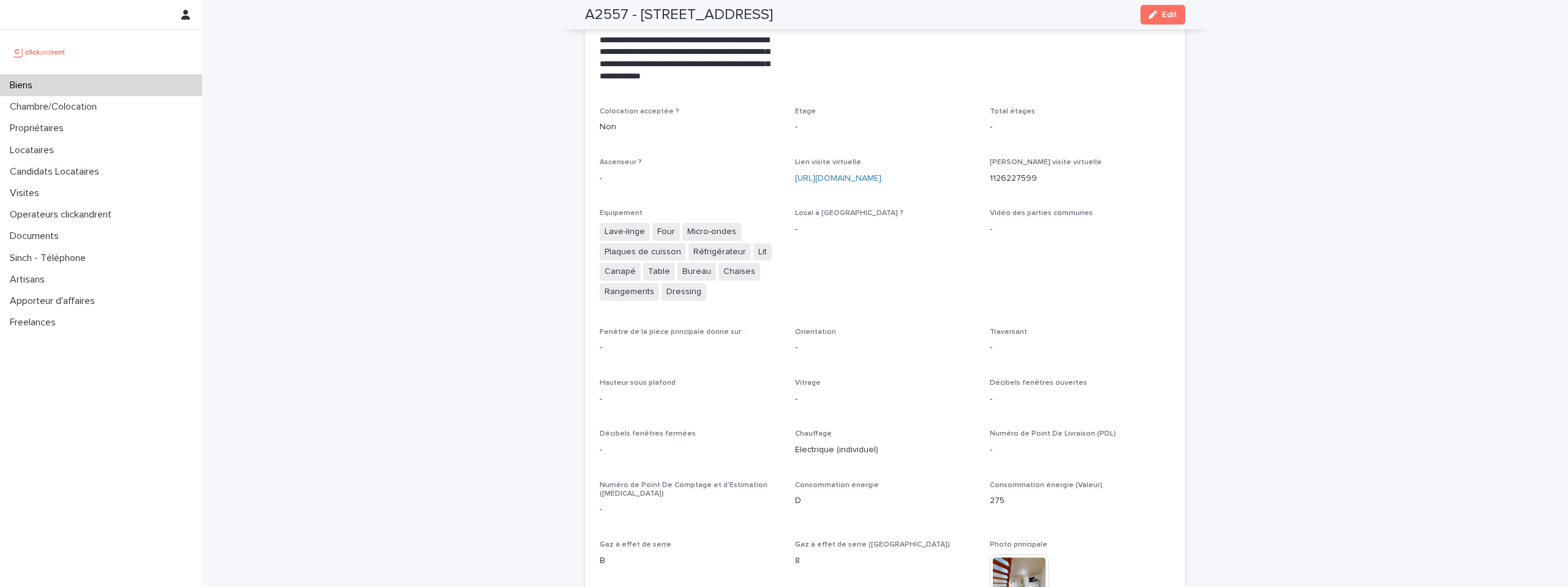
scroll to position [2778, 0]
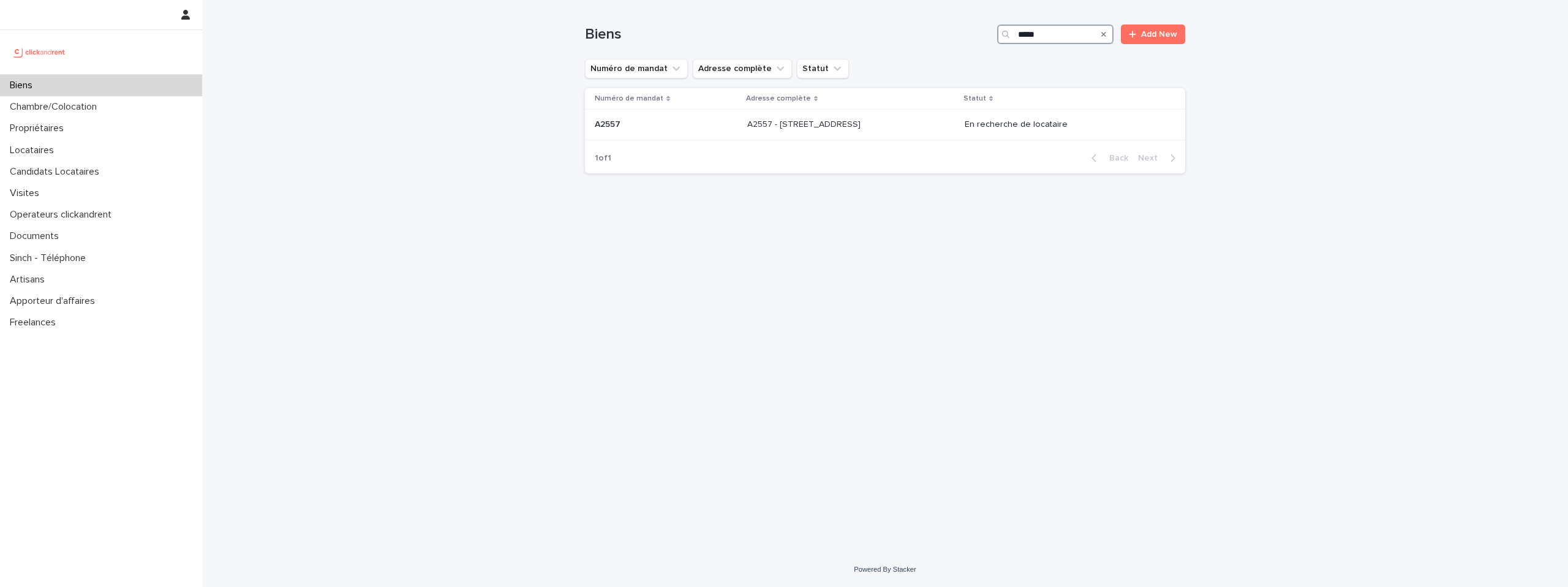
click at [1049, 36] on input "*****" at bounding box center [1055, 34] width 117 height 19
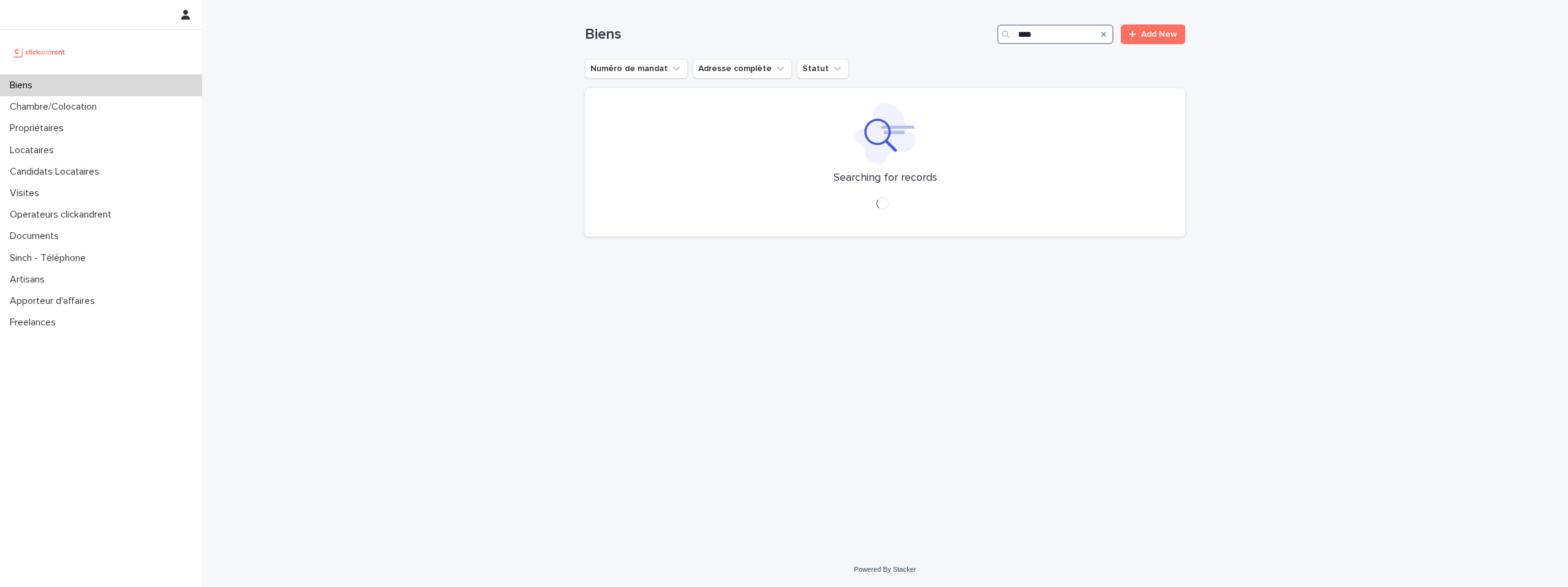
type input "****"
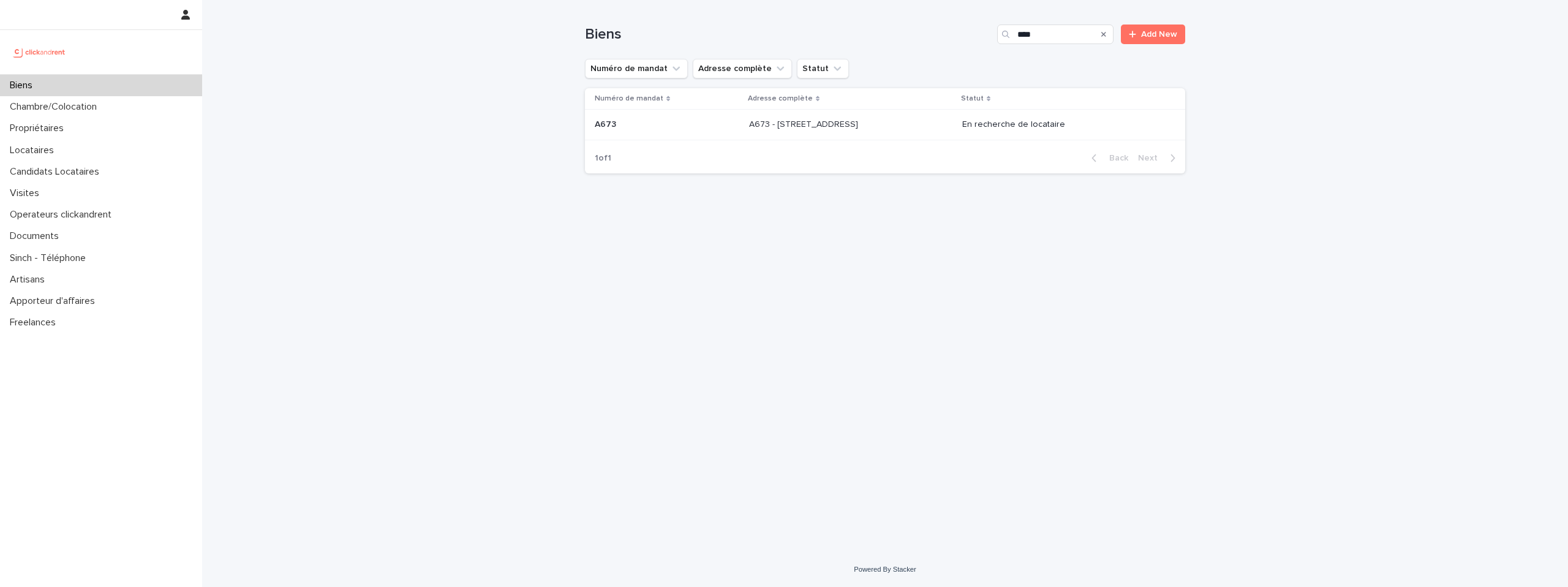
click at [853, 131] on div "A673 - 30 rue Carême Prenant, Argenteuil 95100 A673 - 30 rue Carême Prenant, Ar…" at bounding box center [850, 125] width 203 height 20
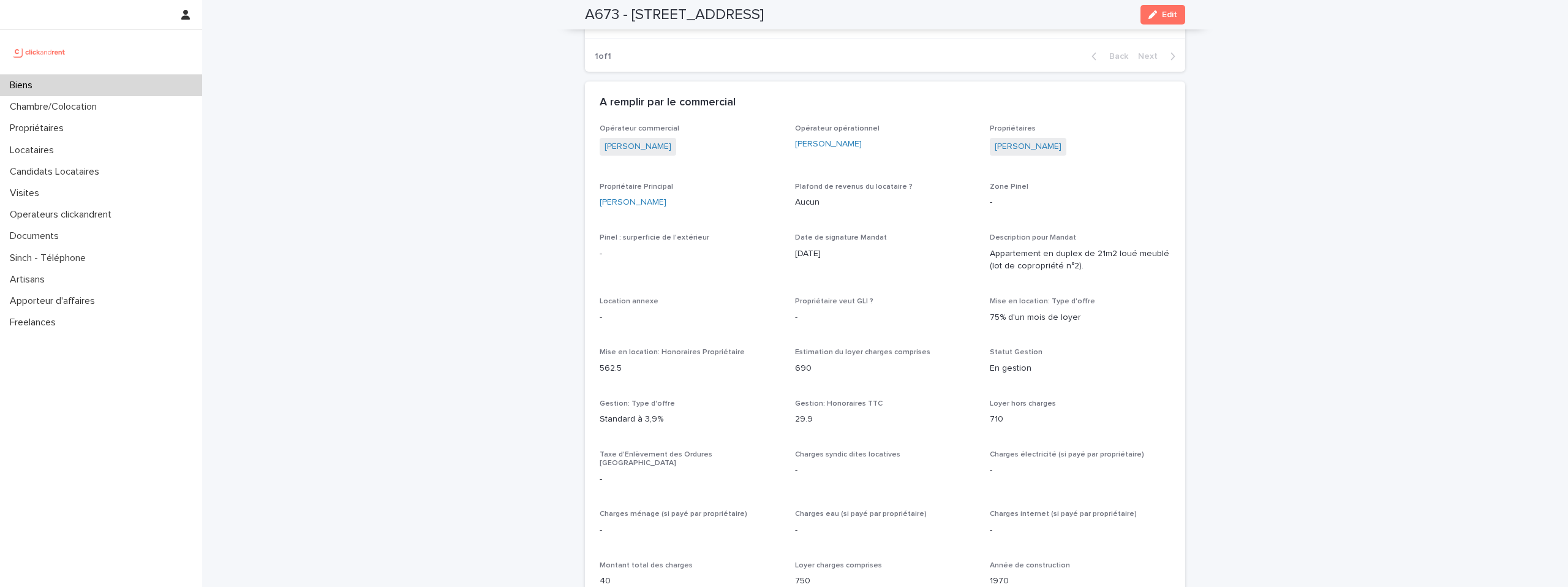
scroll to position [875, 0]
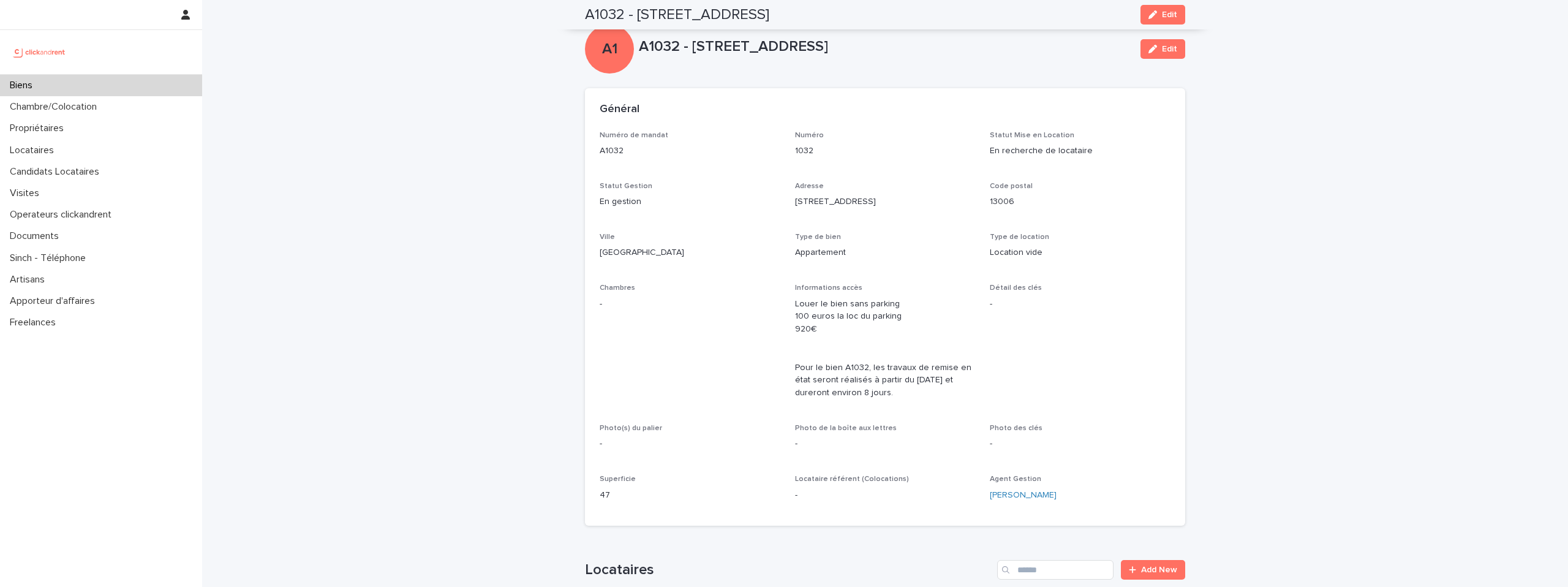
scroll to position [134, 0]
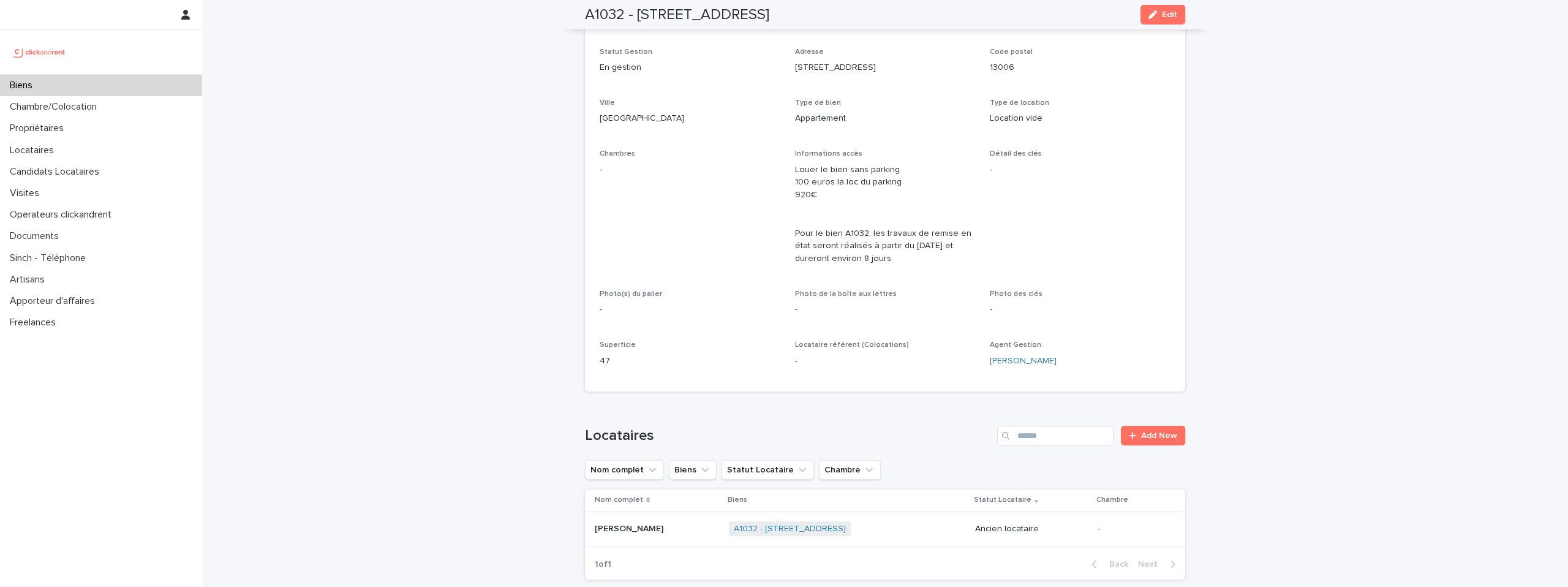
click at [52, 58] on img at bounding box center [39, 52] width 59 height 24
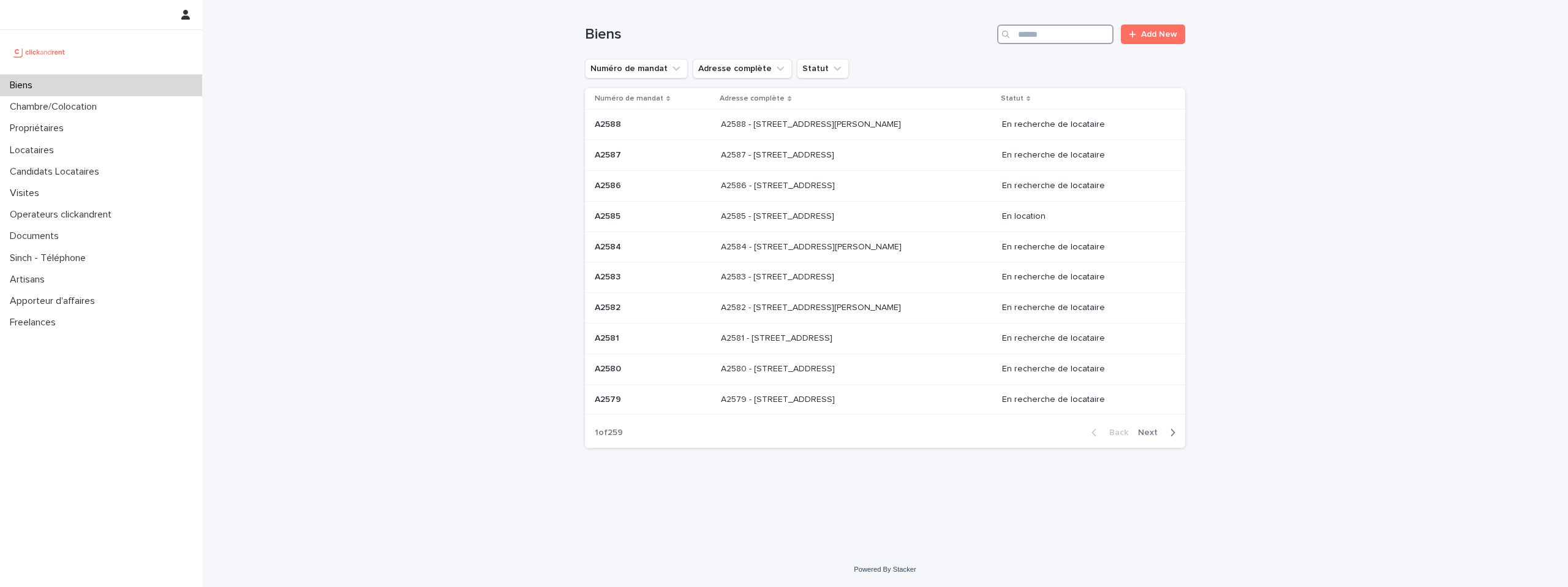
click at [1037, 33] on input "Search" at bounding box center [1055, 34] width 117 height 19
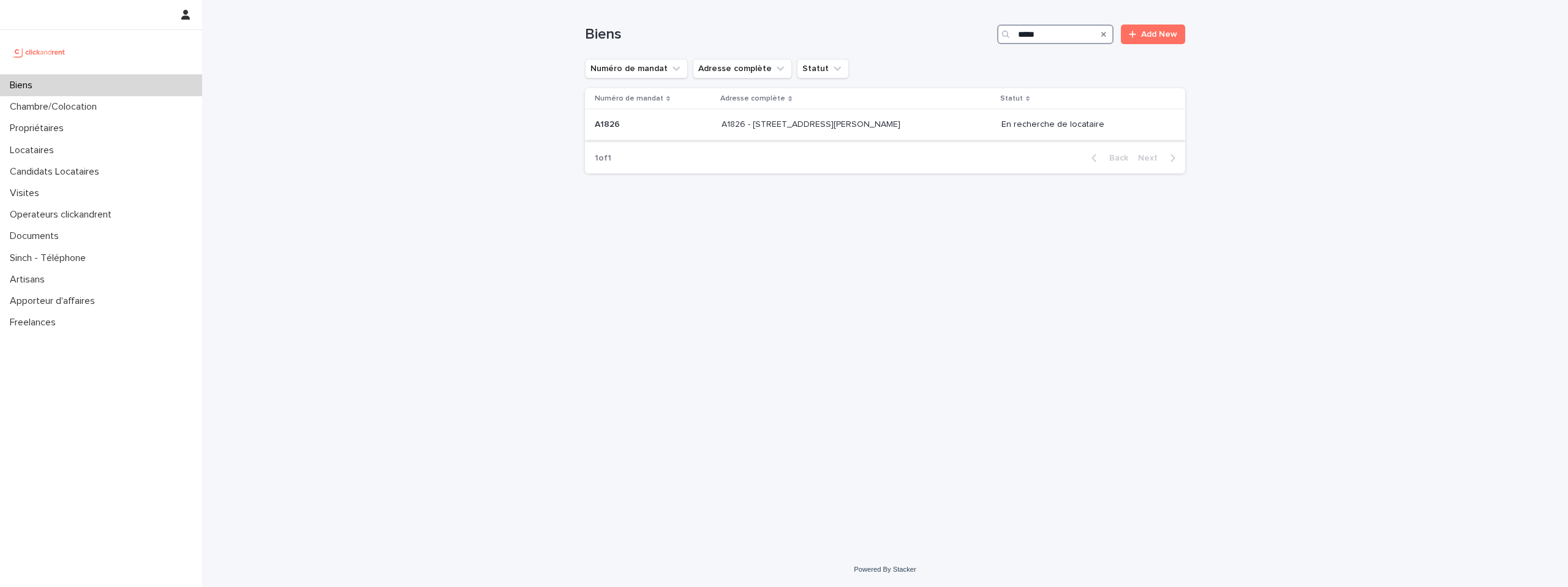
type input "*****"
click at [868, 132] on div "A1826 - 10 rue Barthélemy Delespaul, Lille 59000 A1826 - 10 rue Barthélemy Dele…" at bounding box center [856, 125] width 270 height 20
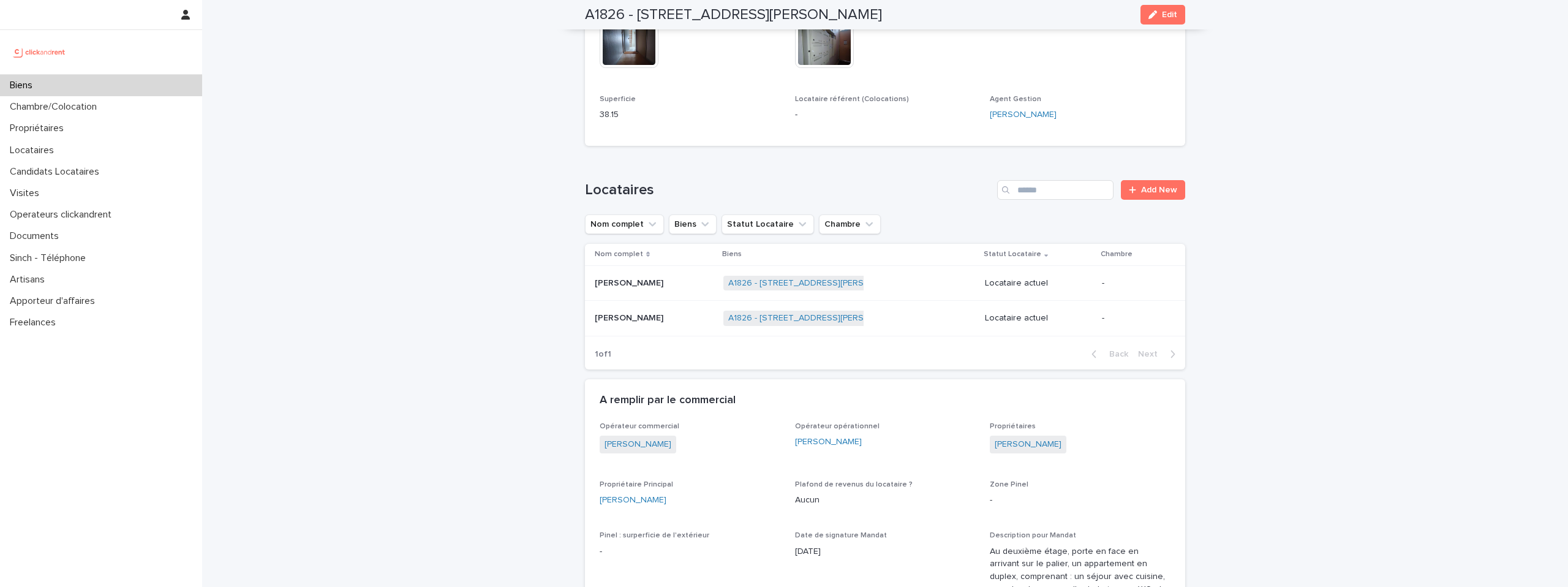
scroll to position [697, 0]
click at [46, 63] on img at bounding box center [39, 52] width 59 height 24
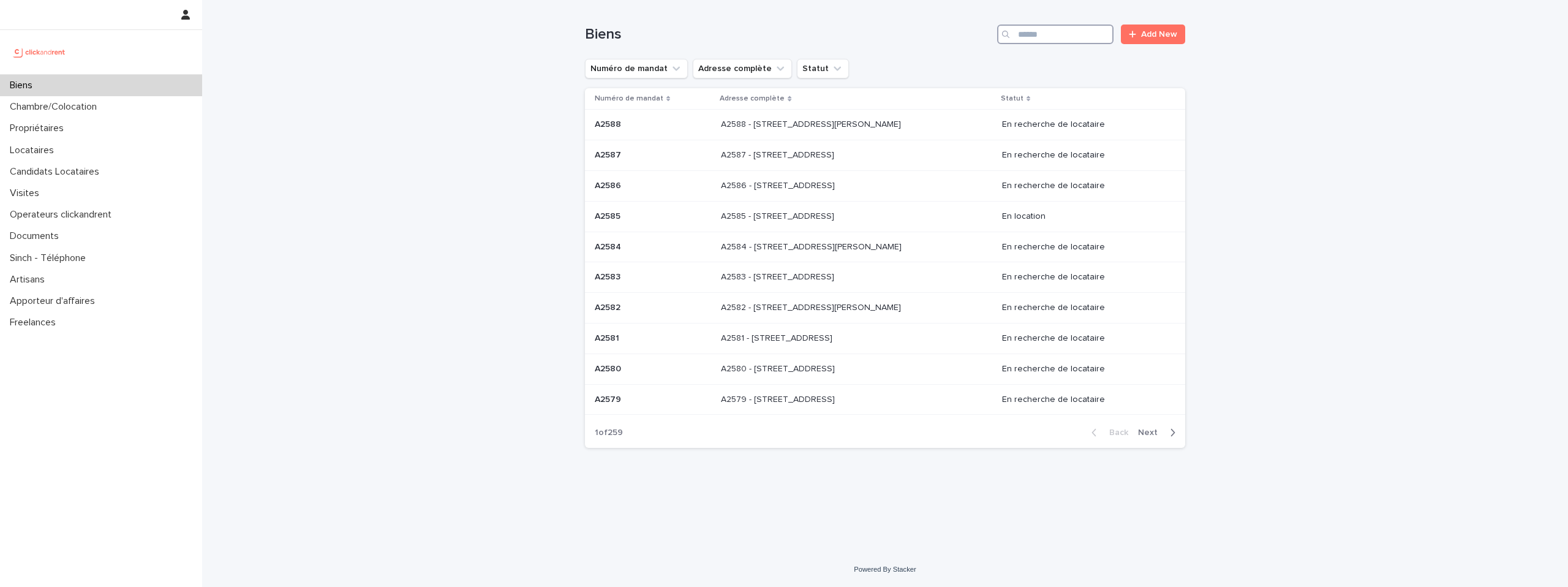
click at [1067, 32] on input "Search" at bounding box center [1055, 34] width 117 height 19
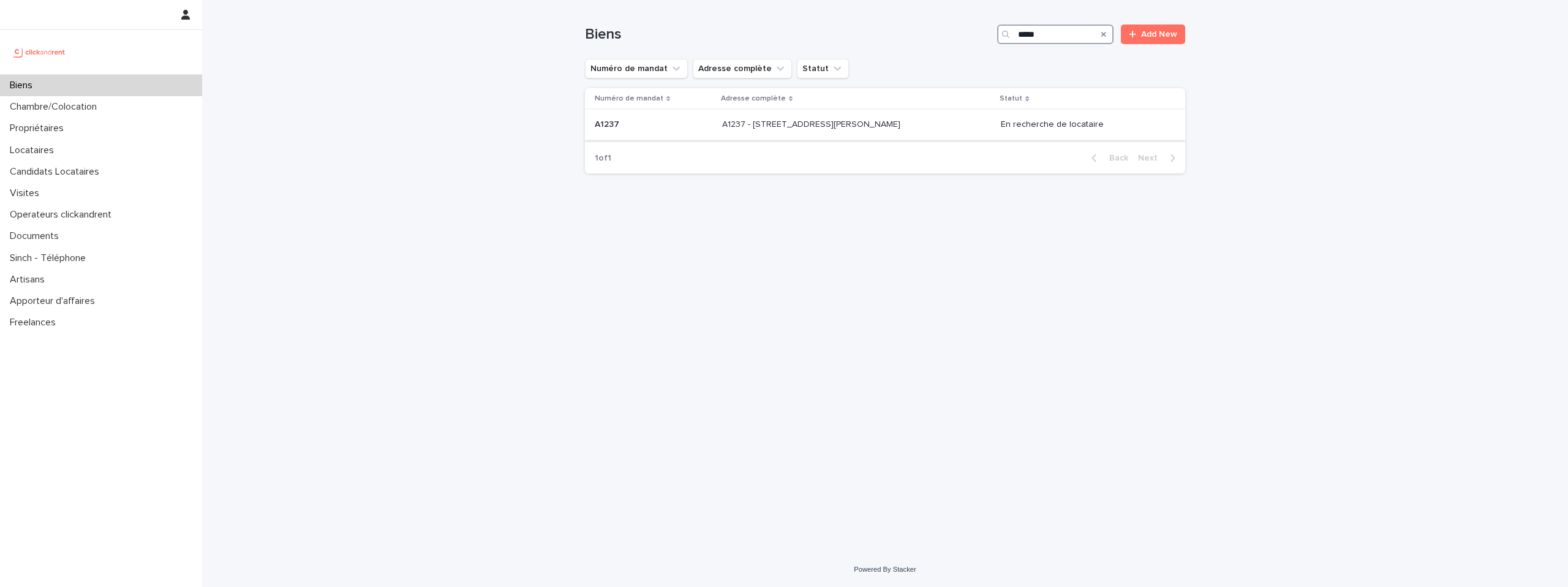
type input "*****"
click at [884, 130] on div "A1237 - 30 Avenue Andre Zenatti, Marseille 13008 A1237 - 30 Avenue Andre Zenatt…" at bounding box center [857, 125] width 270 height 20
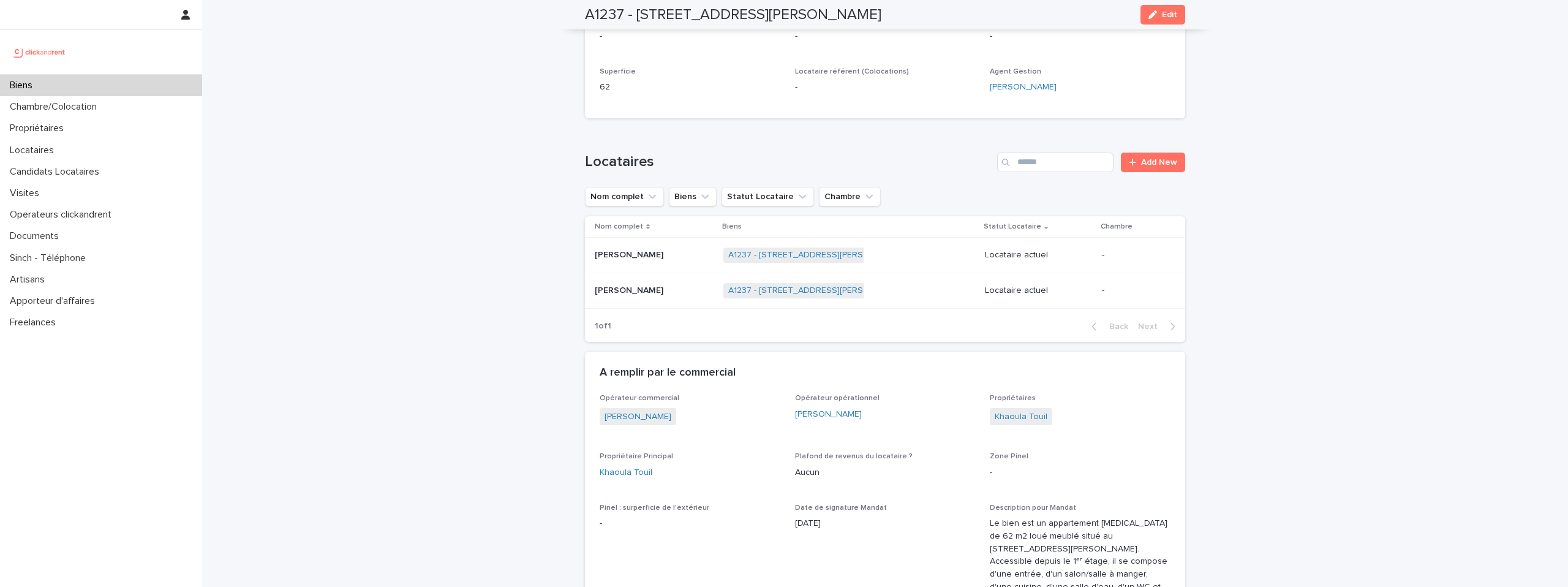
scroll to position [335, 0]
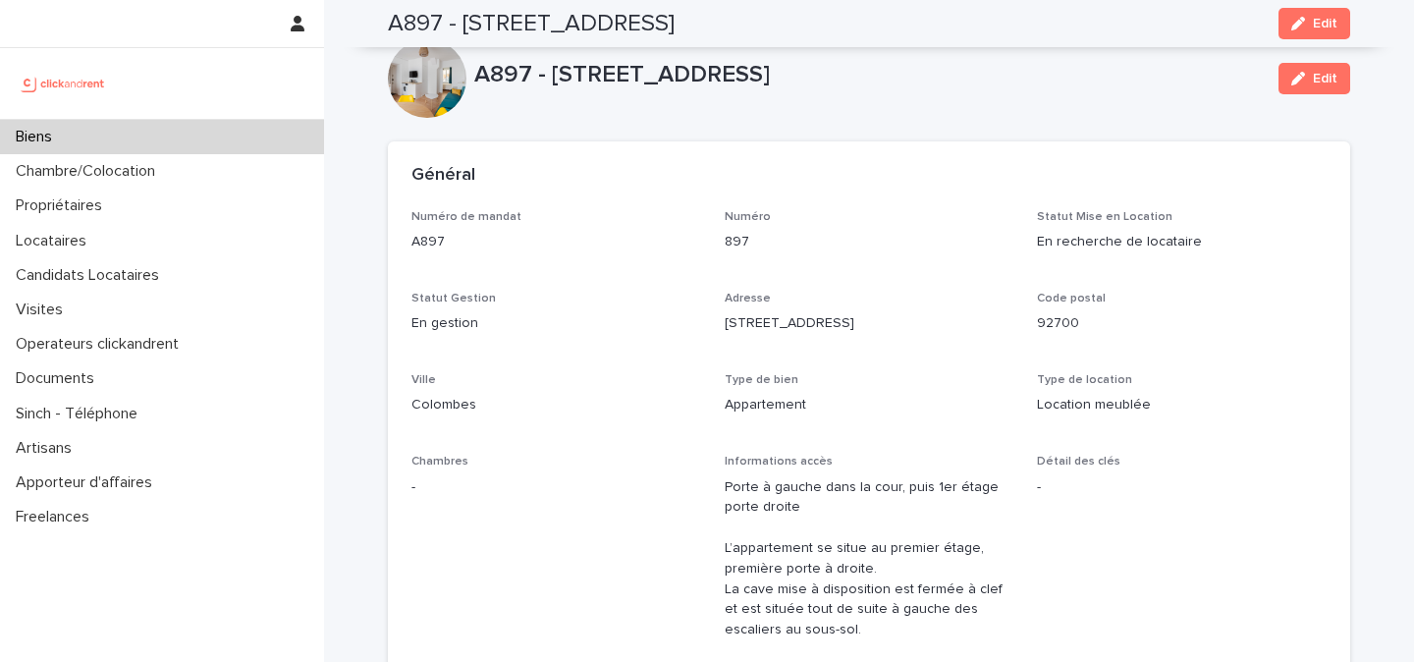
scroll to position [1103, 0]
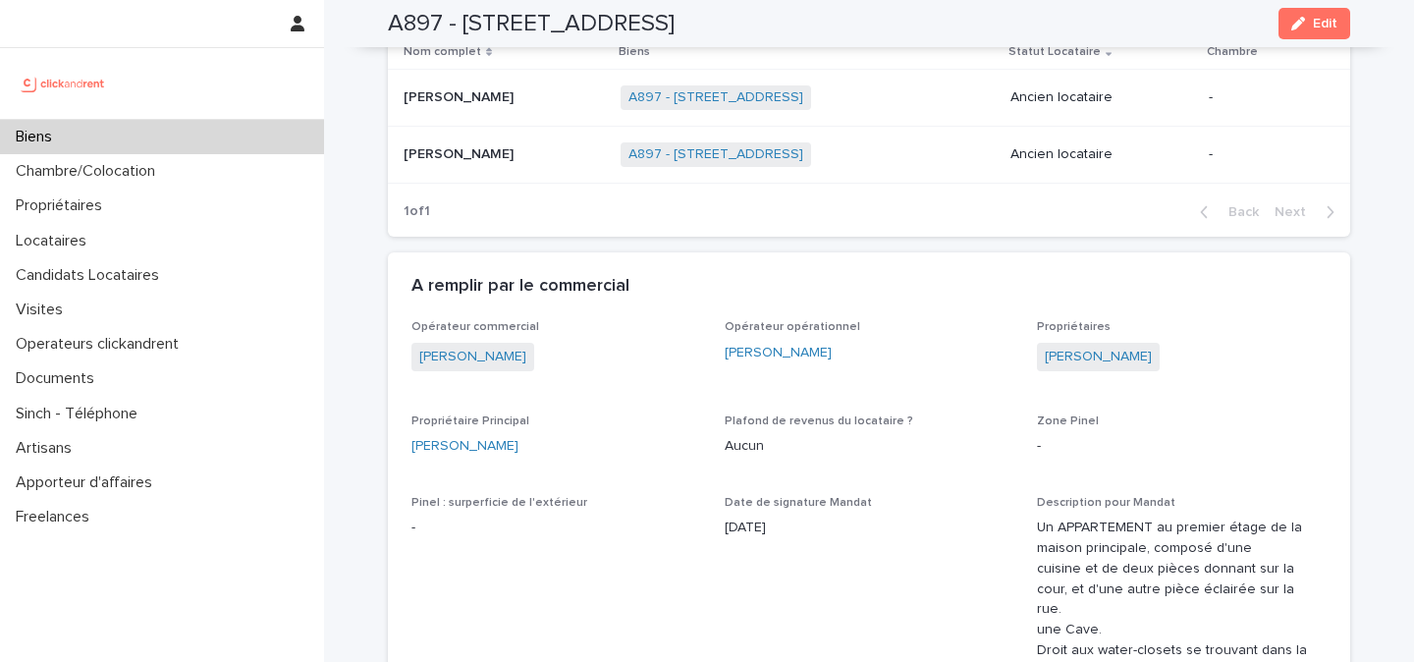
click at [73, 76] on img at bounding box center [63, 83] width 95 height 39
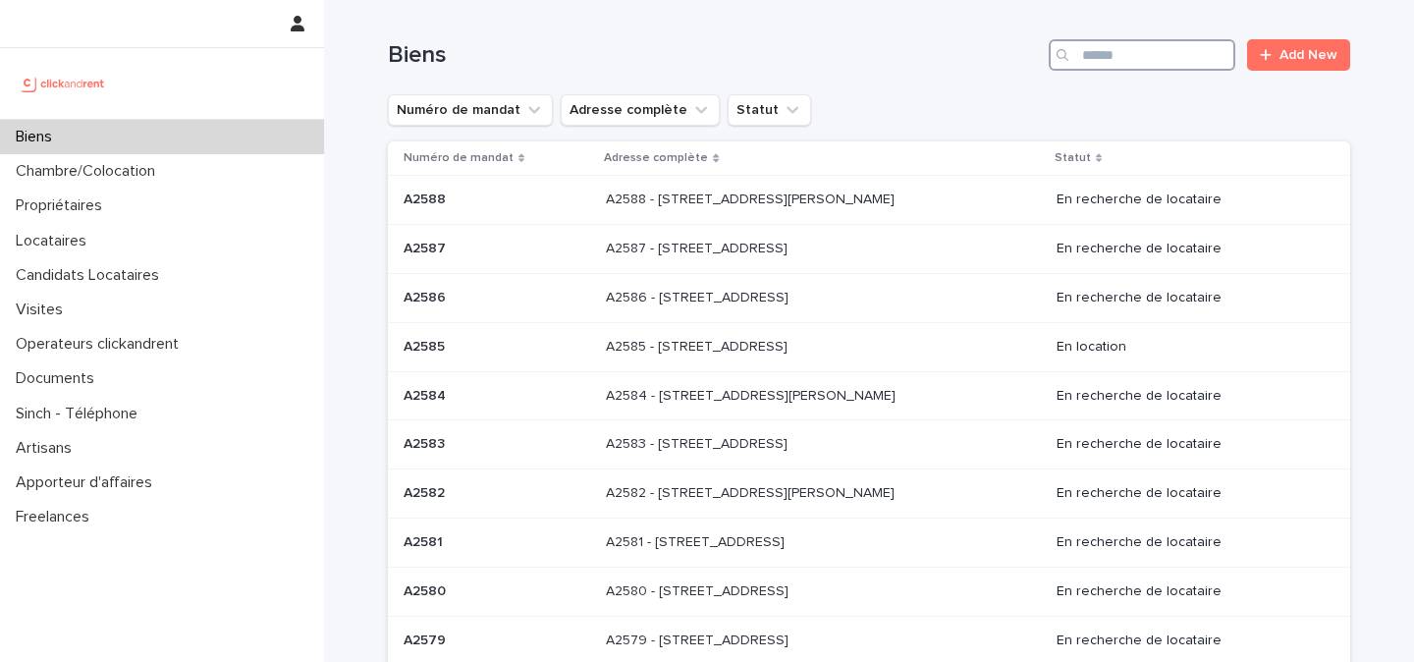
click at [1156, 61] on input "Search" at bounding box center [1141, 54] width 187 height 31
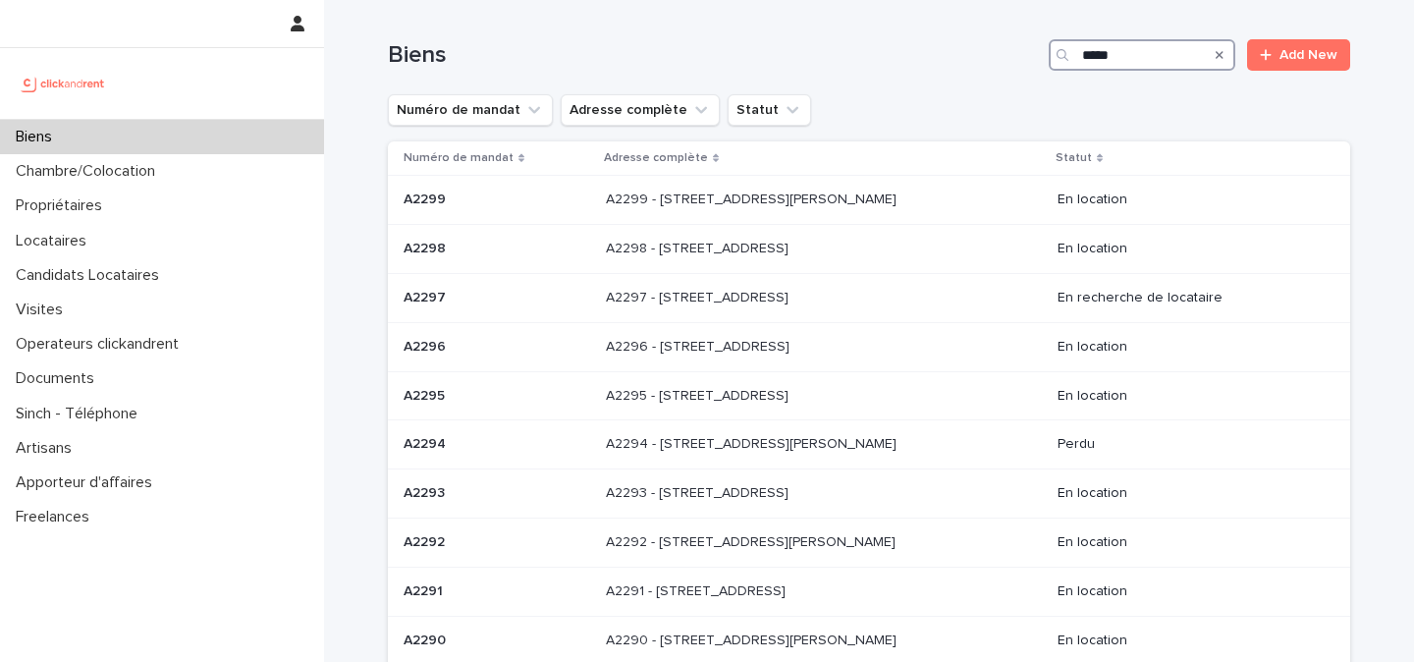
type input "*****"
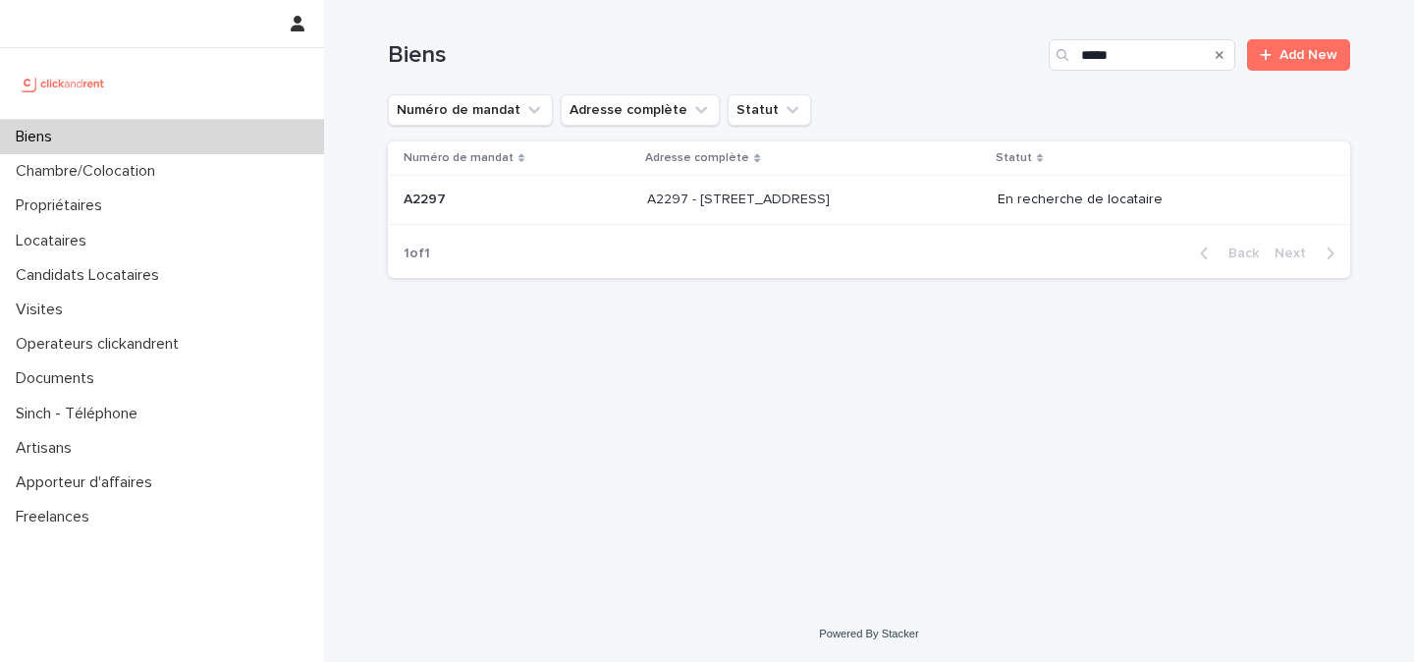
click at [949, 194] on div "A2297 - [STREET_ADDRESS] 91150 A2297 - [STREET_ADDRESS]" at bounding box center [814, 200] width 335 height 32
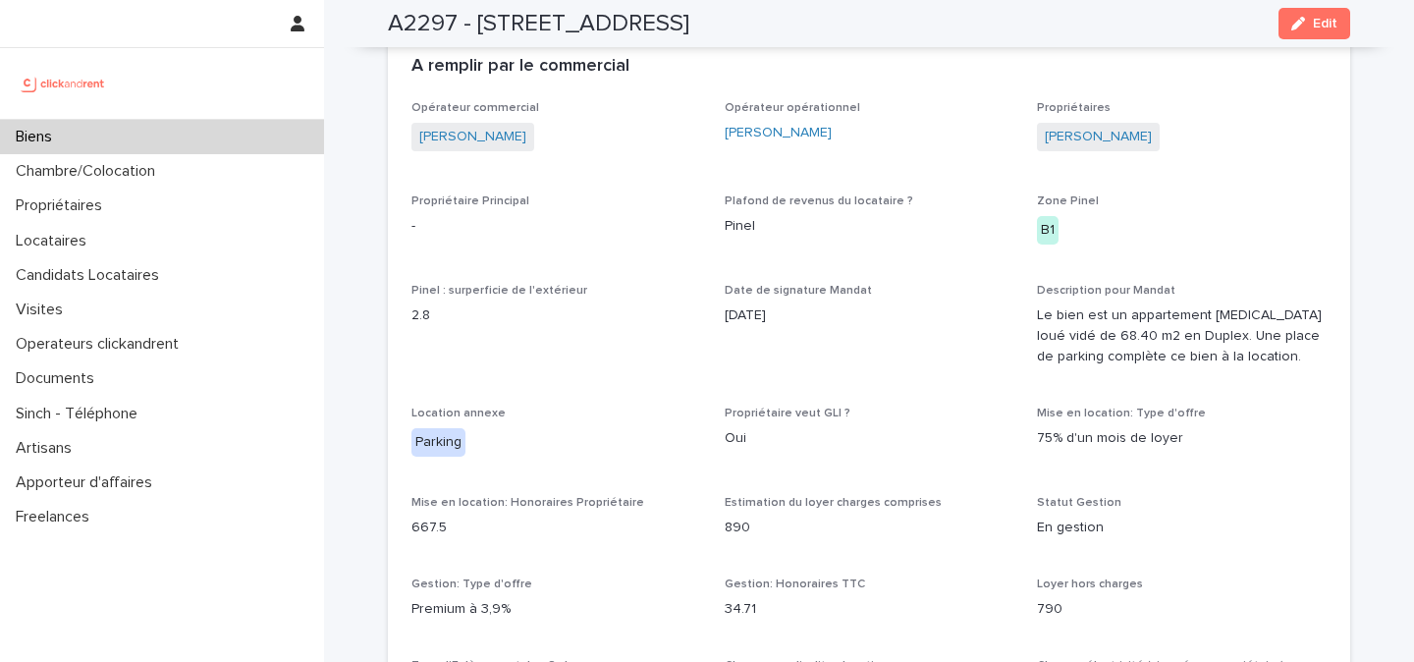
scroll to position [1104, 0]
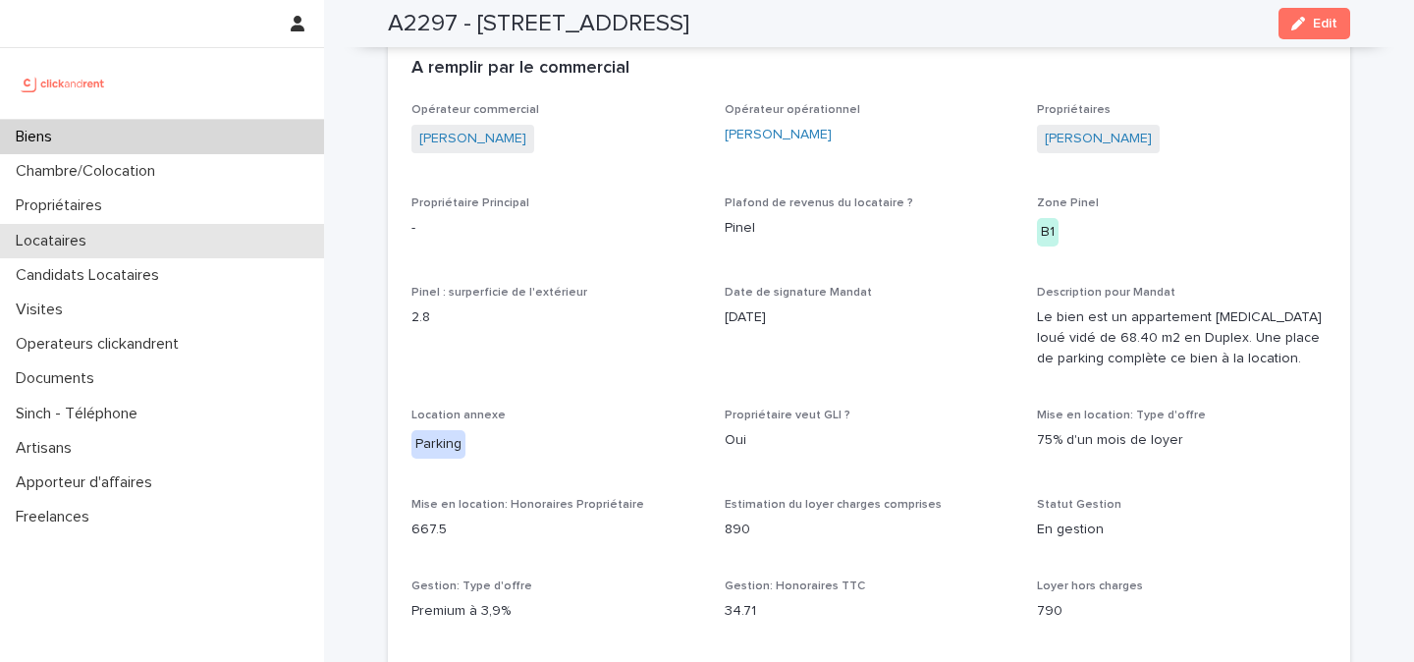
click at [113, 236] on div "Locataires" at bounding box center [162, 241] width 324 height 34
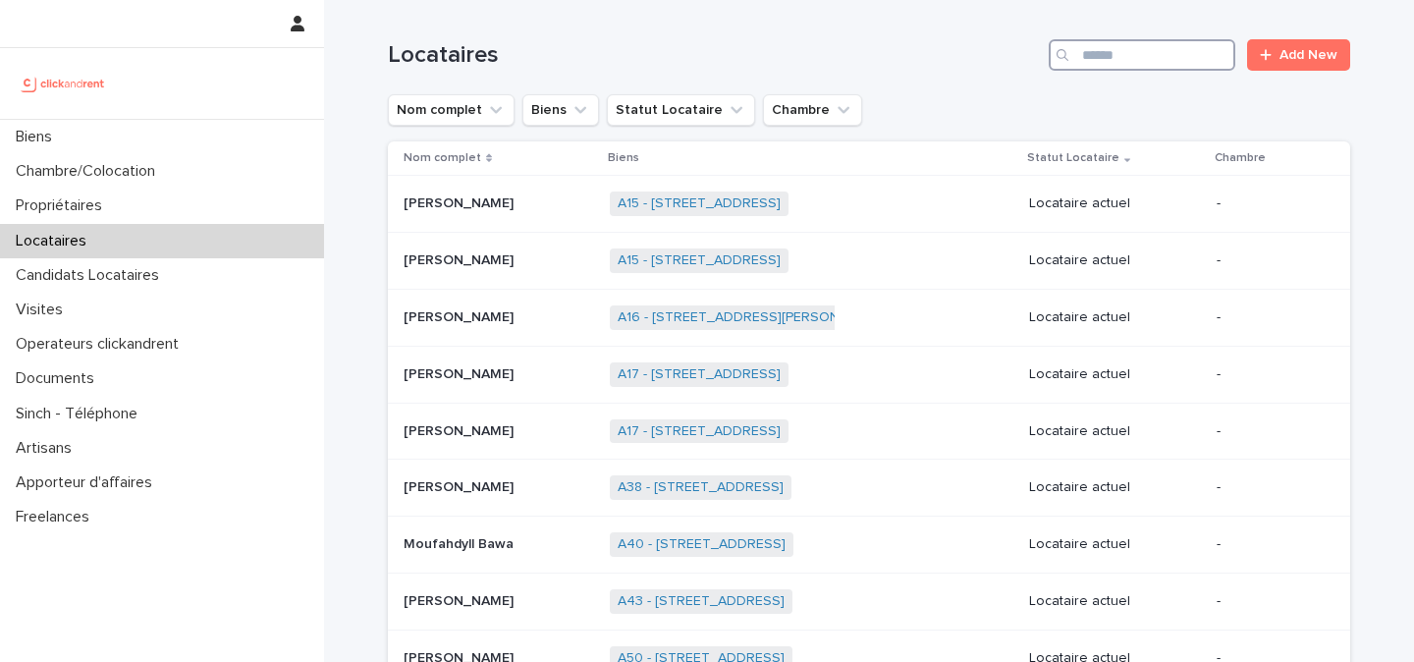
click at [1134, 55] on input "Search" at bounding box center [1141, 54] width 187 height 31
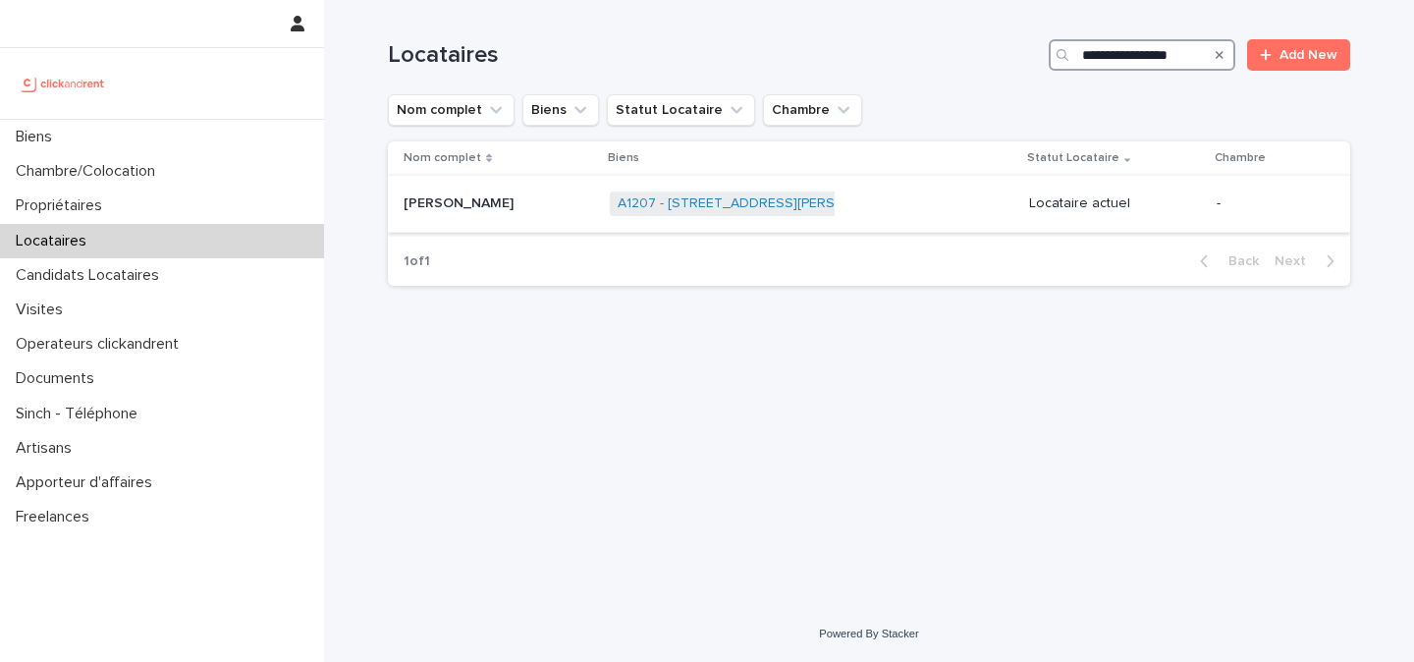
type input "**********"
click at [545, 199] on p at bounding box center [498, 203] width 190 height 17
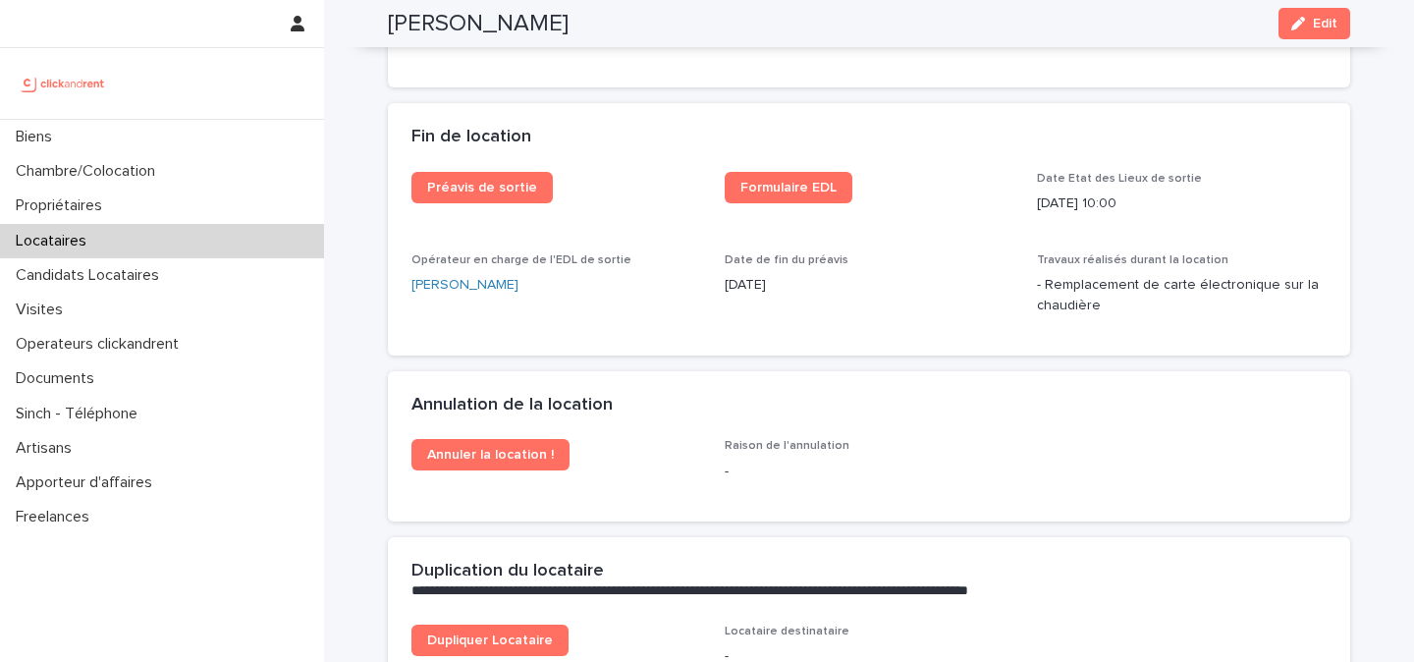
scroll to position [2474, 0]
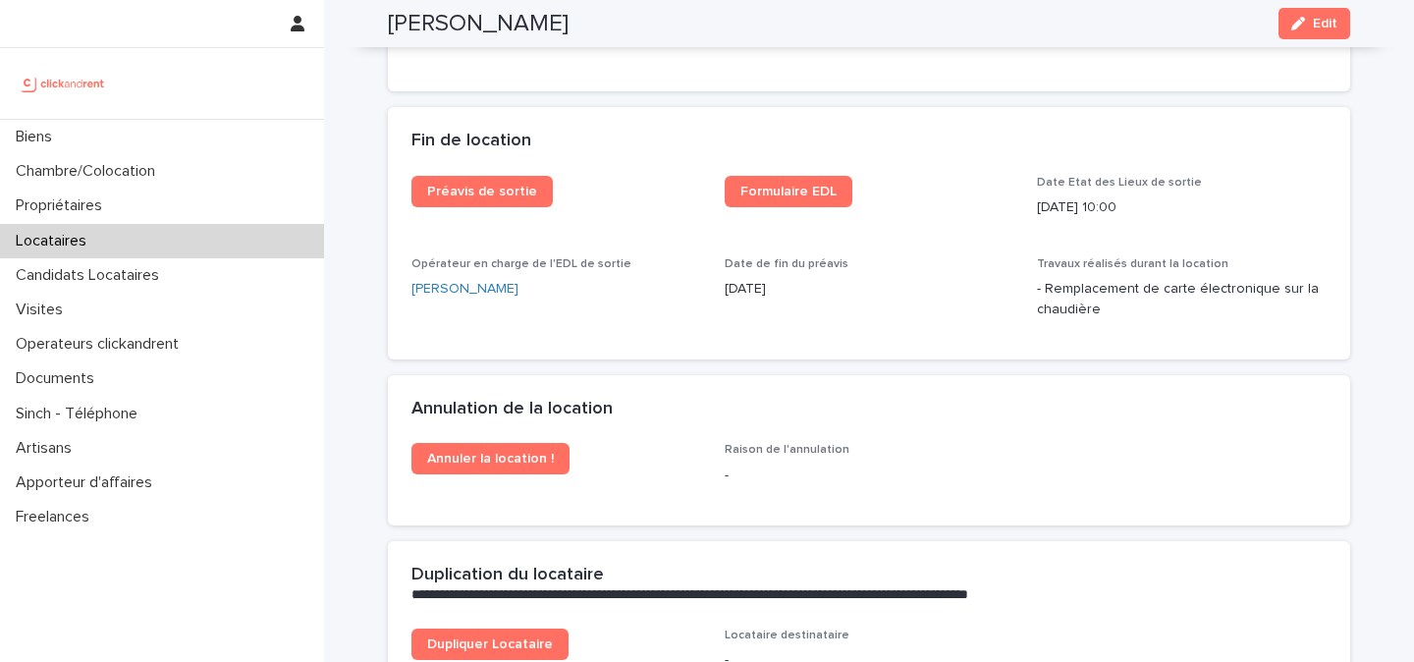
click at [68, 85] on img at bounding box center [63, 83] width 95 height 39
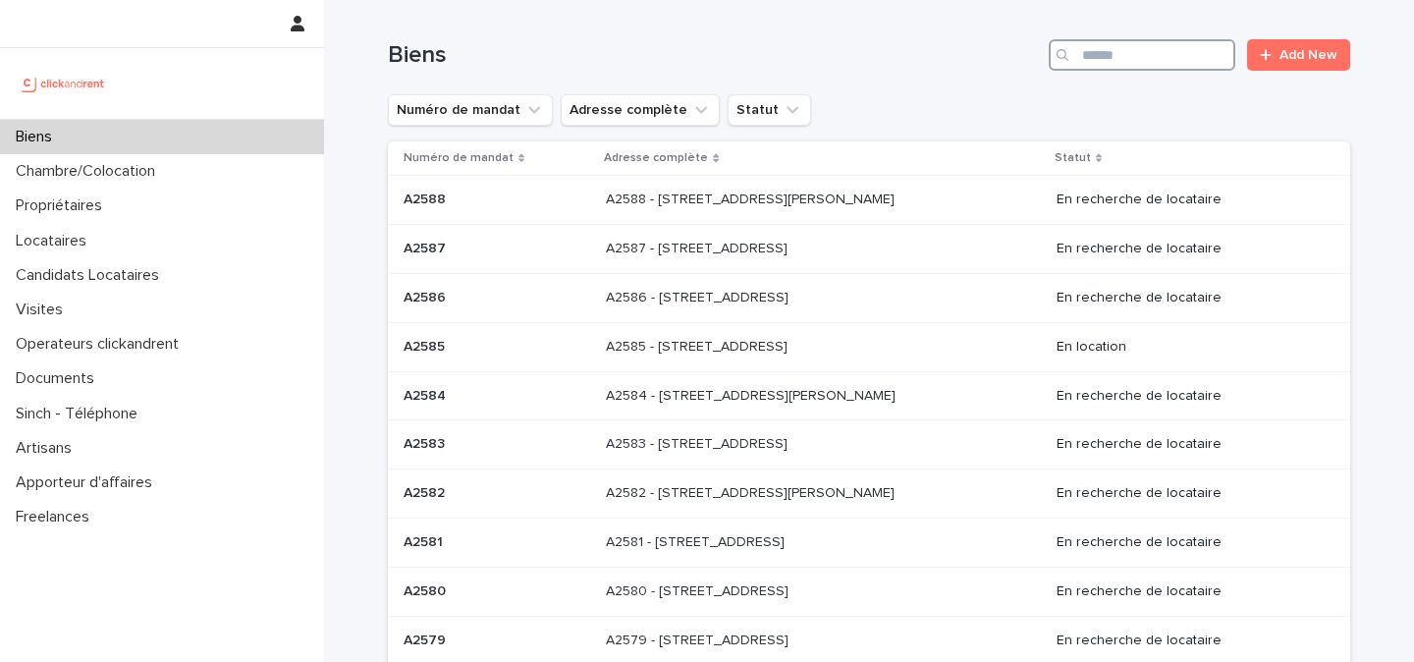
click at [1109, 61] on input "Search" at bounding box center [1141, 54] width 187 height 31
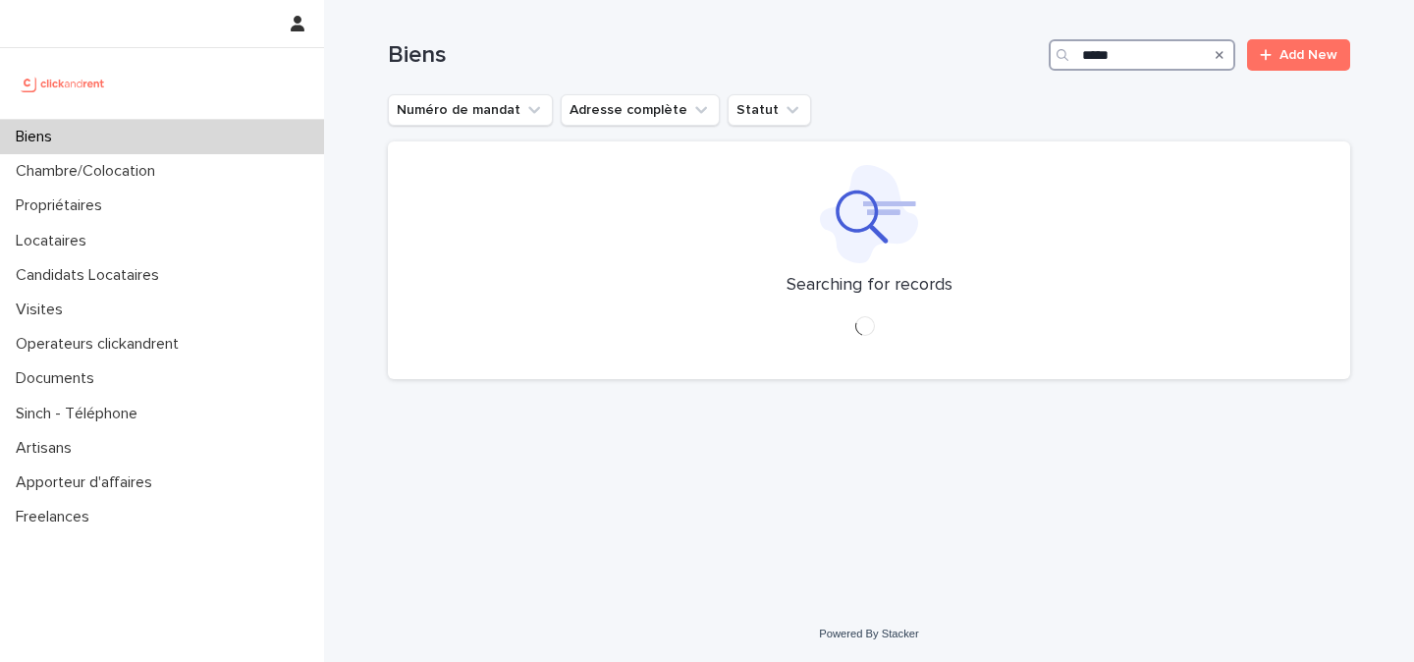
type input "*****"
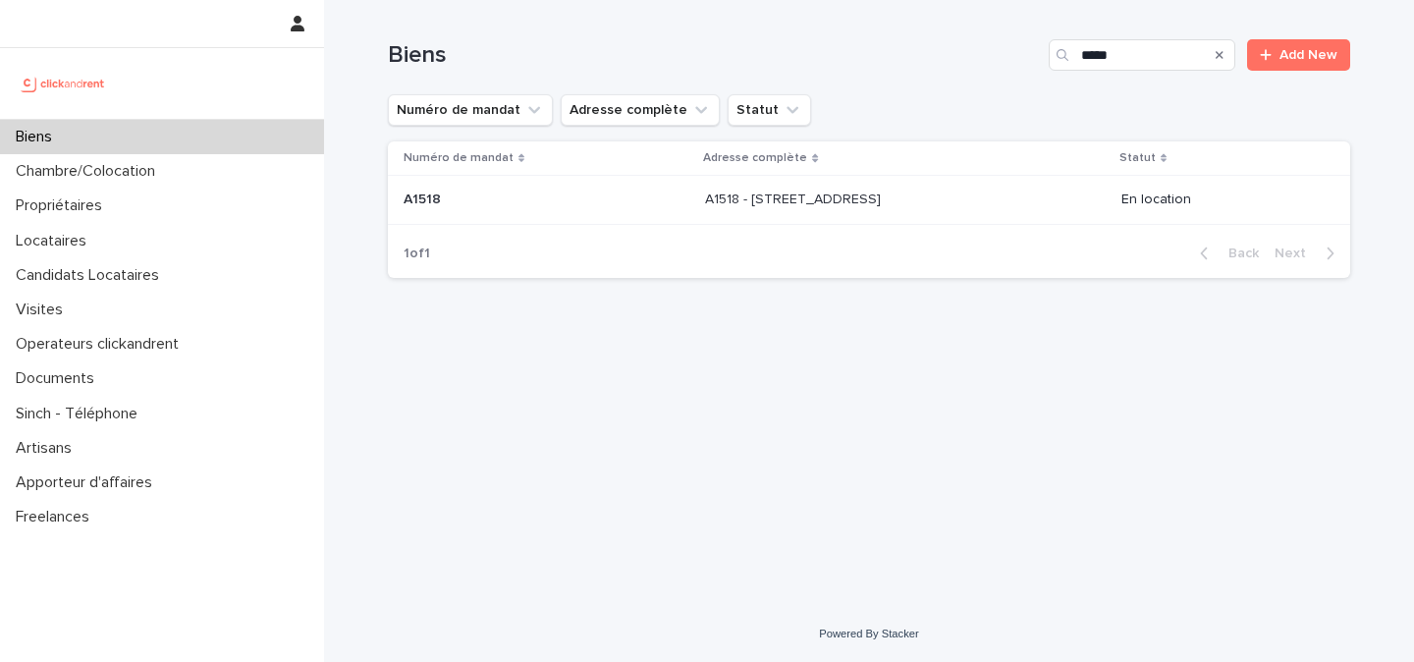
click at [774, 218] on td "A1518 - [STREET_ADDRESS] A1518 - [STREET_ADDRESS]" at bounding box center [904, 200] width 415 height 49
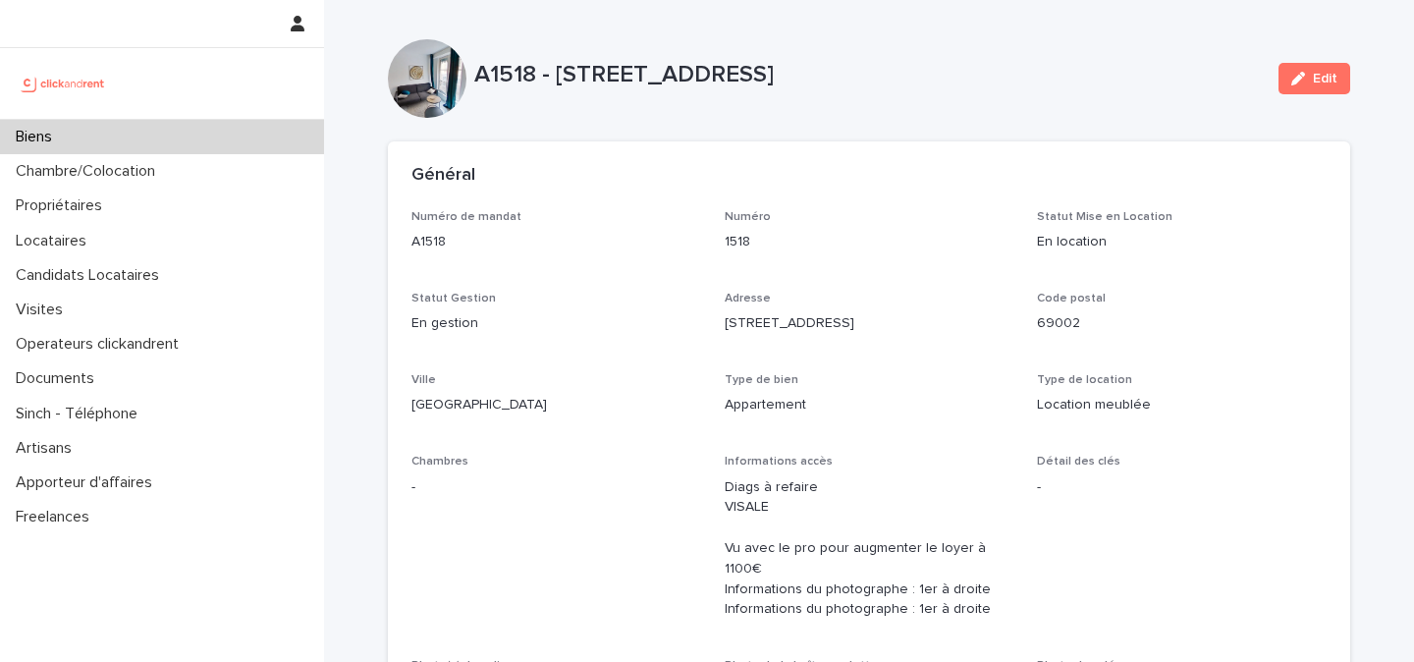
click at [83, 85] on img at bounding box center [63, 83] width 95 height 39
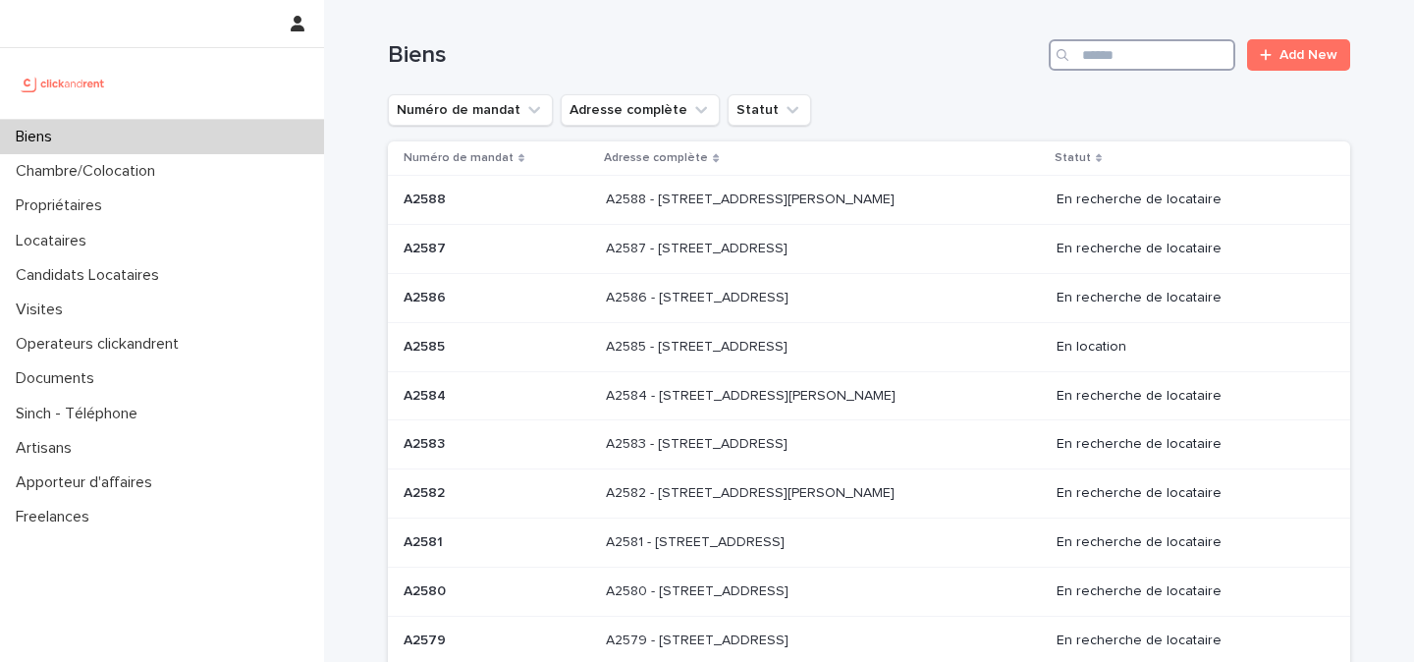
click at [1141, 69] on input "Search" at bounding box center [1141, 54] width 187 height 31
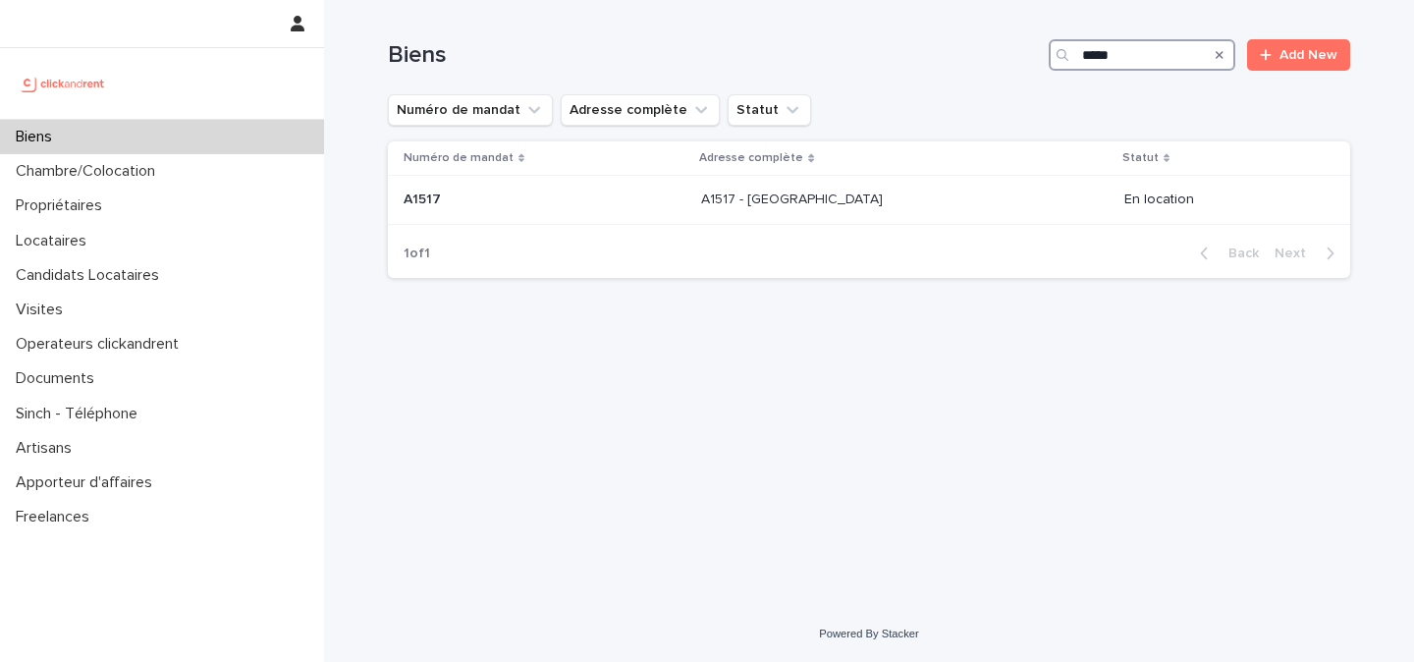
click at [1129, 52] on input "*****" at bounding box center [1141, 54] width 187 height 31
type input "*****"
click at [943, 203] on div "A1207 - 44 bis Quai [PERSON_NAME], [GEOGRAPHIC_DATA] 69004 A1207 - 44 bis Quai …" at bounding box center [823, 200] width 432 height 32
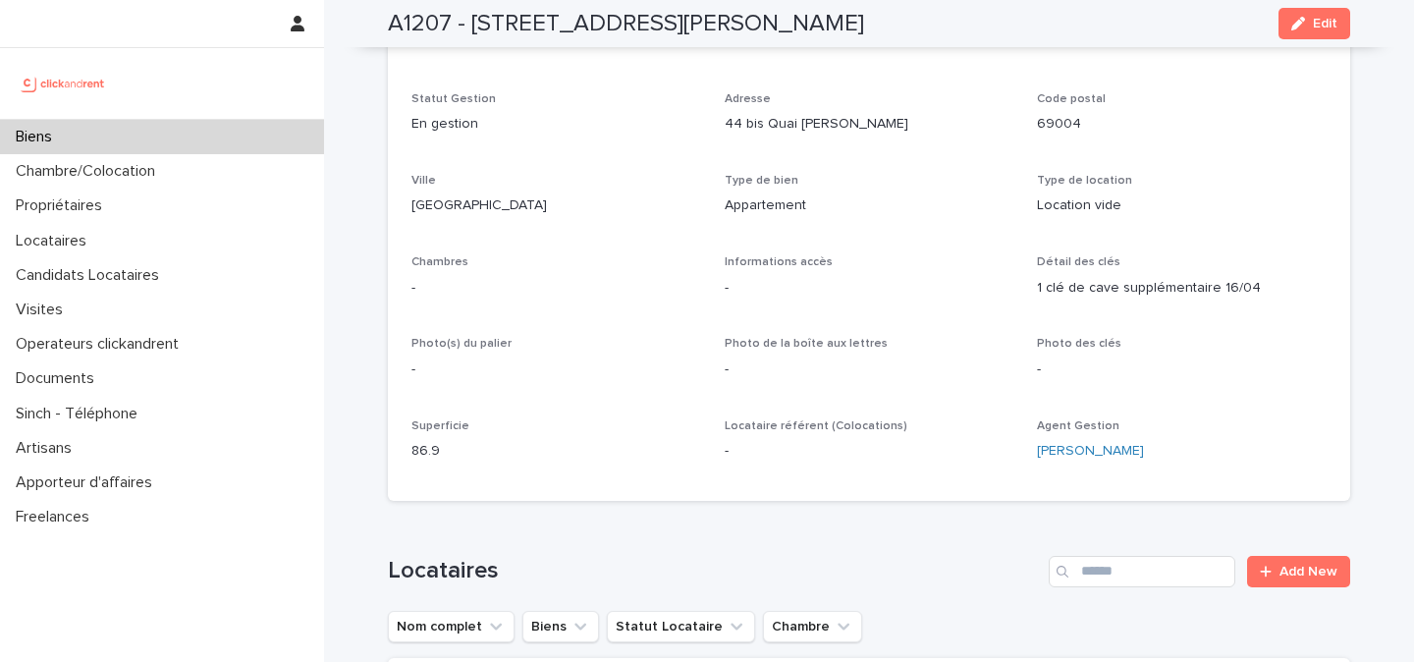
scroll to position [244, 0]
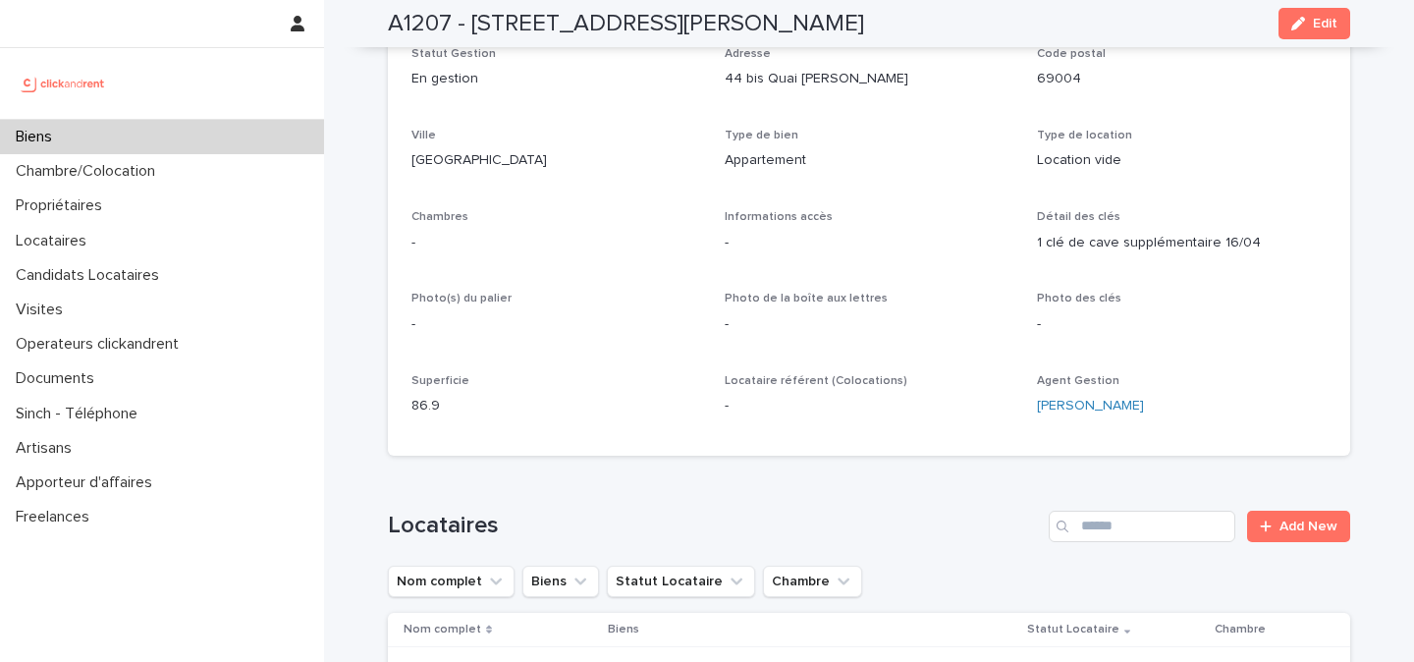
drag, startPoint x: 468, startPoint y: 24, endPoint x: 925, endPoint y: 29, distance: 456.5
click at [925, 29] on div "A1207 - [STREET_ADDRESS][PERSON_NAME] Edit" at bounding box center [869, 23] width 962 height 47
copy h2 "[STREET_ADDRESS][PERSON_NAME]"
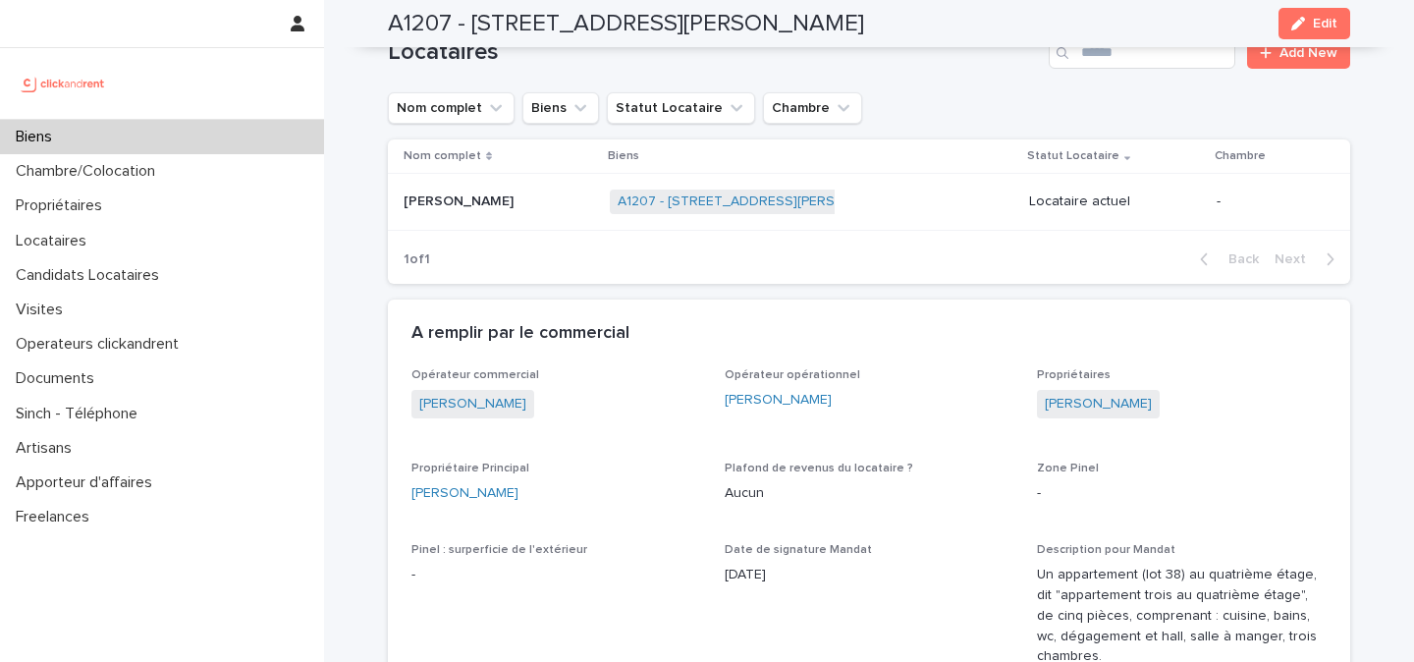
scroll to position [721, 0]
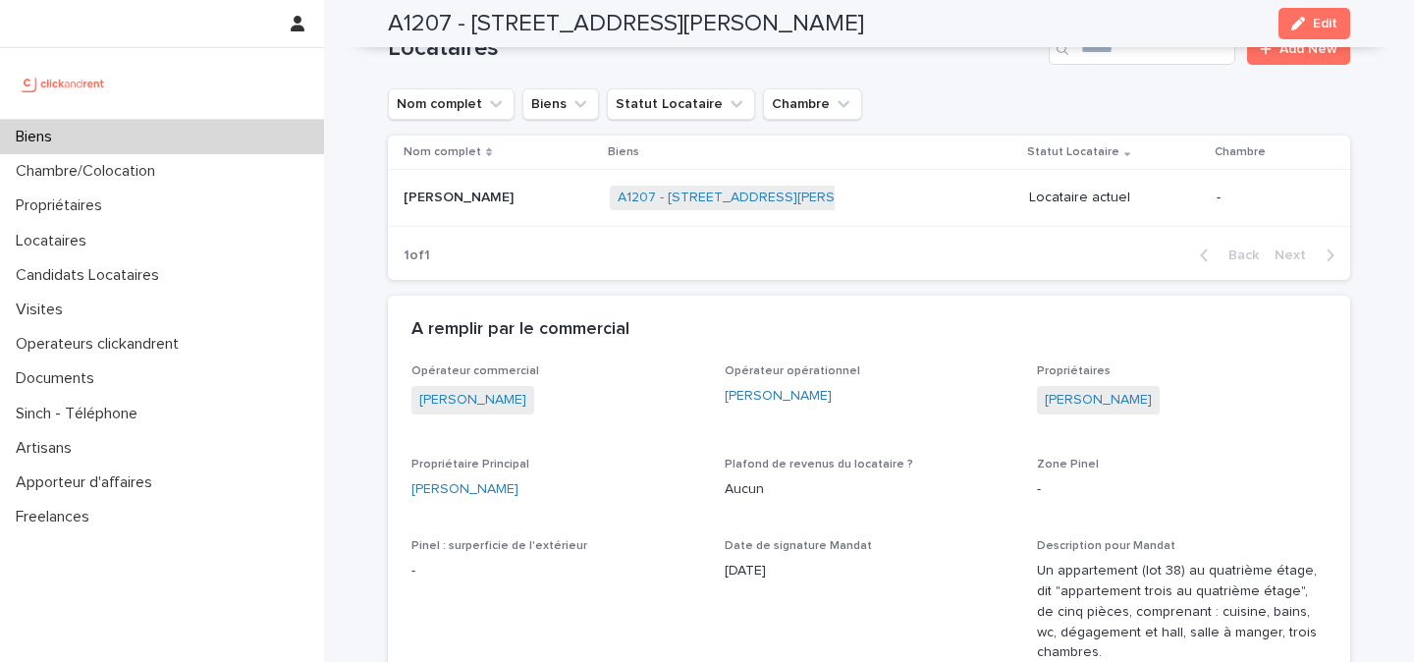
click at [481, 194] on p "[PERSON_NAME]" at bounding box center [460, 196] width 114 height 21
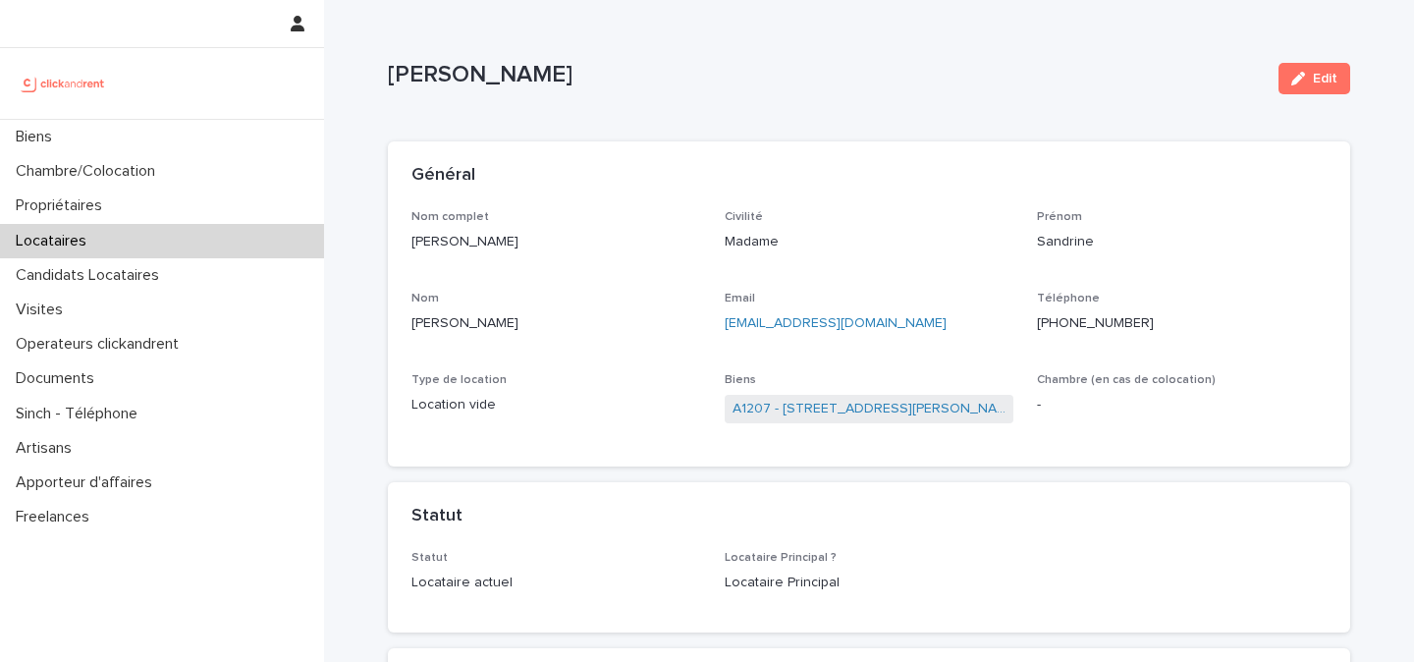
click at [1094, 322] on p "[PHONE_NUMBER]" at bounding box center [1182, 323] width 290 height 21
copy p "[PHONE_NUMBER]"
click at [922, 319] on p "[EMAIL_ADDRESS][DOMAIN_NAME]" at bounding box center [869, 323] width 290 height 21
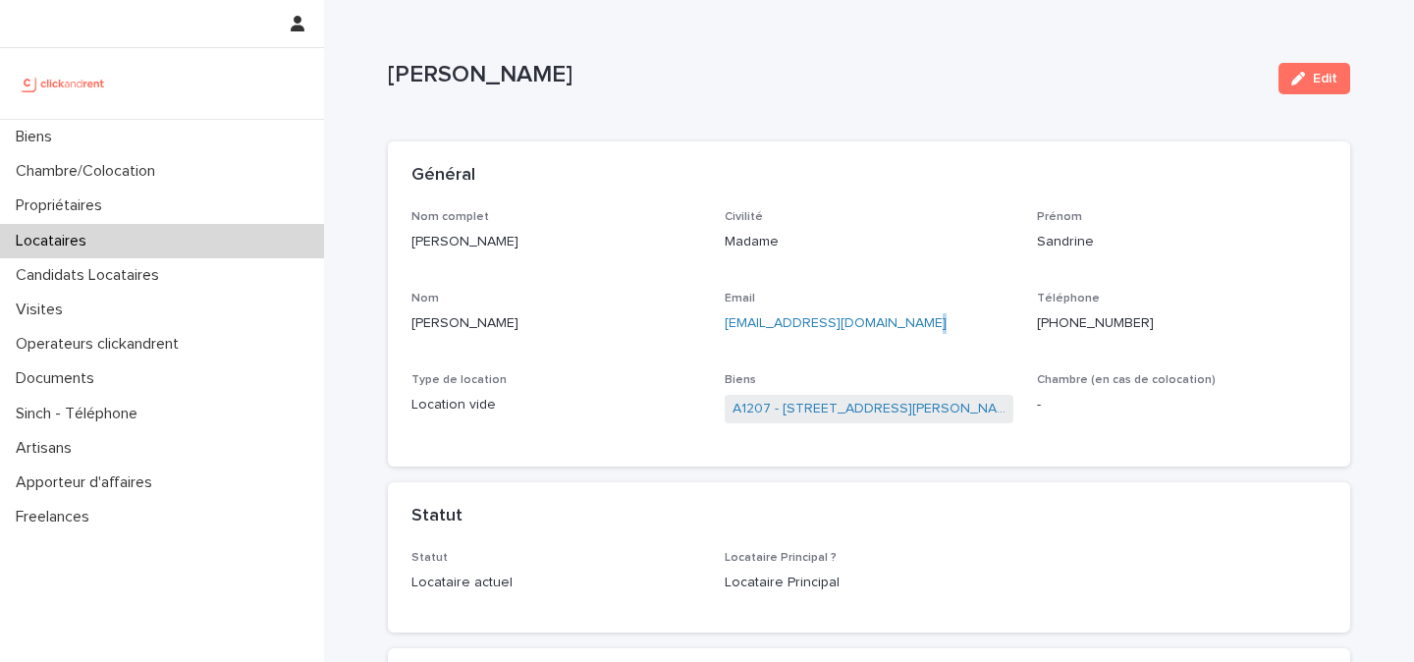
click at [922, 319] on p "[EMAIL_ADDRESS][DOMAIN_NAME]" at bounding box center [869, 323] width 290 height 21
copy link "[EMAIL_ADDRESS][DOMAIN_NAME]"
click at [773, 407] on link "A1207 - [STREET_ADDRESS][PERSON_NAME]" at bounding box center [869, 409] width 274 height 21
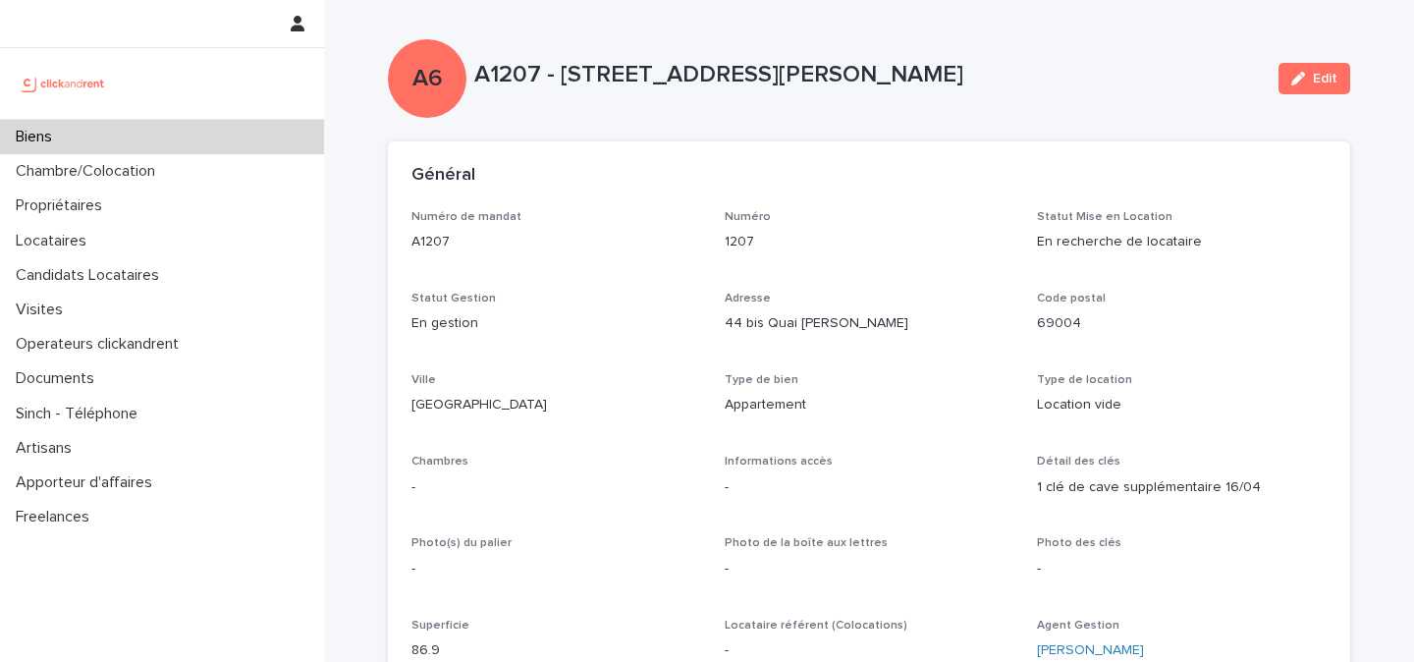
click at [537, 71] on p "A1207 - [STREET_ADDRESS][PERSON_NAME]" at bounding box center [868, 75] width 788 height 28
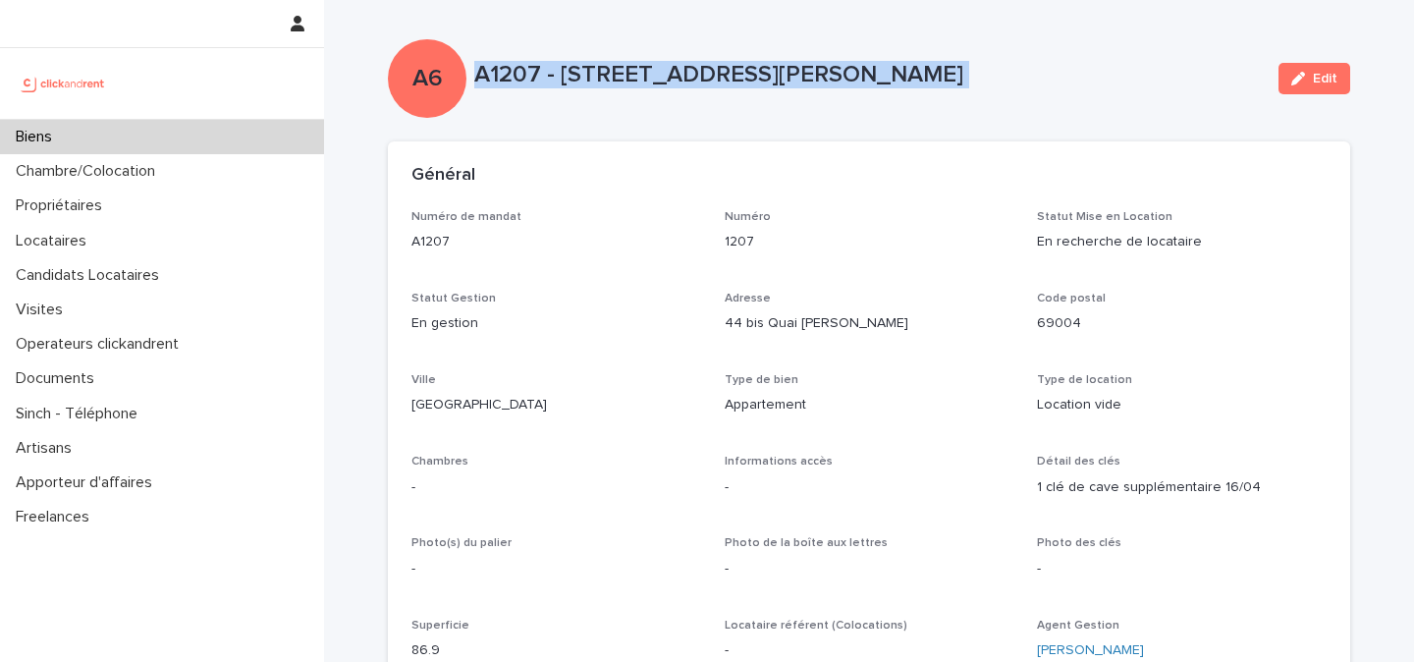
click at [537, 71] on p "A1207 - [STREET_ADDRESS][PERSON_NAME]" at bounding box center [868, 75] width 788 height 28
copy div "A1207 - [STREET_ADDRESS][PERSON_NAME] Edit Sorry, there was an error saving you…"
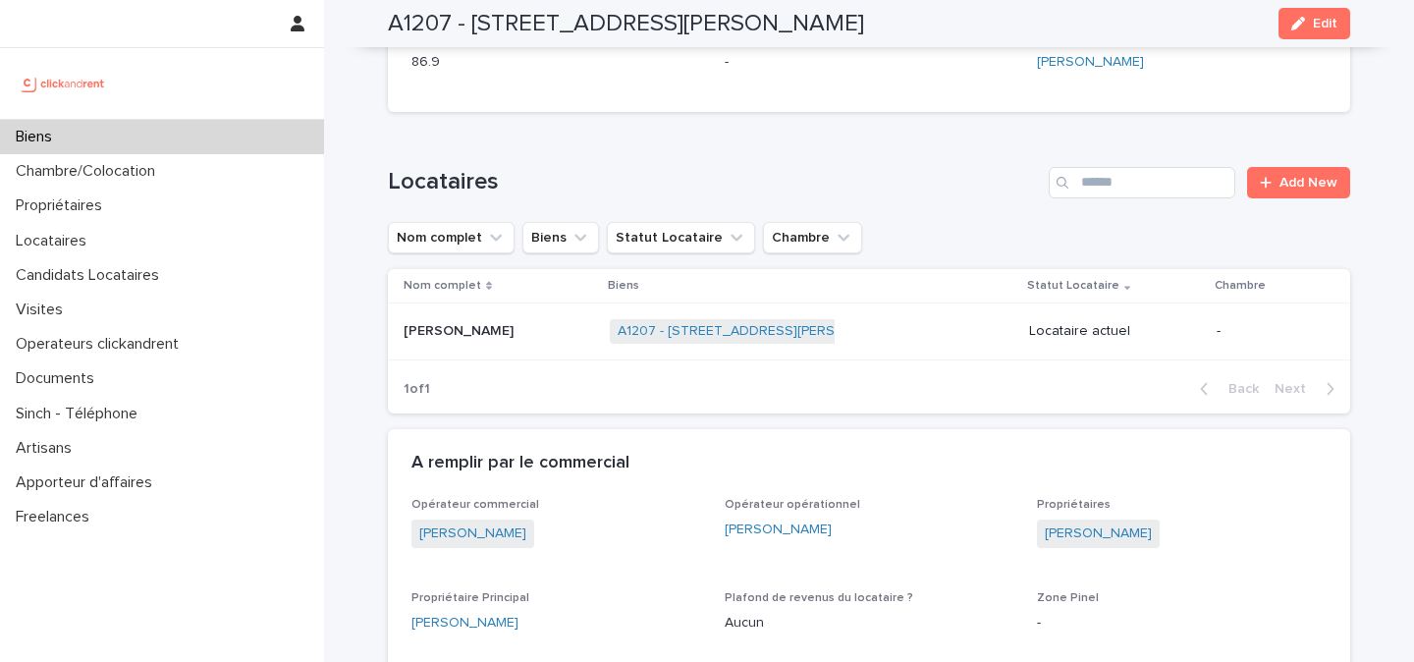
scroll to position [568, 0]
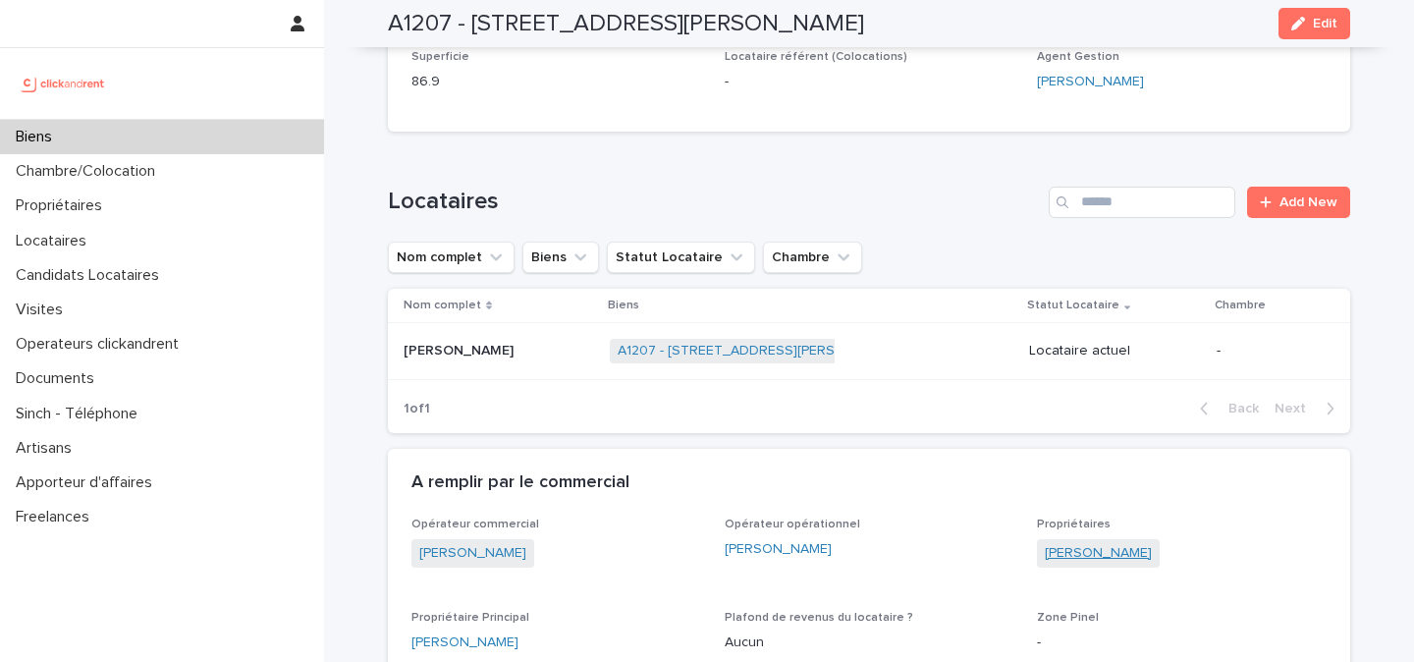
click at [1121, 555] on link "[PERSON_NAME]" at bounding box center [1097, 553] width 107 height 21
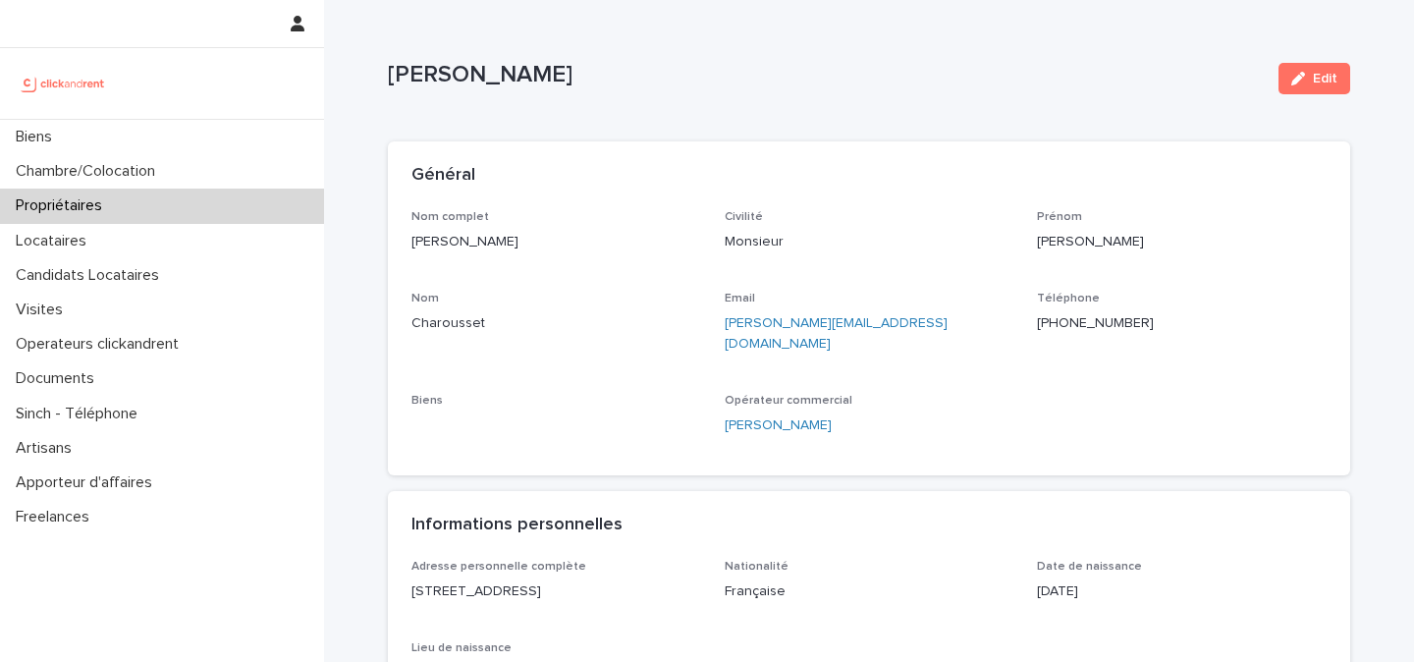
click at [1071, 326] on p "[PHONE_NUMBER]" at bounding box center [1182, 323] width 290 height 21
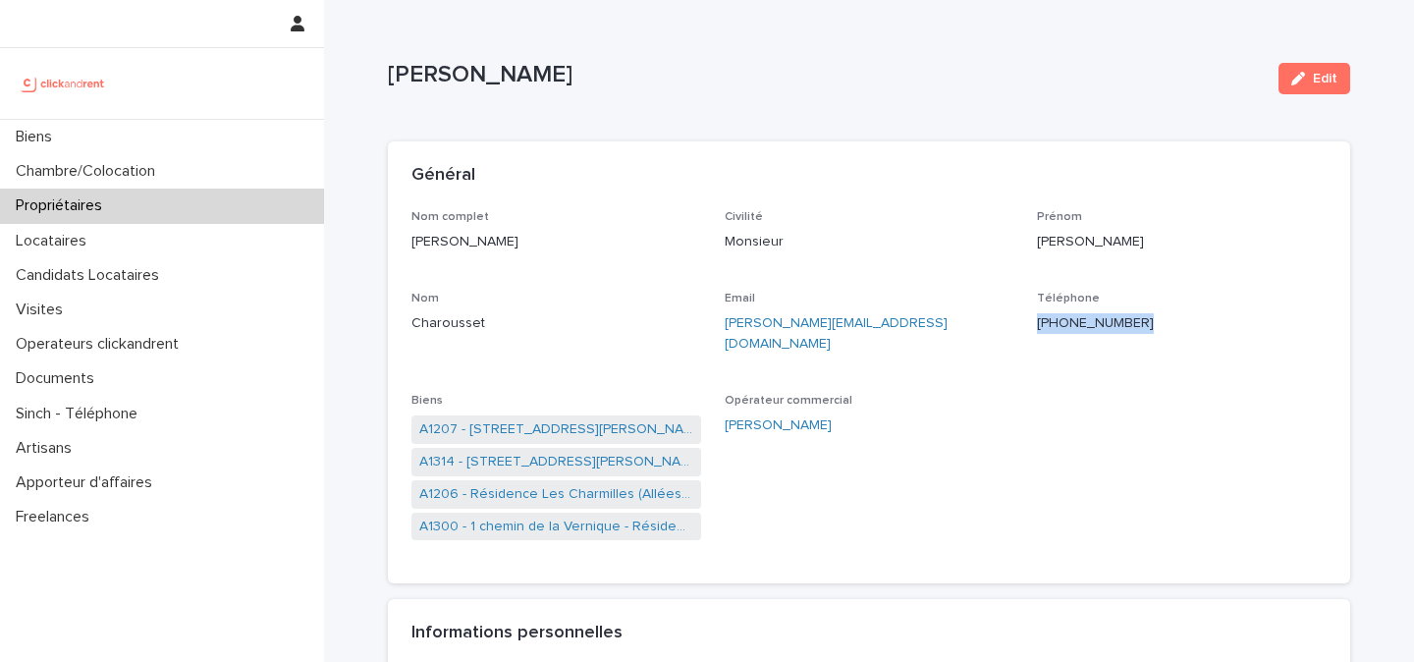
click at [1071, 326] on p "[PHONE_NUMBER]" at bounding box center [1182, 323] width 290 height 21
copy p "[PHONE_NUMBER]"
click at [587, 419] on link "A1207 - [STREET_ADDRESS][PERSON_NAME]" at bounding box center [556, 429] width 274 height 21
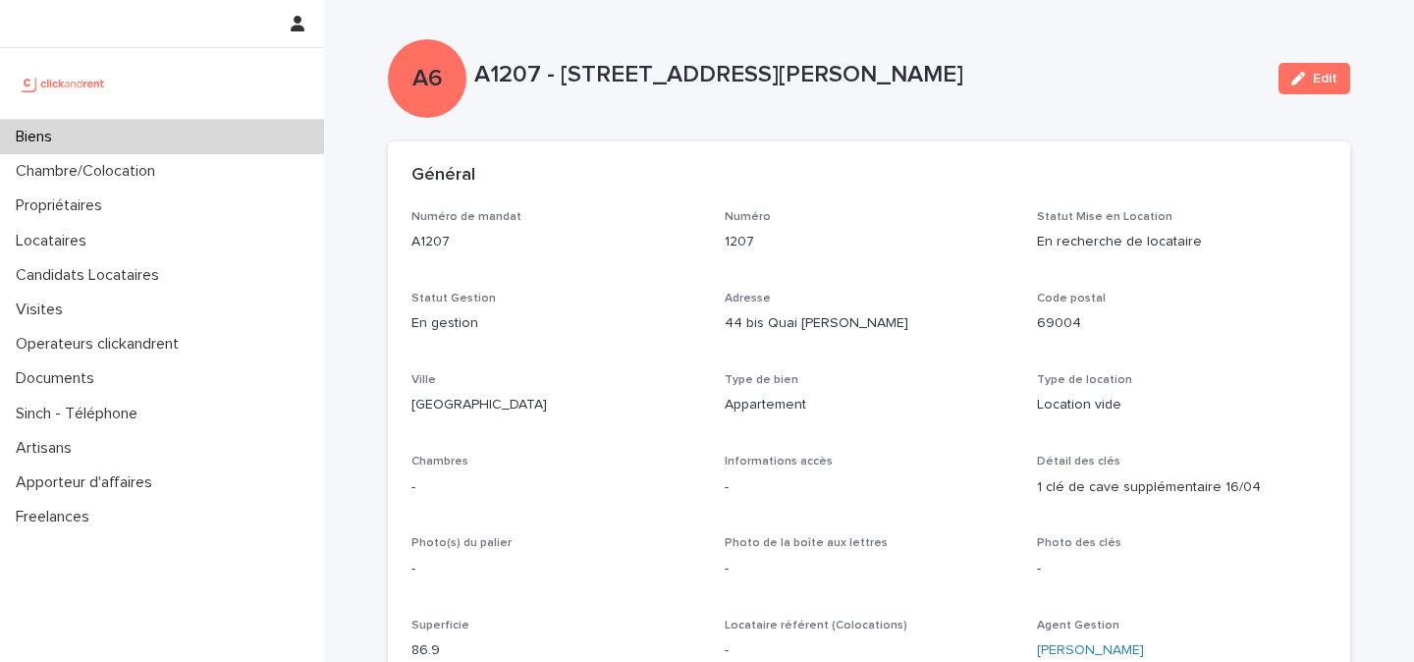
click at [561, 74] on p "A1207 - [STREET_ADDRESS][PERSON_NAME]" at bounding box center [868, 75] width 788 height 28
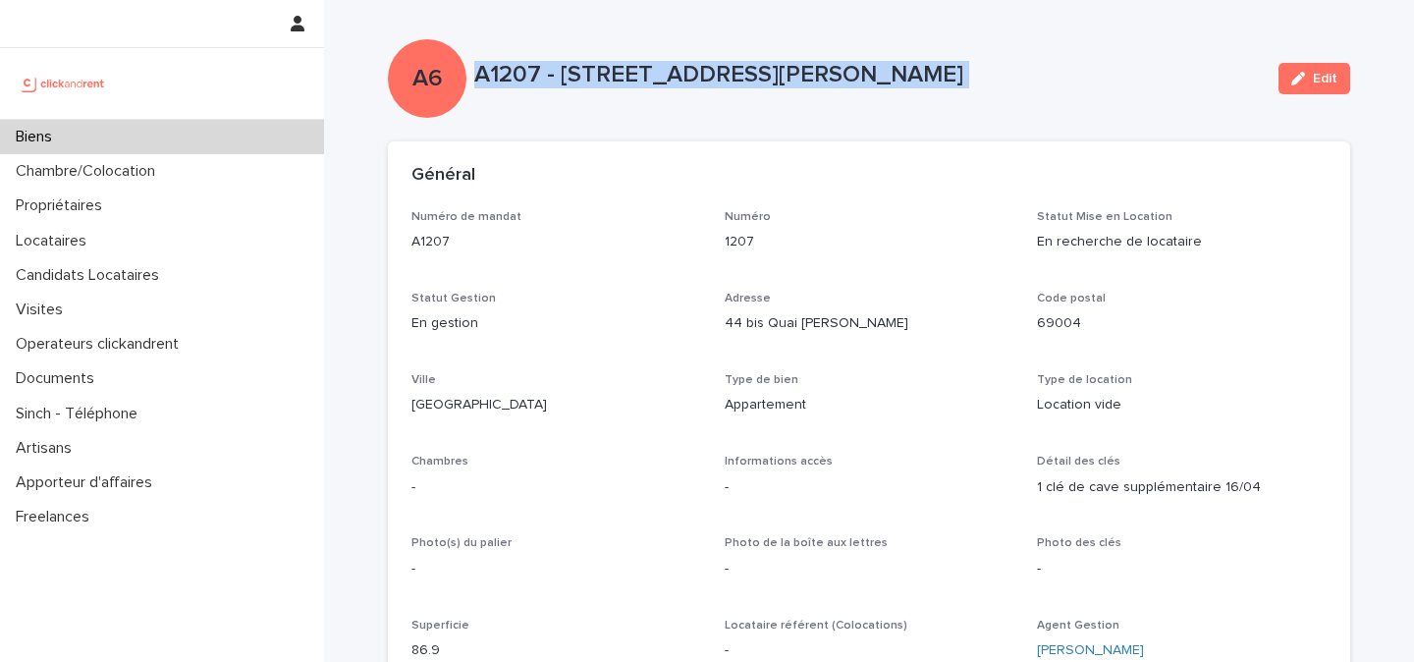
click at [561, 74] on p "A1207 - [STREET_ADDRESS][PERSON_NAME]" at bounding box center [868, 75] width 788 height 28
copy div "A1207 - [STREET_ADDRESS][PERSON_NAME] Edit Sorry, there was an error saving you…"
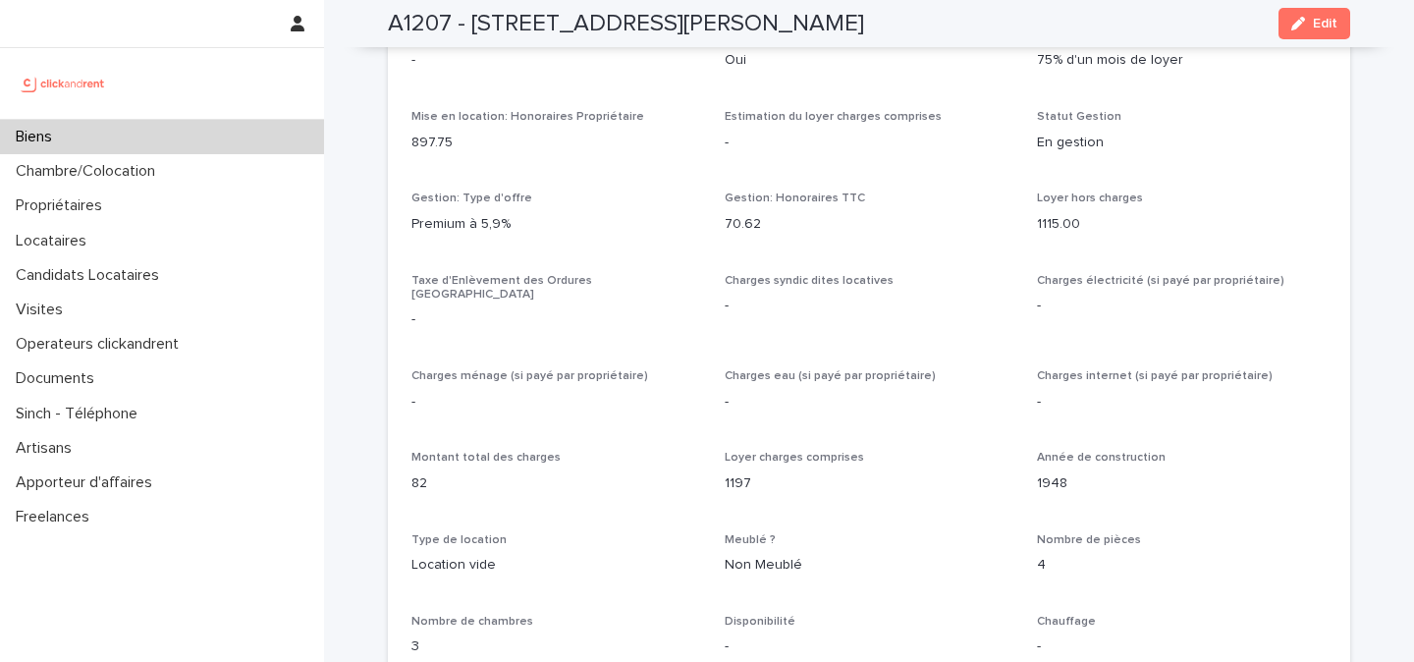
scroll to position [1651, 0]
